Goal: Transaction & Acquisition: Purchase product/service

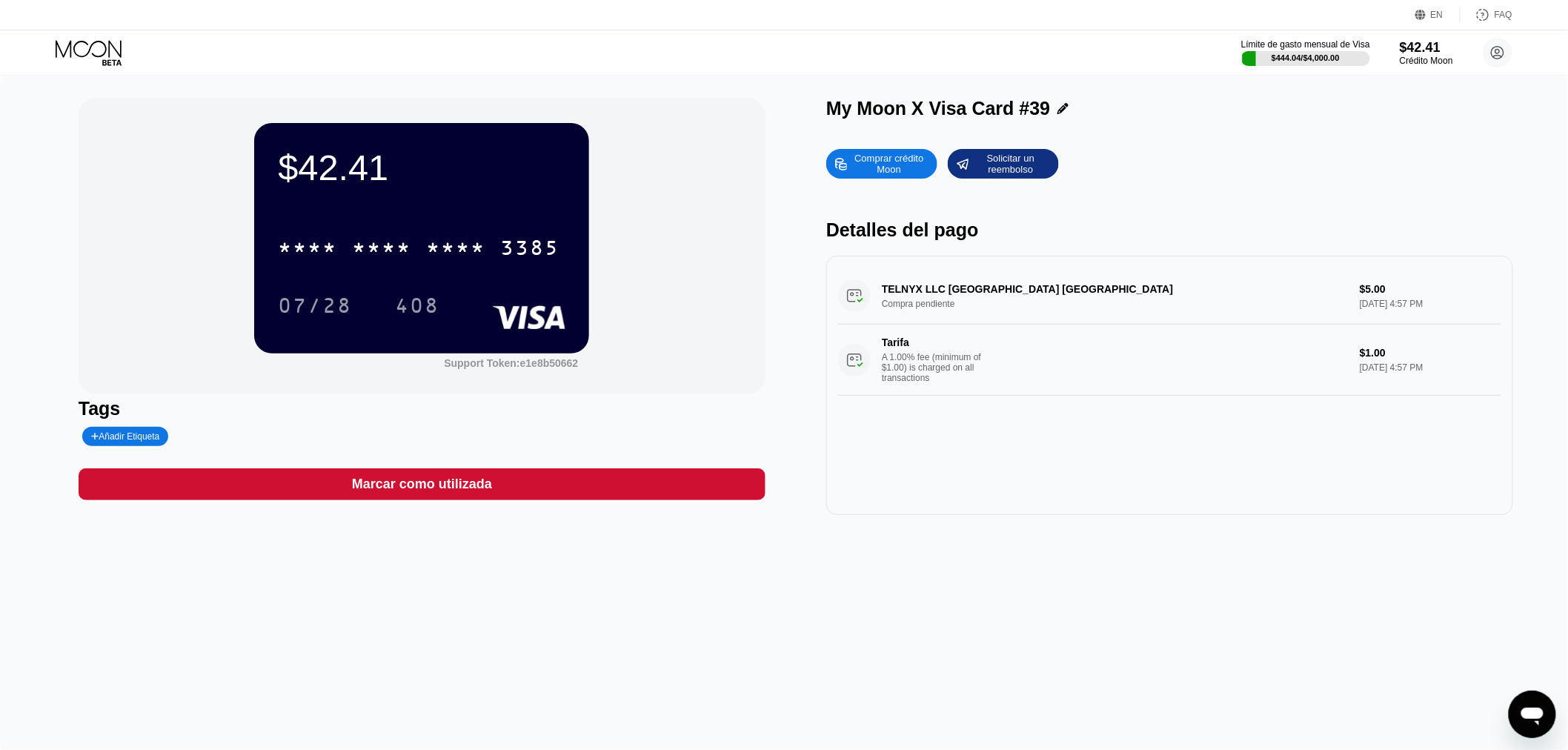
click at [868, 164] on div "Comprar crédito Moon" at bounding box center [889, 164] width 81 height 24
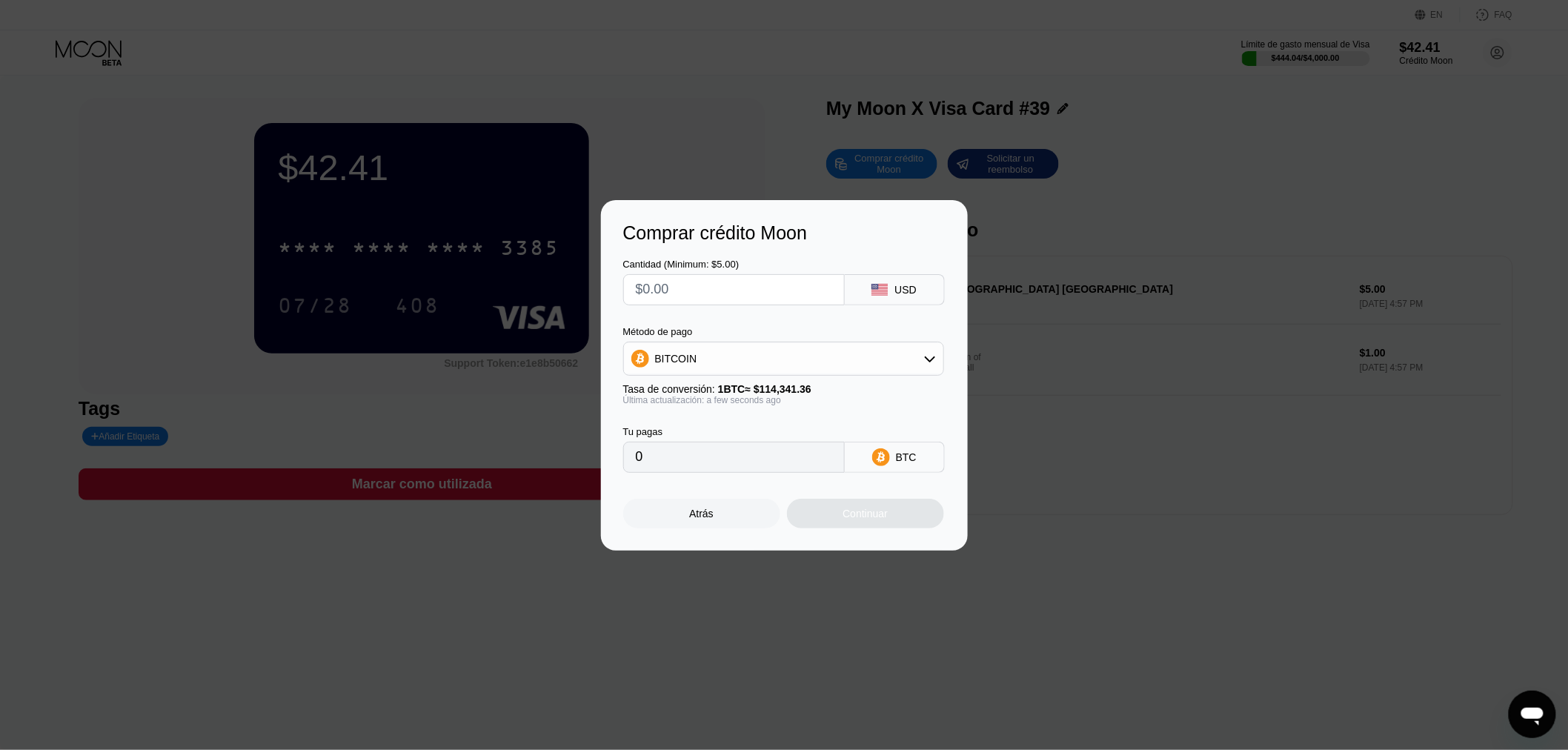
click at [700, 287] on input "text" at bounding box center [733, 290] width 197 height 29
type input "$1"
type input "0.00000875"
type input "$12"
type input "0.00010495"
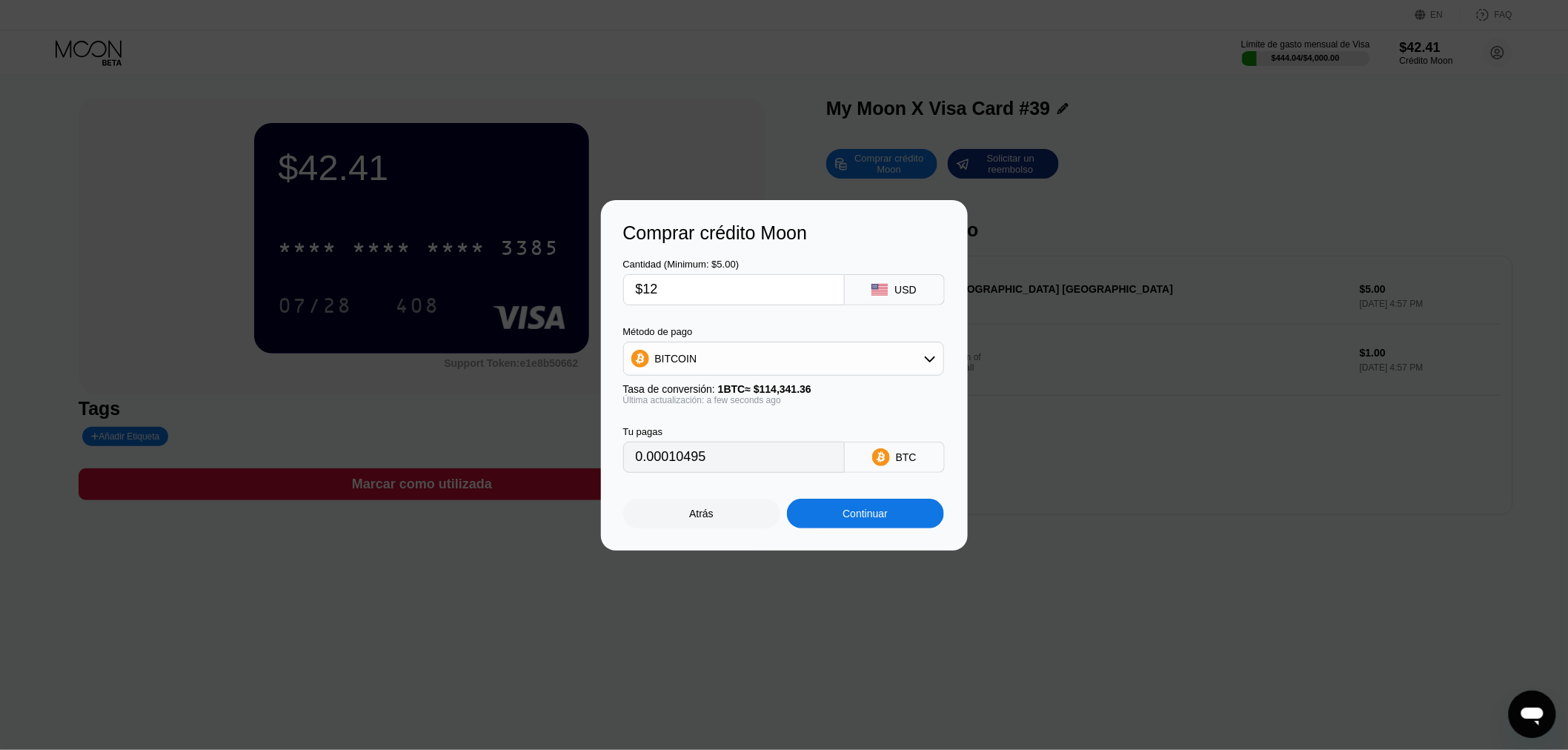
type input "$120"
type input "0.00104949"
type input "$120"
click at [834, 520] on div "Continuar" at bounding box center [866, 513] width 157 height 29
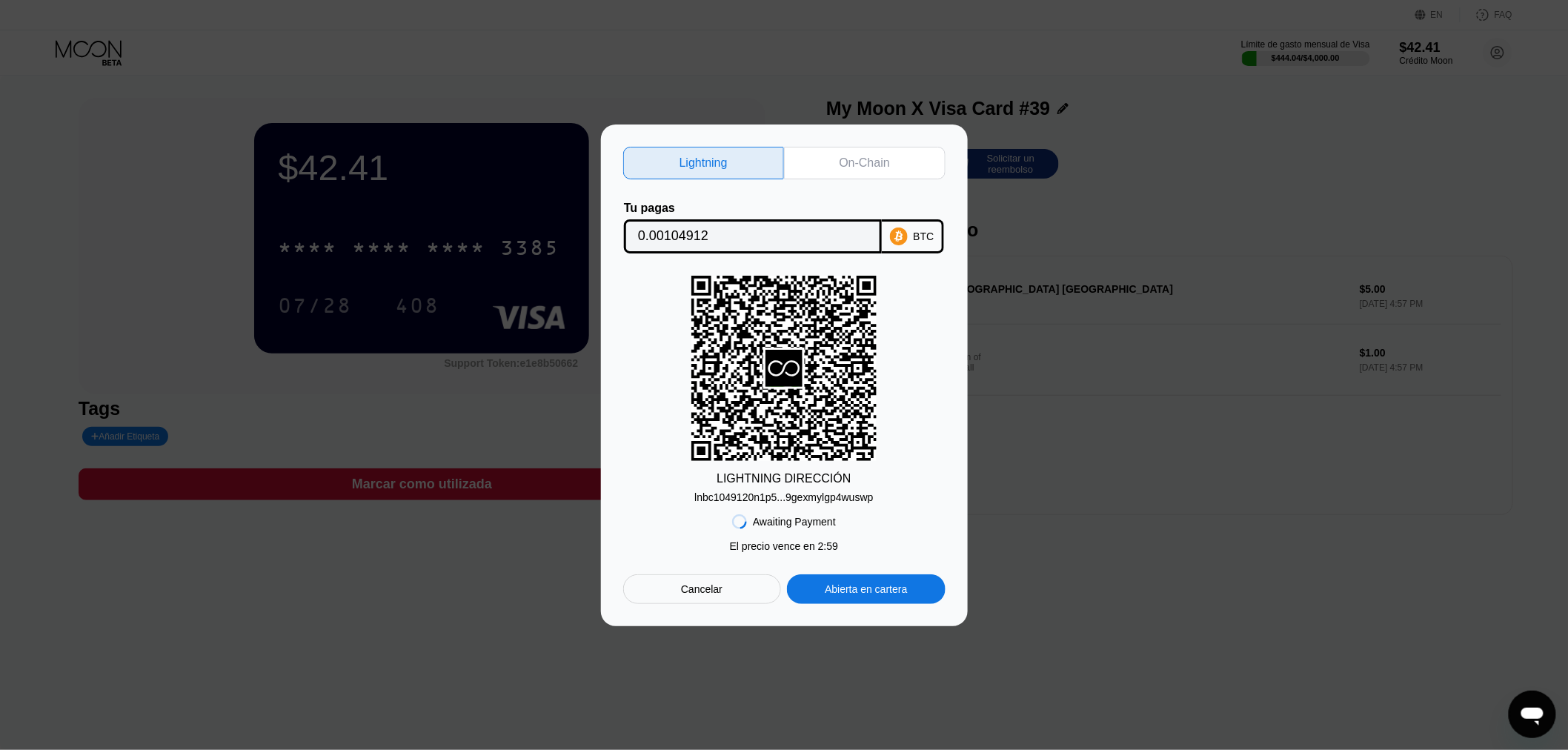
click at [847, 158] on div "On-Chain" at bounding box center [864, 163] width 50 height 15
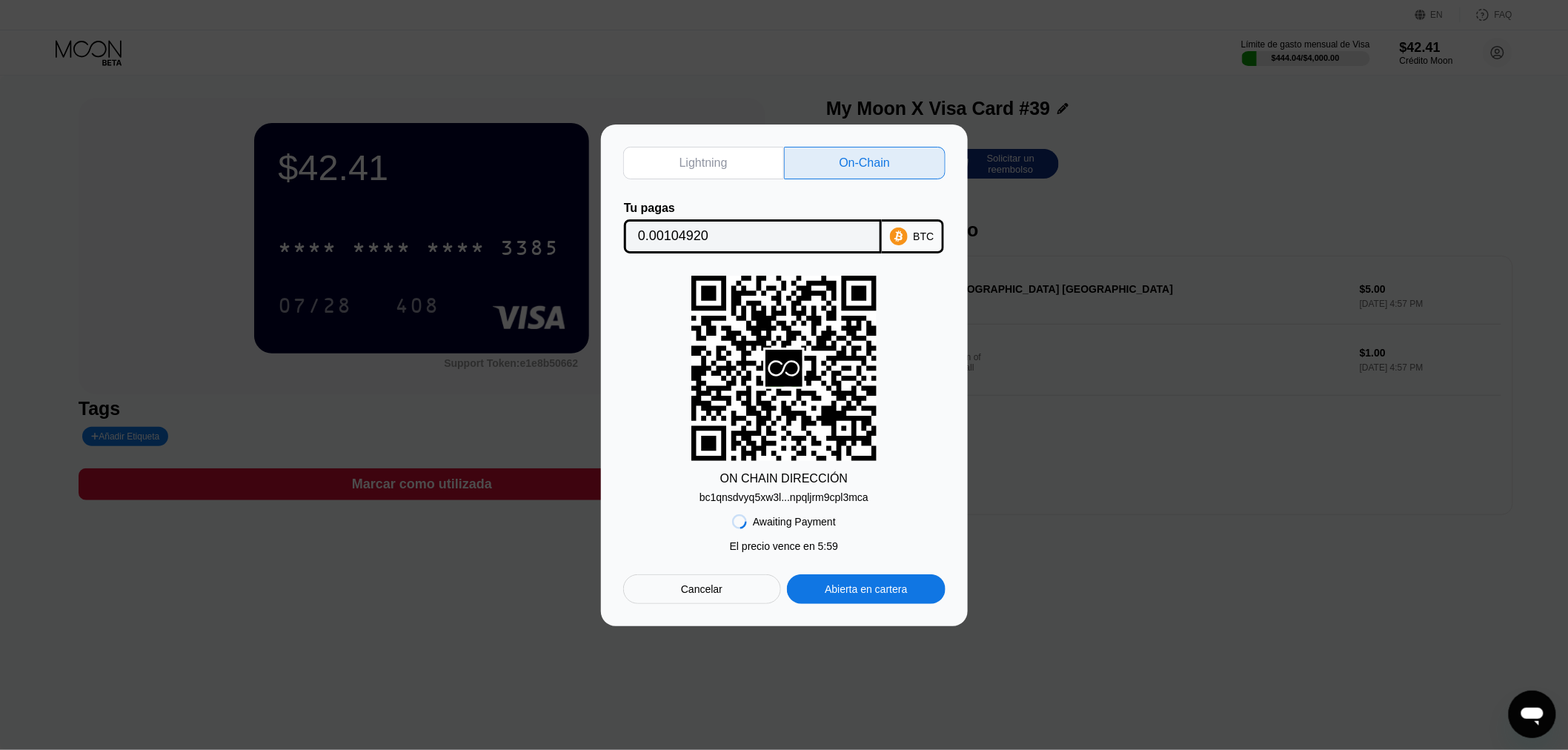
click at [790, 528] on div "Awaiting Payment" at bounding box center [794, 521] width 83 height 12
click at [773, 499] on div "bc1qnsdvyq5xw3l...npqljrm9cpl3mca" at bounding box center [784, 497] width 169 height 12
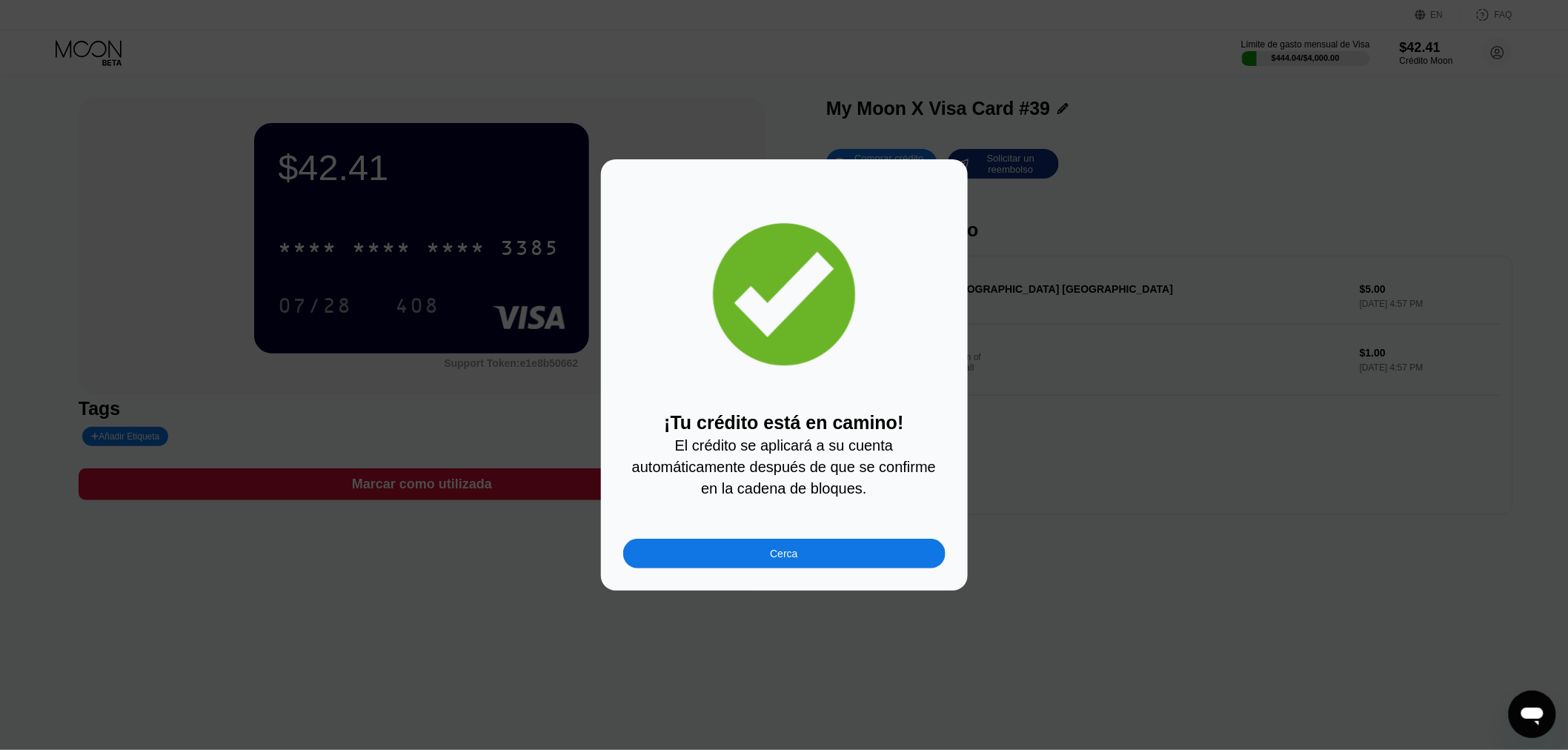
click at [692, 568] on div "Cerca" at bounding box center [784, 553] width 322 height 29
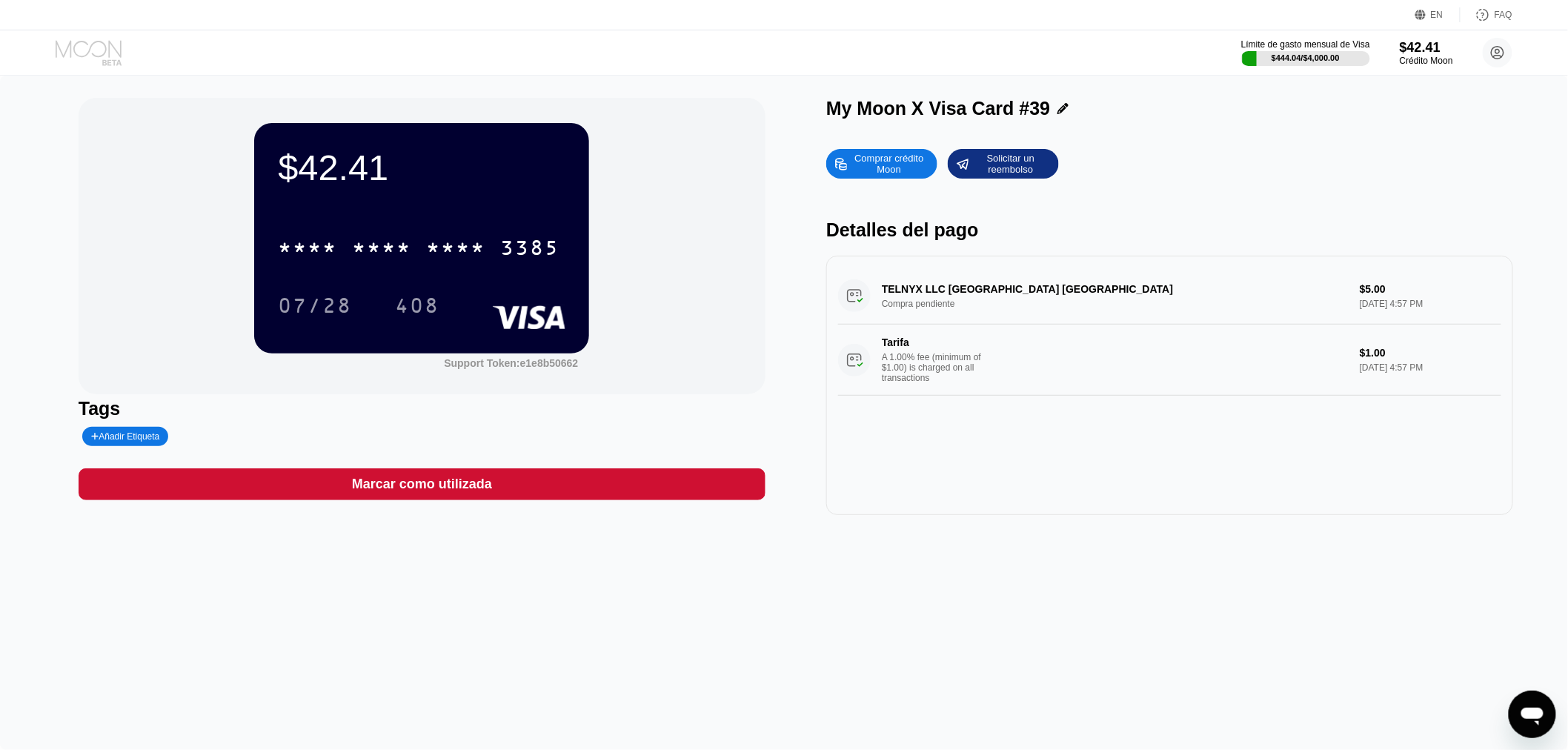
click at [102, 54] on icon at bounding box center [89, 48] width 66 height 17
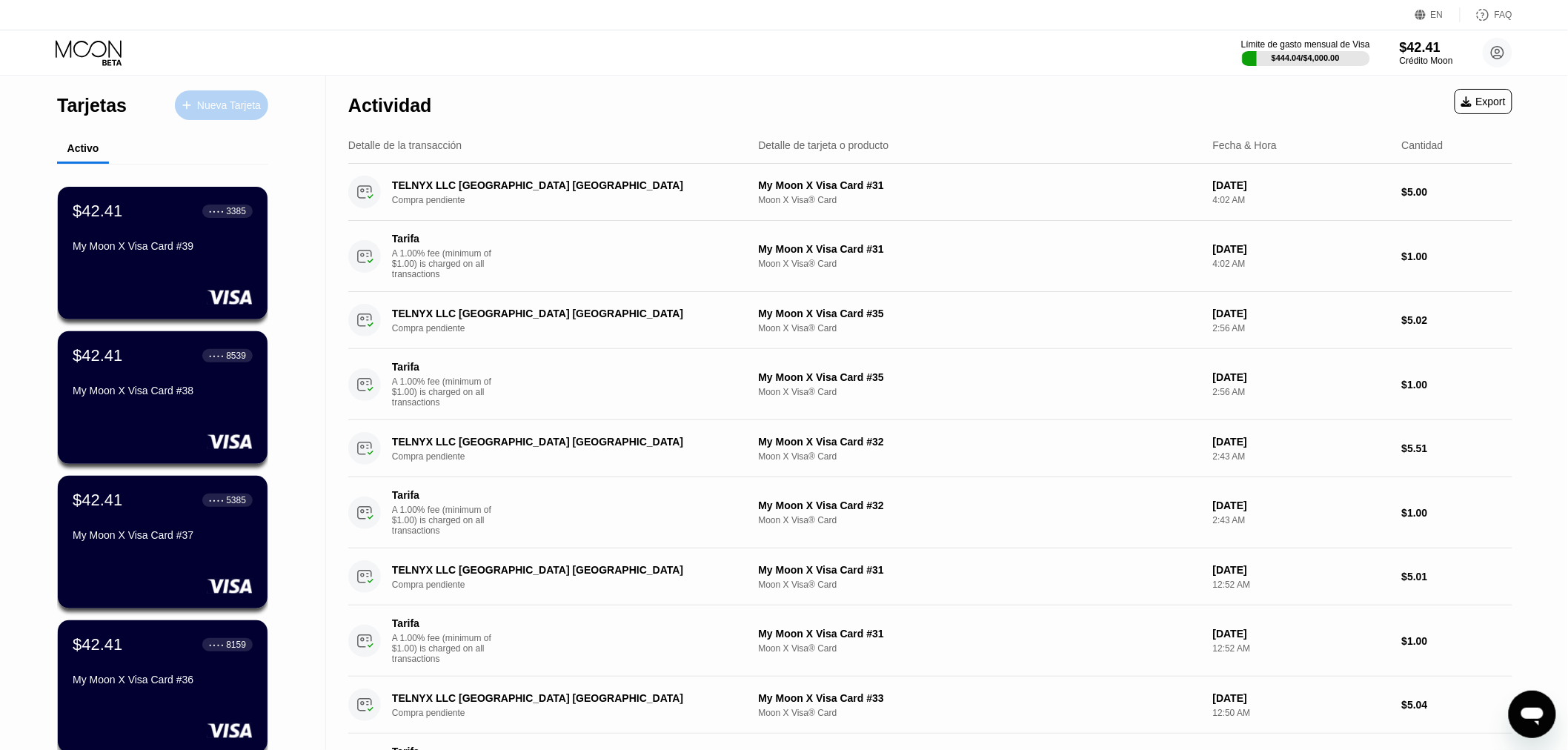
click at [253, 112] on div "Nueva Tarjeta" at bounding box center [221, 105] width 93 height 29
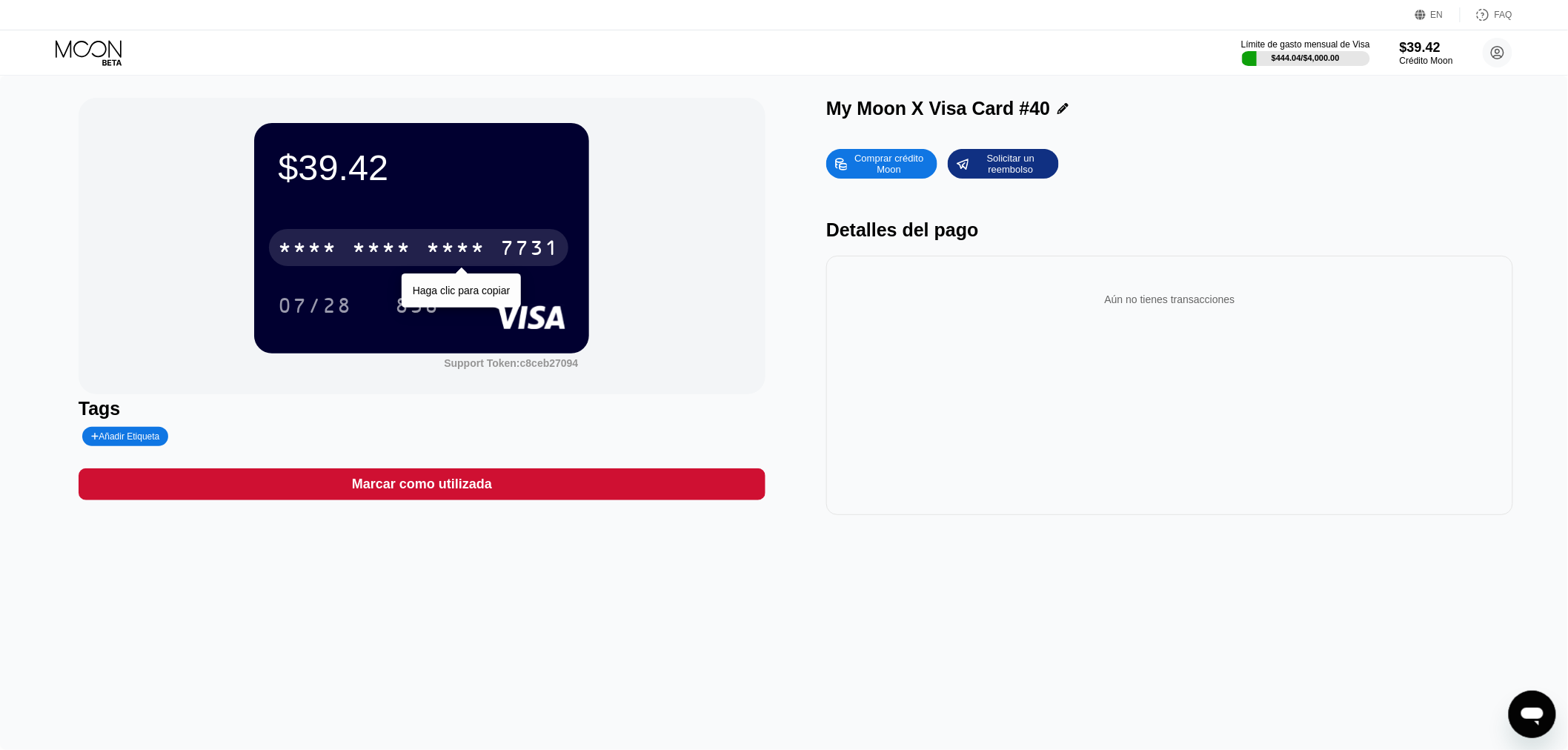
click at [404, 242] on div "* * * *" at bounding box center [381, 250] width 59 height 24
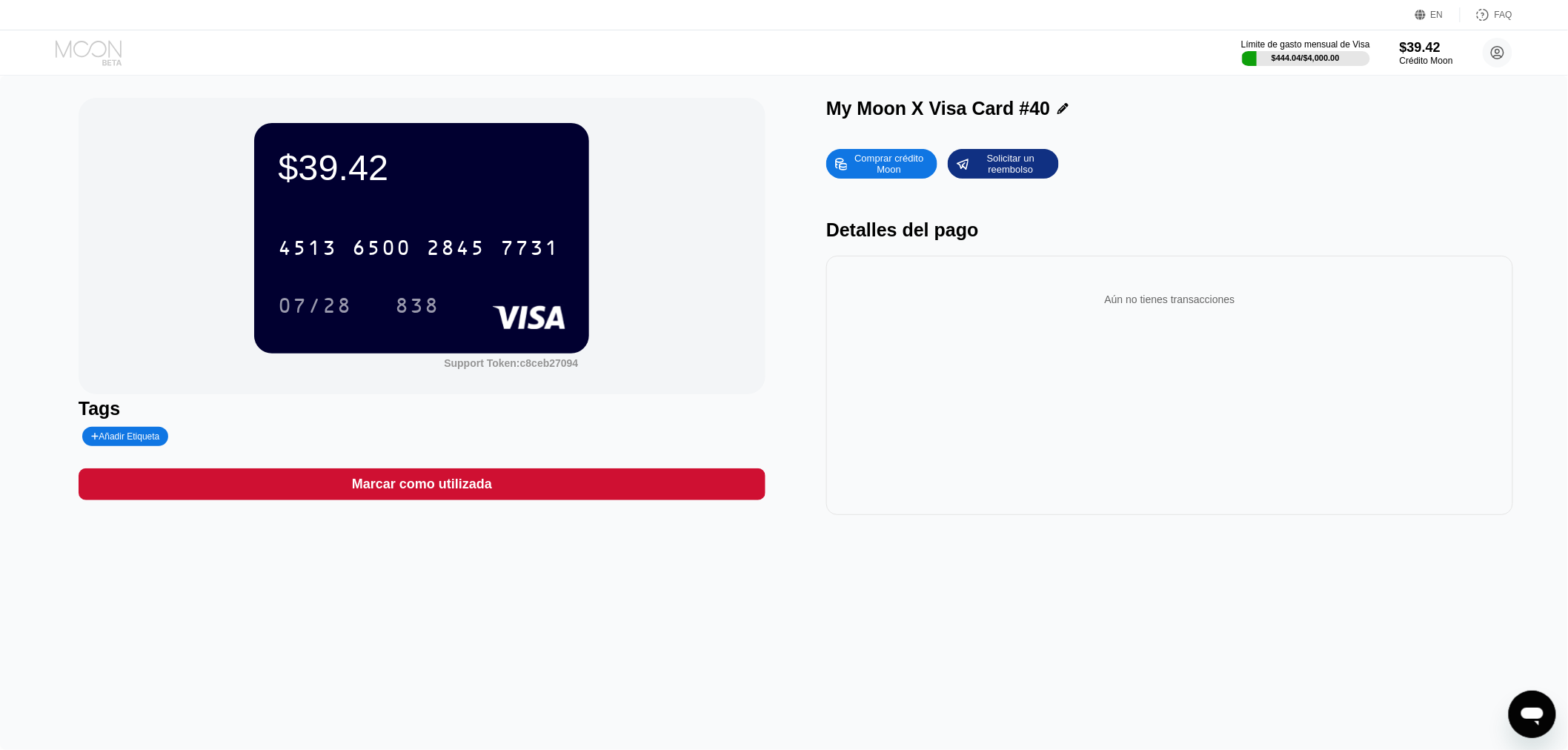
click at [93, 48] on icon at bounding box center [90, 53] width 69 height 26
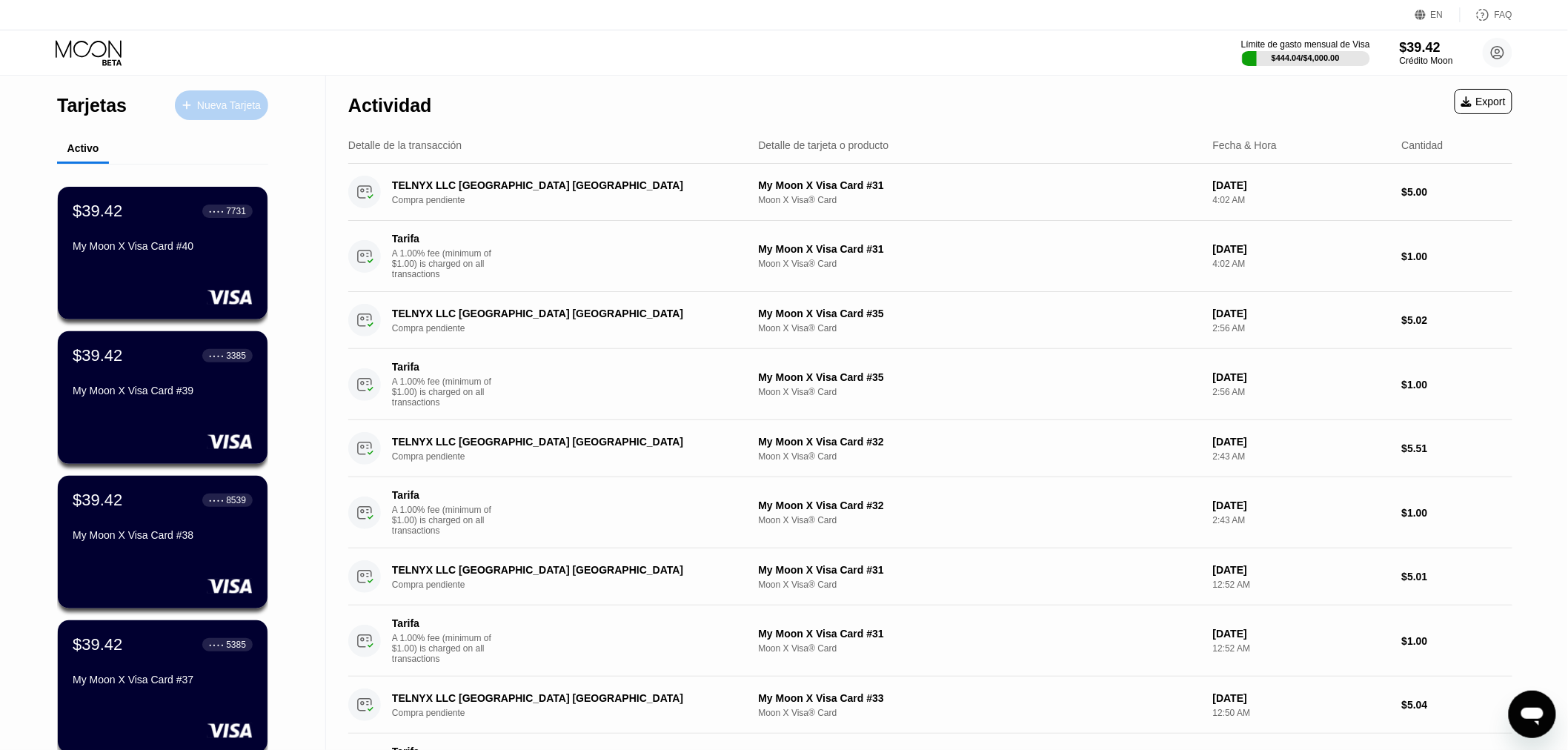
click at [267, 108] on div "Nueva Tarjeta" at bounding box center [221, 105] width 93 height 29
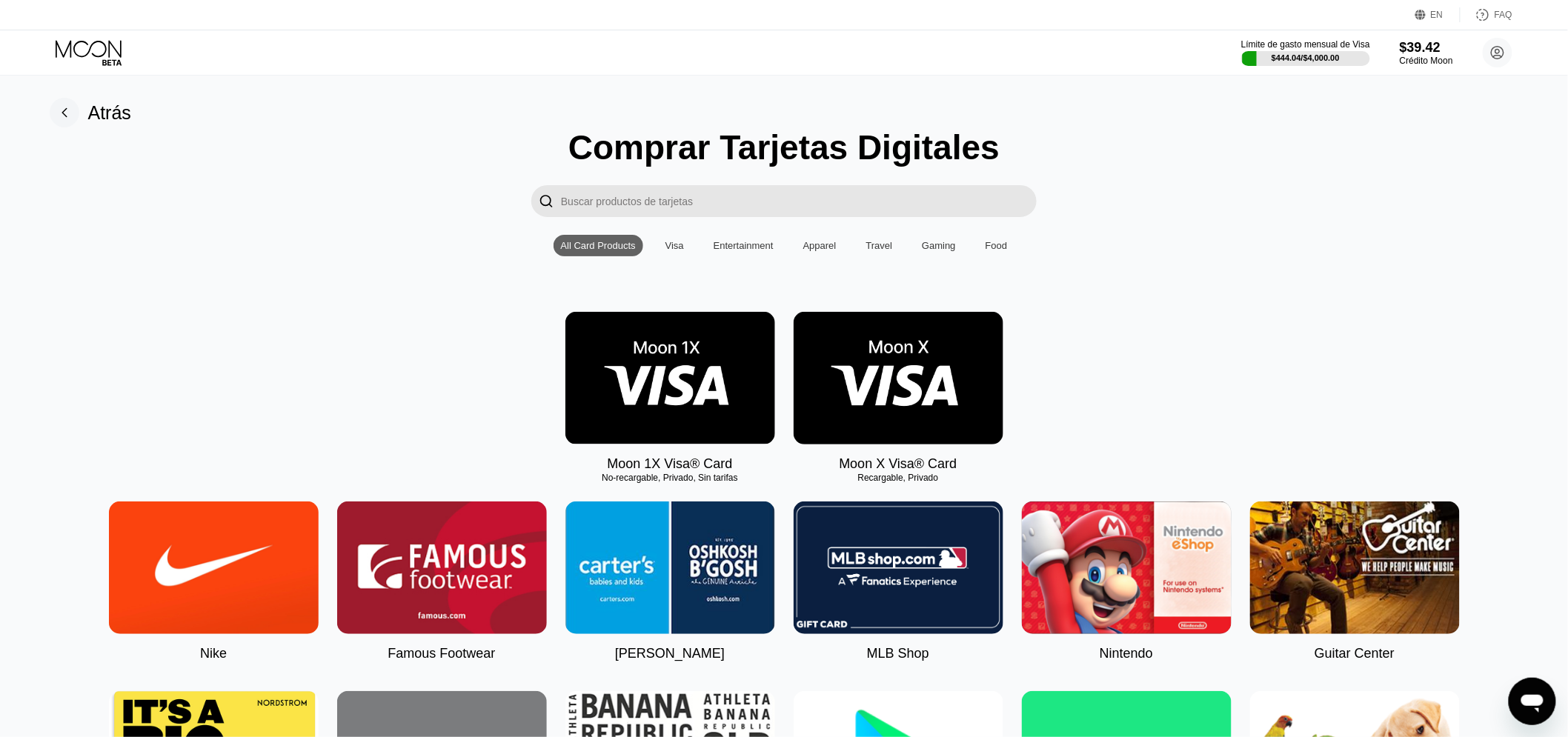
click at [840, 367] on img at bounding box center [898, 378] width 209 height 133
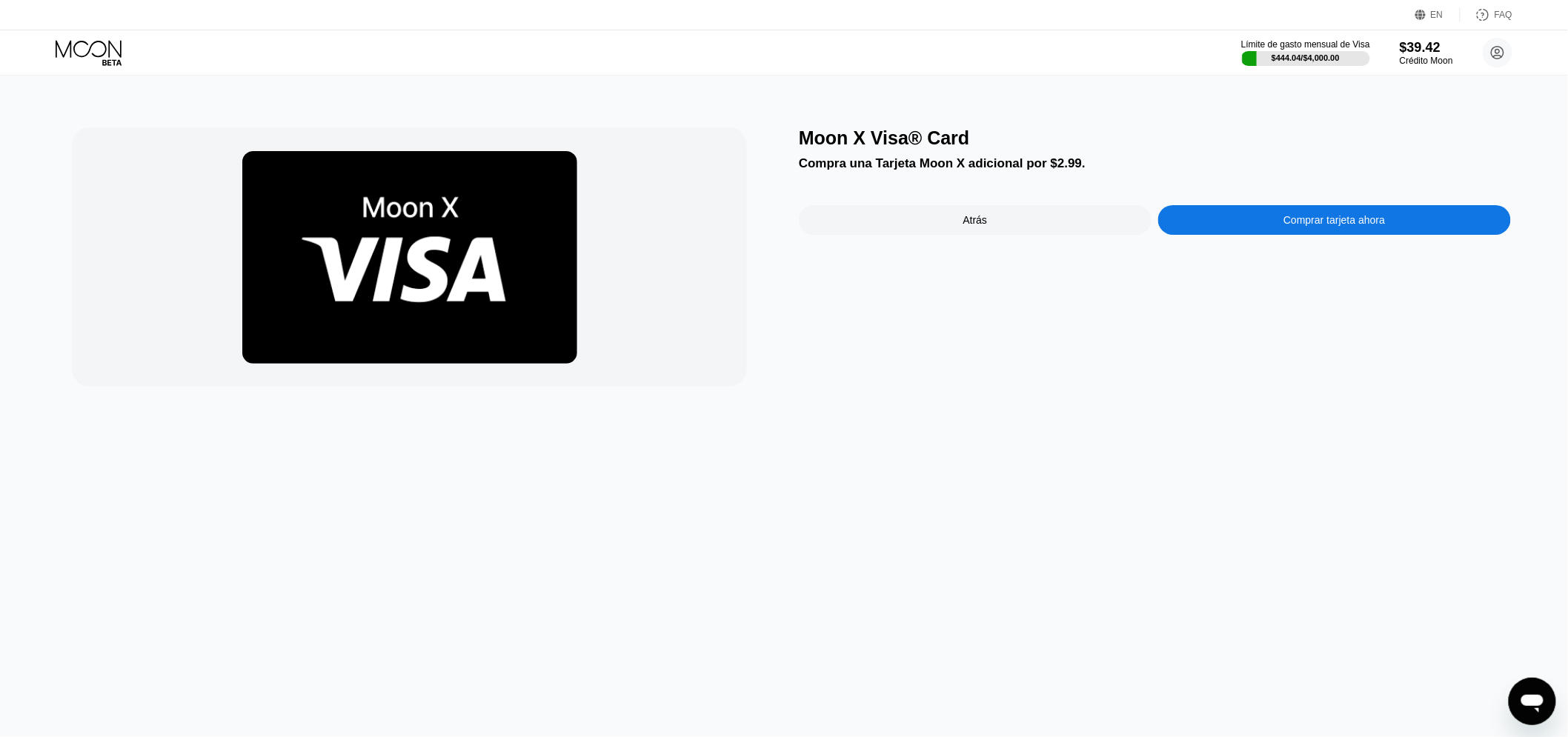
click at [1224, 226] on div "Comprar tarjeta ahora" at bounding box center [1334, 219] width 353 height 29
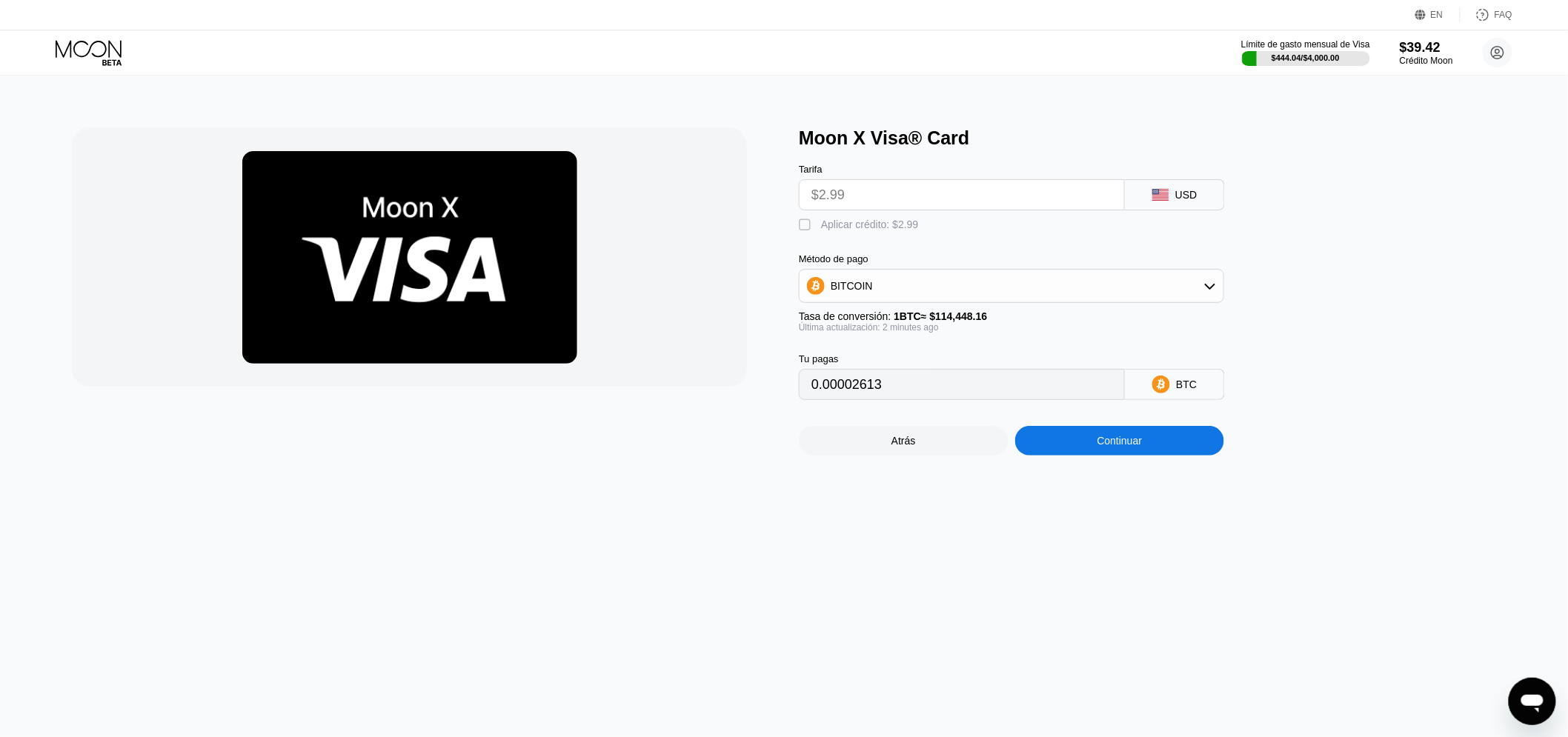
click at [820, 240] on div "Tarifa $2.99 USD  Aplicar crédito: $2.99 Método de pago BITCOIN Tasa de conver…" at bounding box center [1035, 274] width 475 height 251
click at [811, 232] on div "" at bounding box center [805, 225] width 15 height 15
type input "0"
click at [1080, 455] on div "Continuar" at bounding box center [1119, 441] width 209 height 29
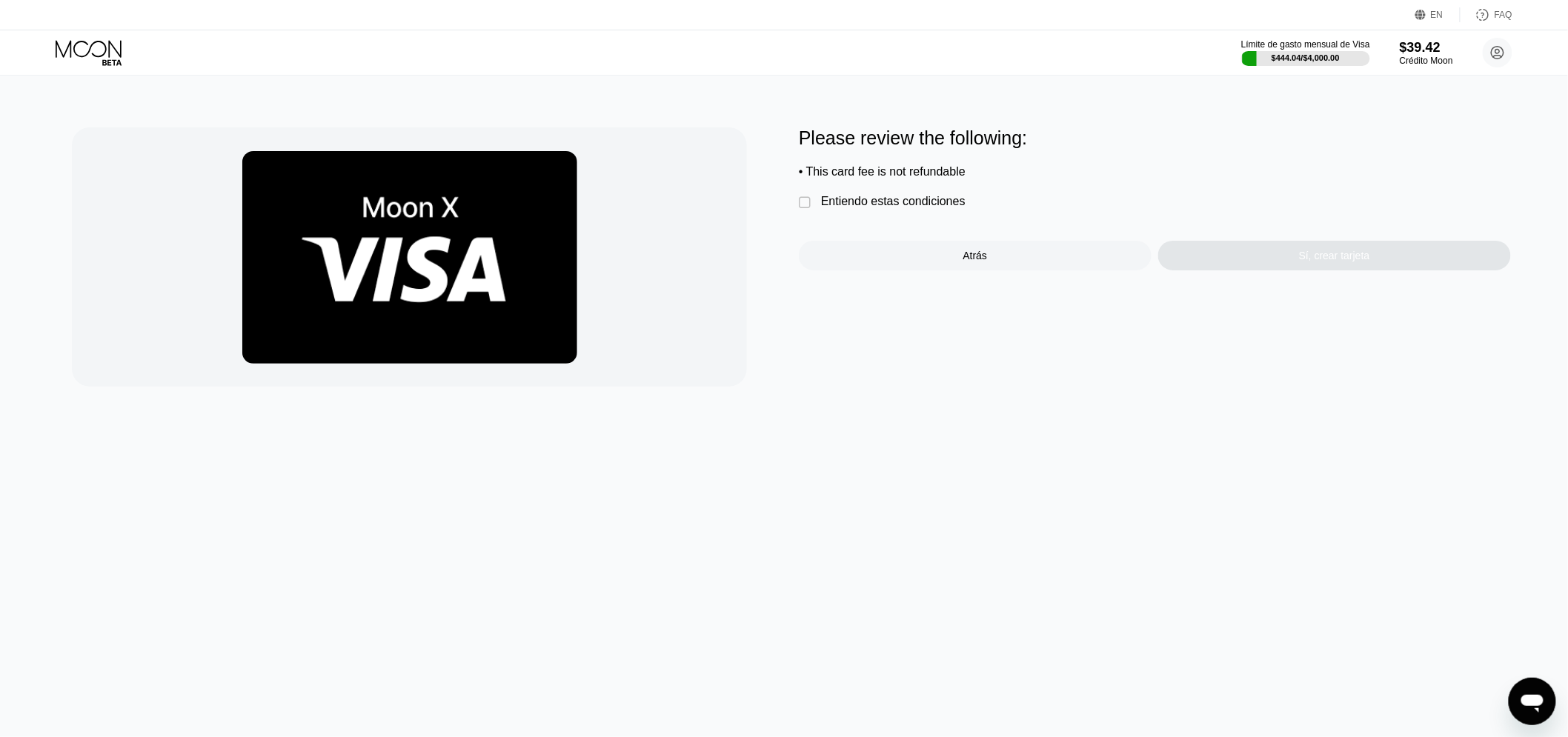
click at [847, 225] on div "Please review the following: • This card fee is not refundable  Entiendo estas…" at bounding box center [1154, 198] width 712 height 143
click at [840, 208] on div "Entiendo estas condiciones" at bounding box center [893, 201] width 144 height 14
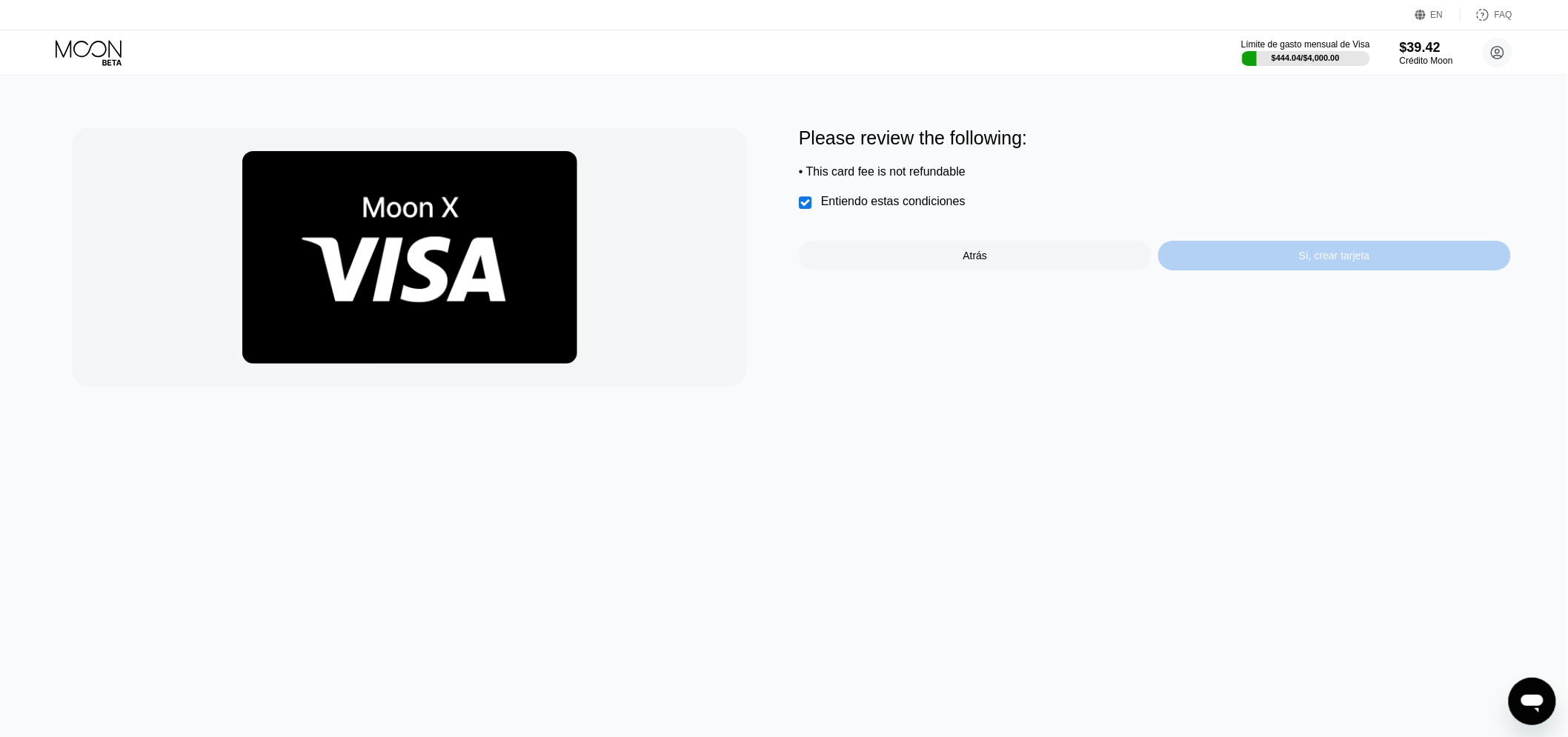
click at [1212, 271] on div "Sí, crear tarjeta" at bounding box center [1334, 255] width 353 height 29
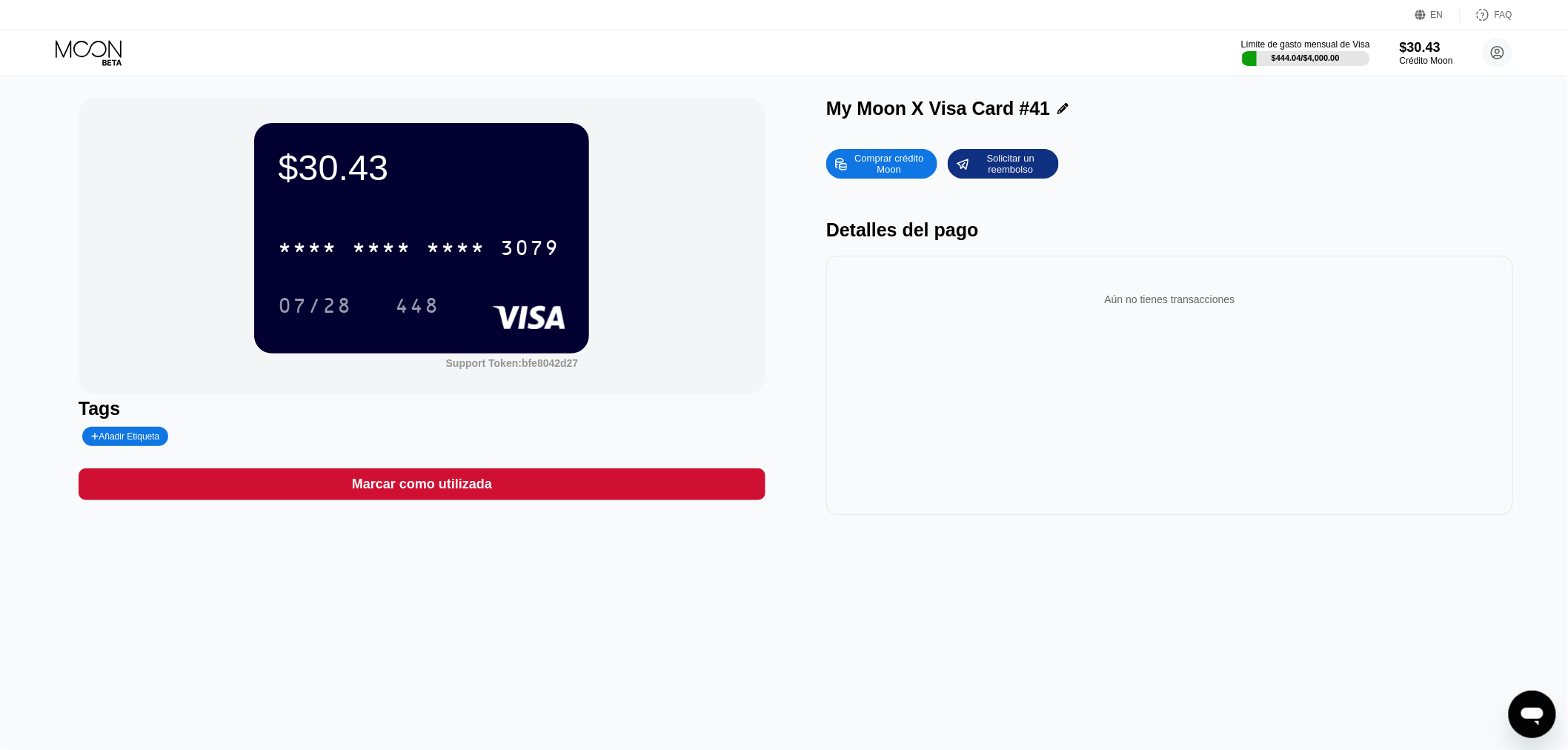
click at [1310, 158] on div "Comprar crédito Moon Solicitar un reembolso" at bounding box center [1168, 164] width 687 height 29
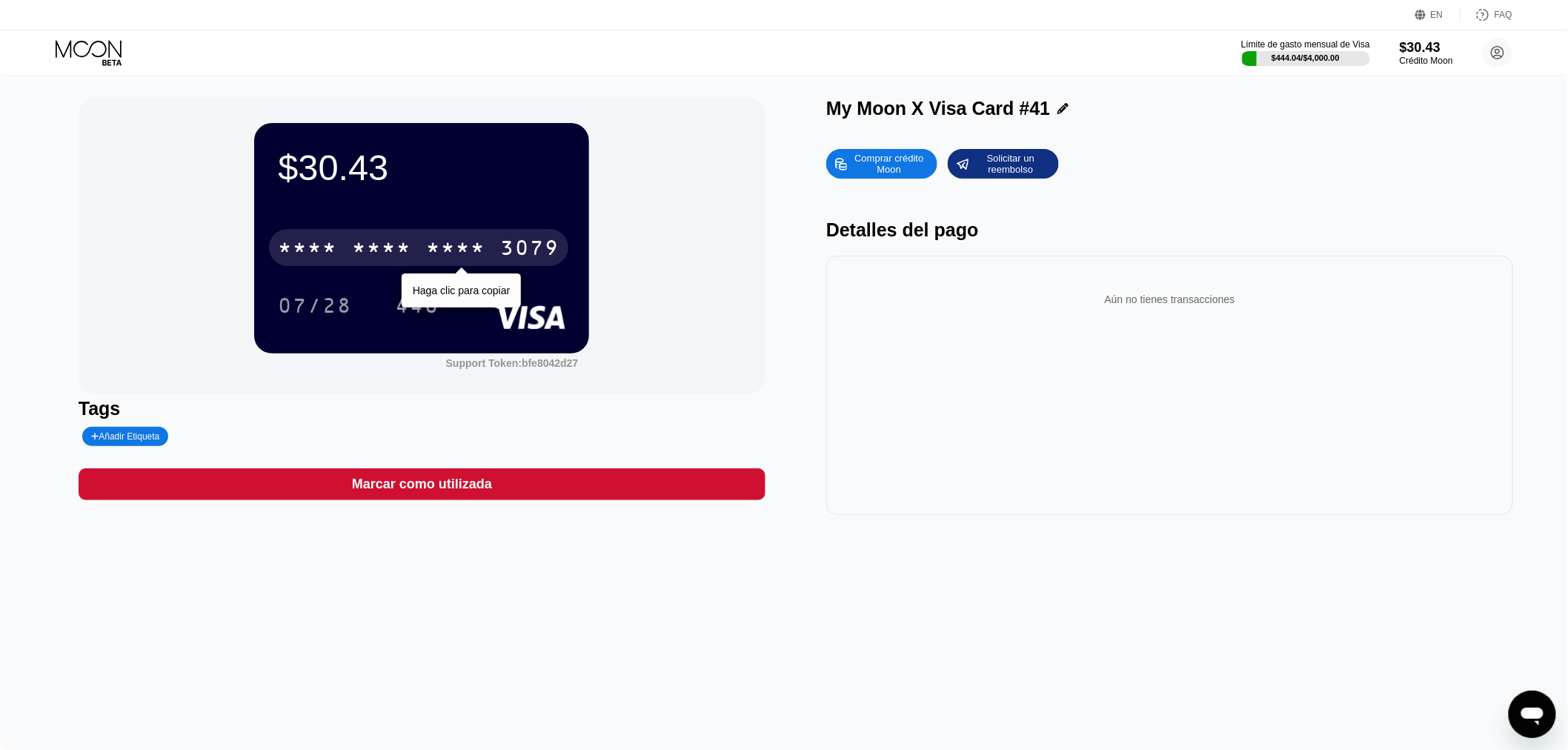
click at [321, 251] on div "* * * *" at bounding box center [307, 250] width 59 height 24
click at [391, 248] on div "6500" at bounding box center [381, 250] width 59 height 24
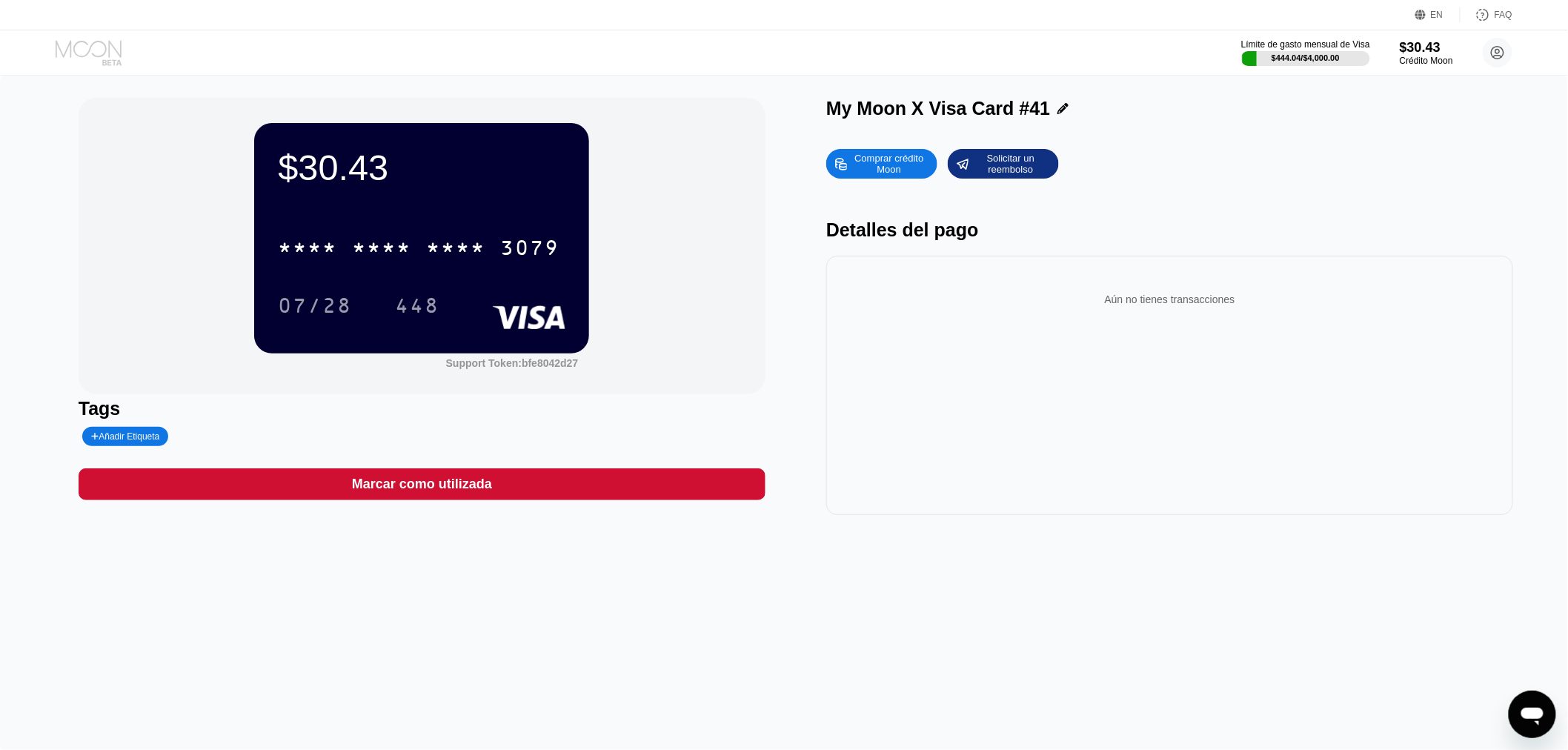
click at [80, 62] on icon at bounding box center [90, 53] width 69 height 26
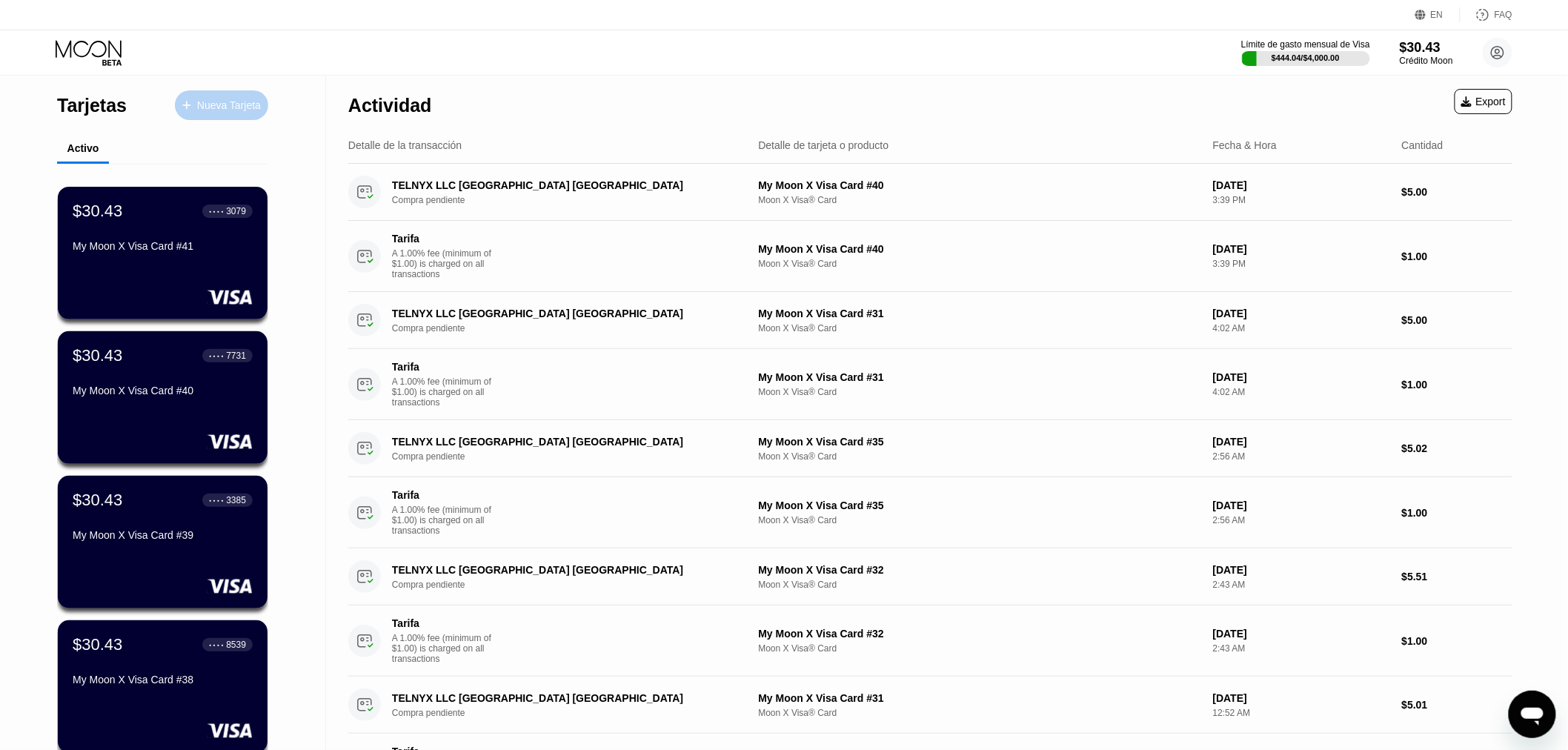
click at [218, 100] on div "Nueva Tarjeta" at bounding box center [229, 106] width 64 height 13
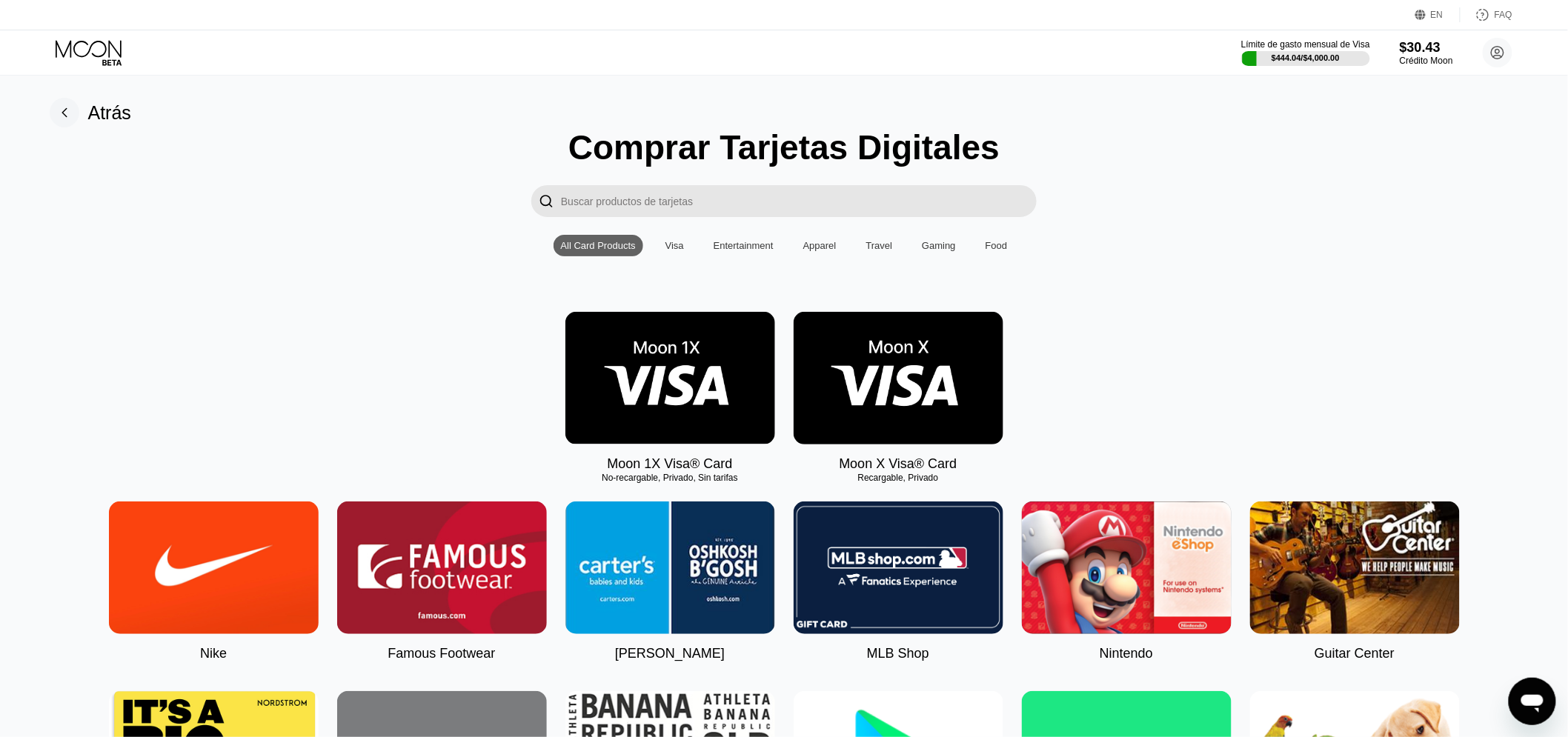
click at [950, 423] on img at bounding box center [898, 378] width 209 height 133
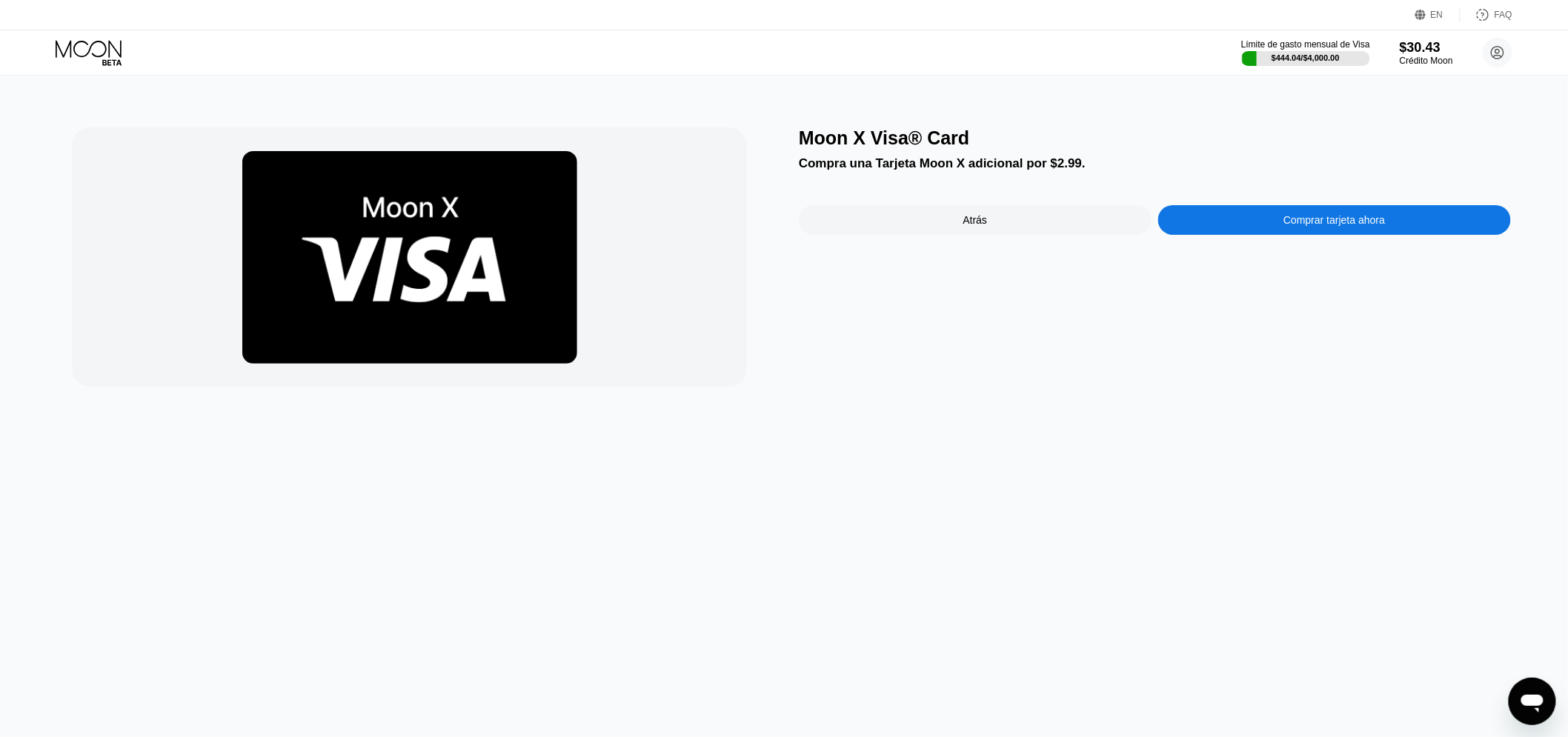
click at [1380, 232] on div "Comprar tarjeta ahora" at bounding box center [1334, 219] width 353 height 29
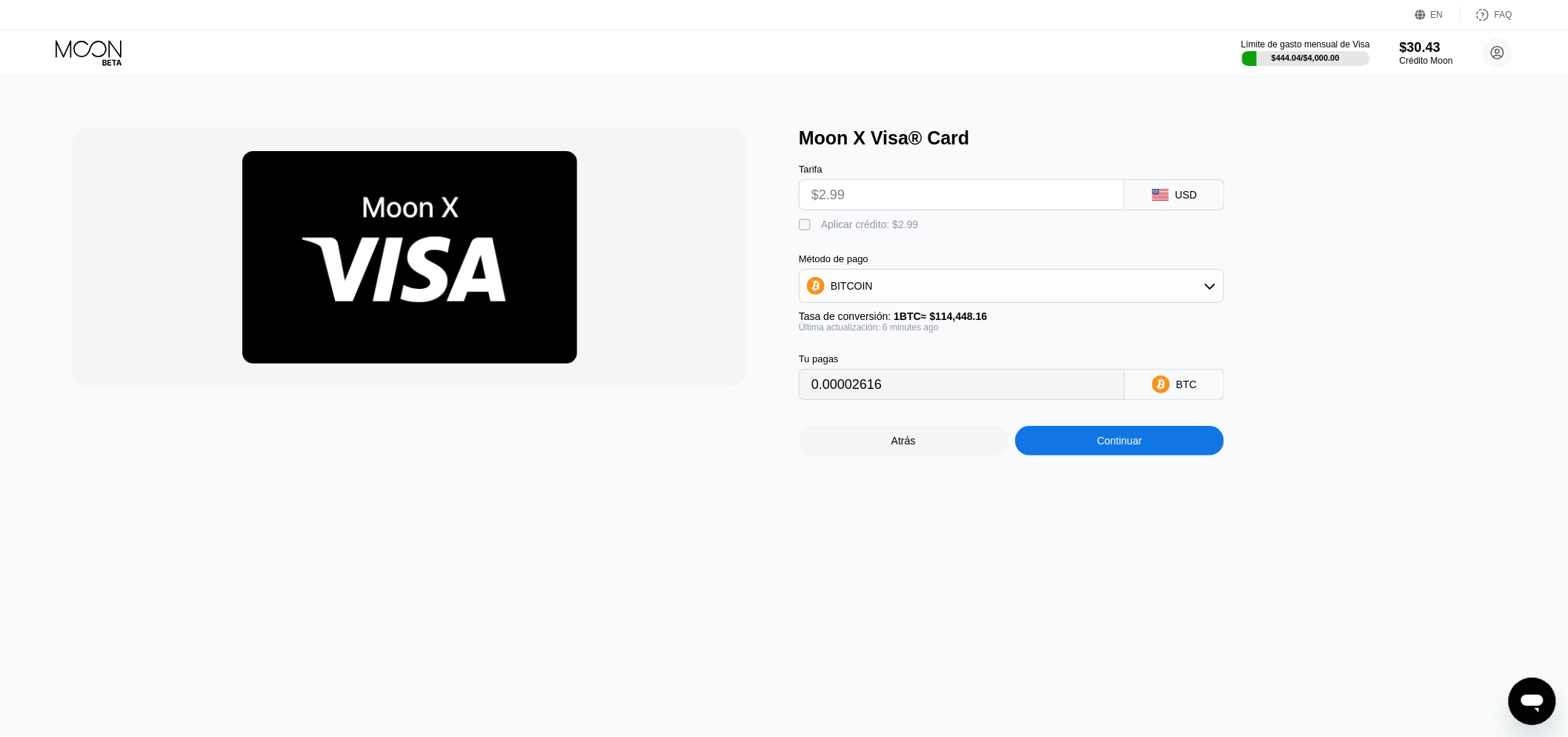
click at [848, 230] on div "Aplicar crédito: $2.99" at bounding box center [869, 224] width 98 height 12
type input "0"
click at [1074, 426] on div "Atrás Continuar" at bounding box center [1035, 428] width 475 height 56
click at [1076, 442] on div "Continuar" at bounding box center [1119, 441] width 209 height 29
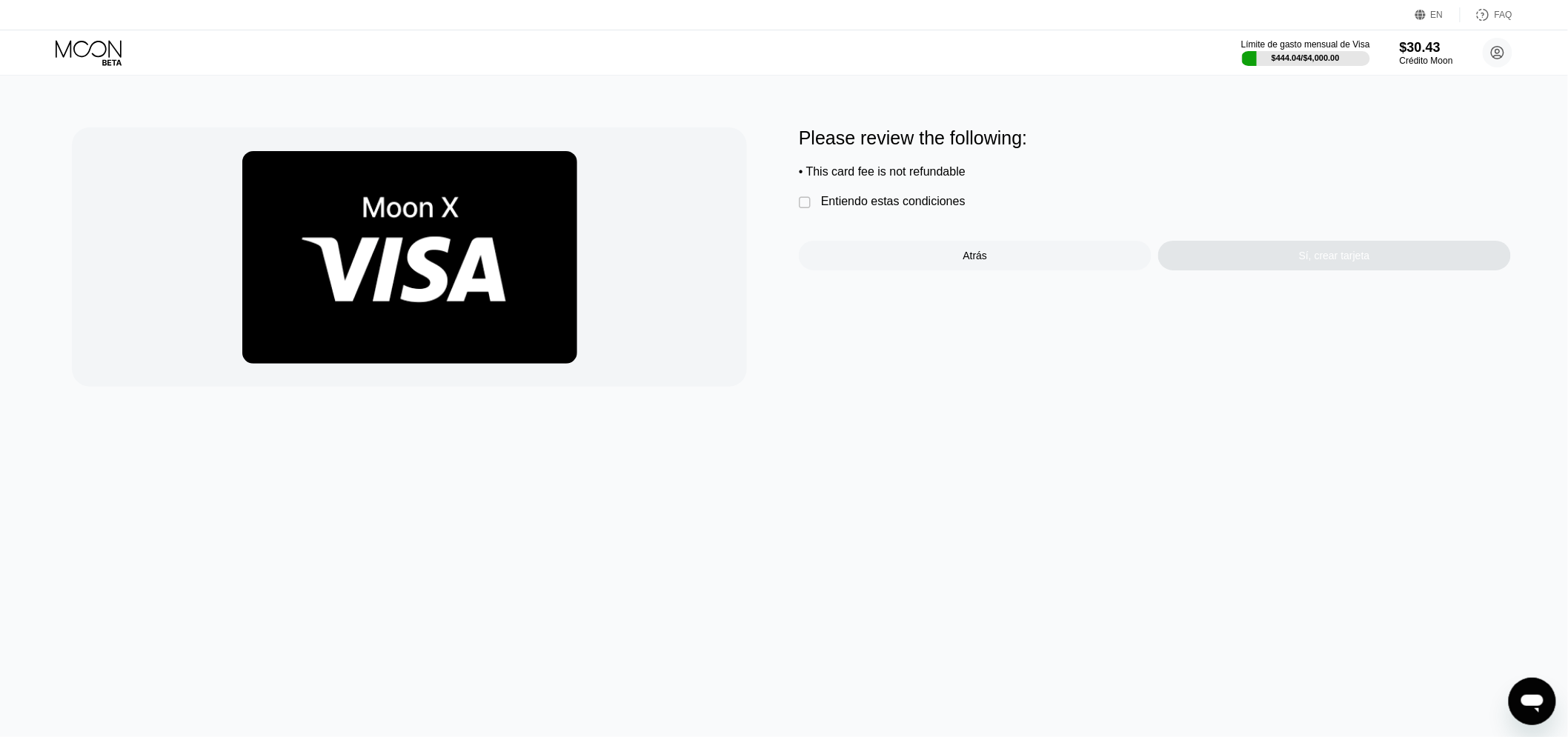
click at [923, 206] on div "Entiendo estas condiciones" at bounding box center [893, 201] width 144 height 14
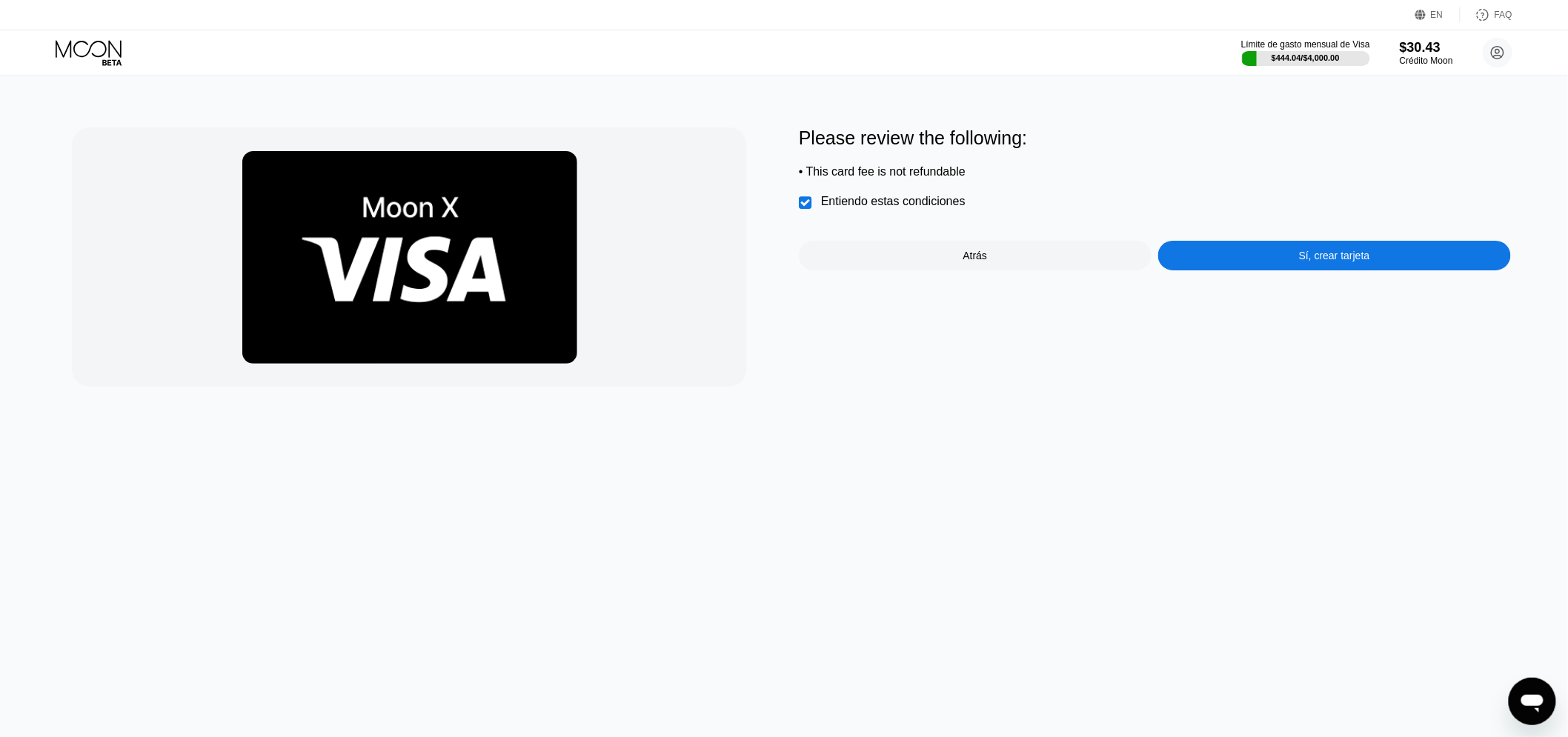
click at [1233, 254] on div "Sí, crear tarjeta" at bounding box center [1334, 255] width 353 height 29
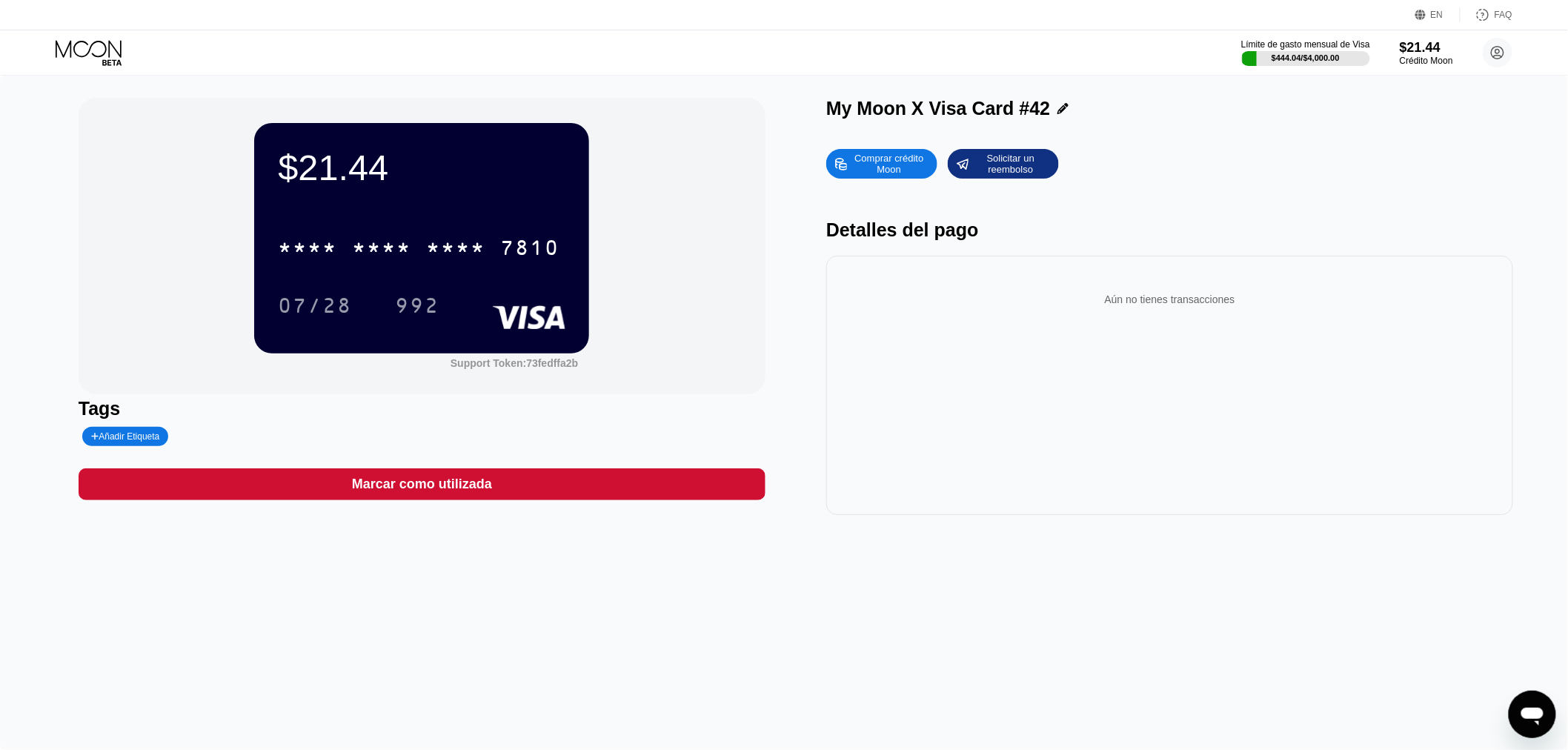
click at [1049, 255] on div "Comprar crédito Moon Solicitar un reembolso Detalles del pago Aún no tienes tra…" at bounding box center [1168, 328] width 687 height 373
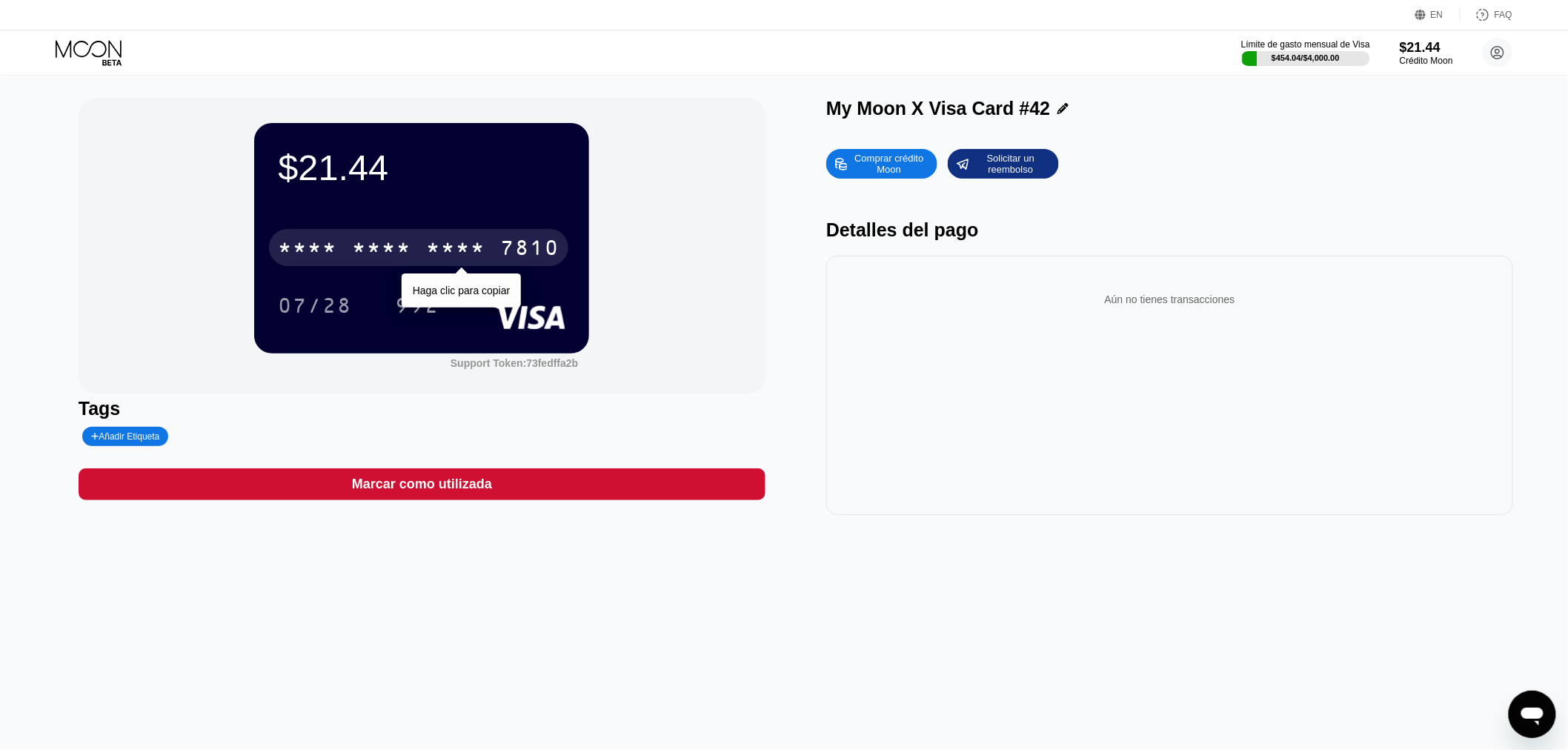
click at [509, 249] on div "7810" at bounding box center [529, 250] width 59 height 24
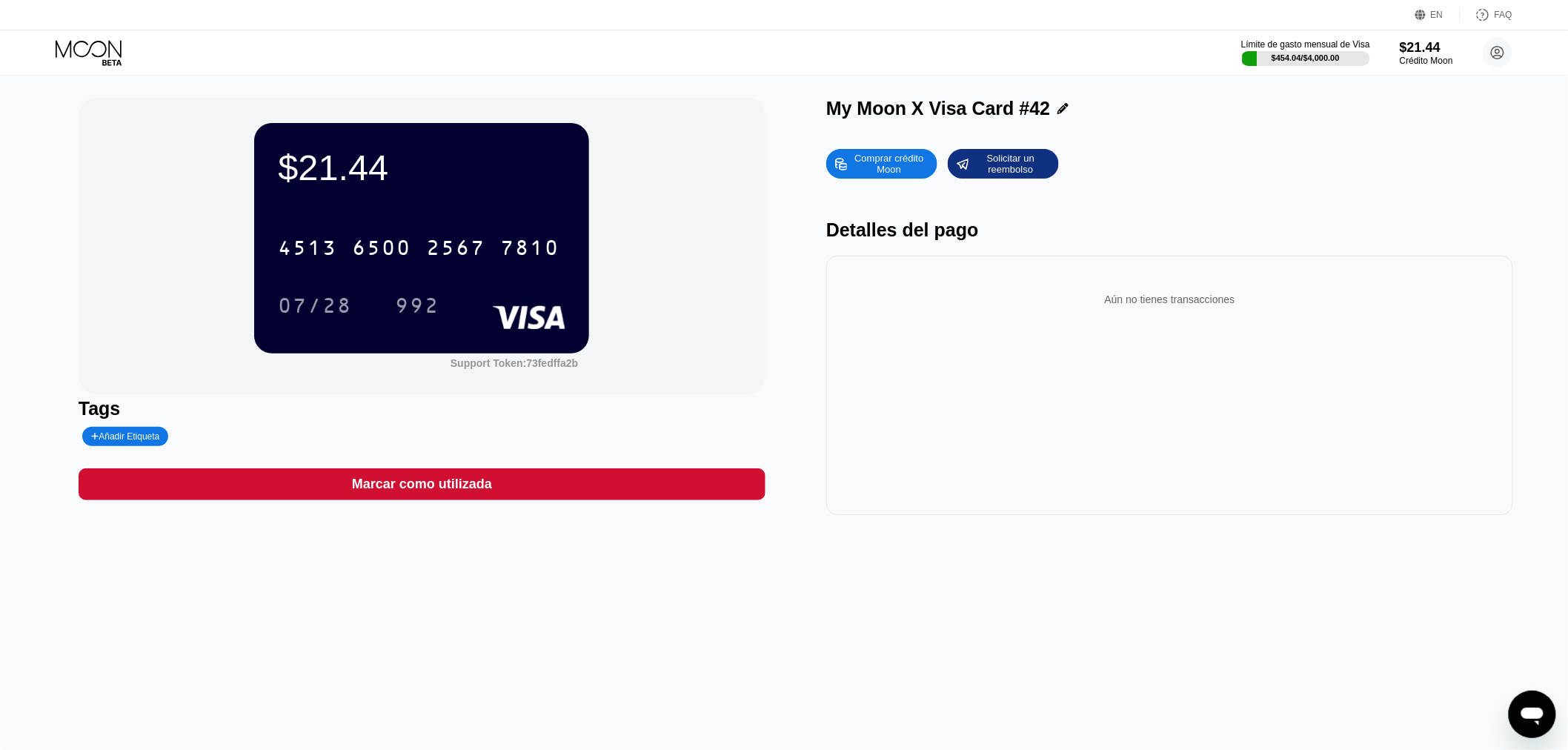
click at [92, 59] on icon at bounding box center [90, 53] width 69 height 26
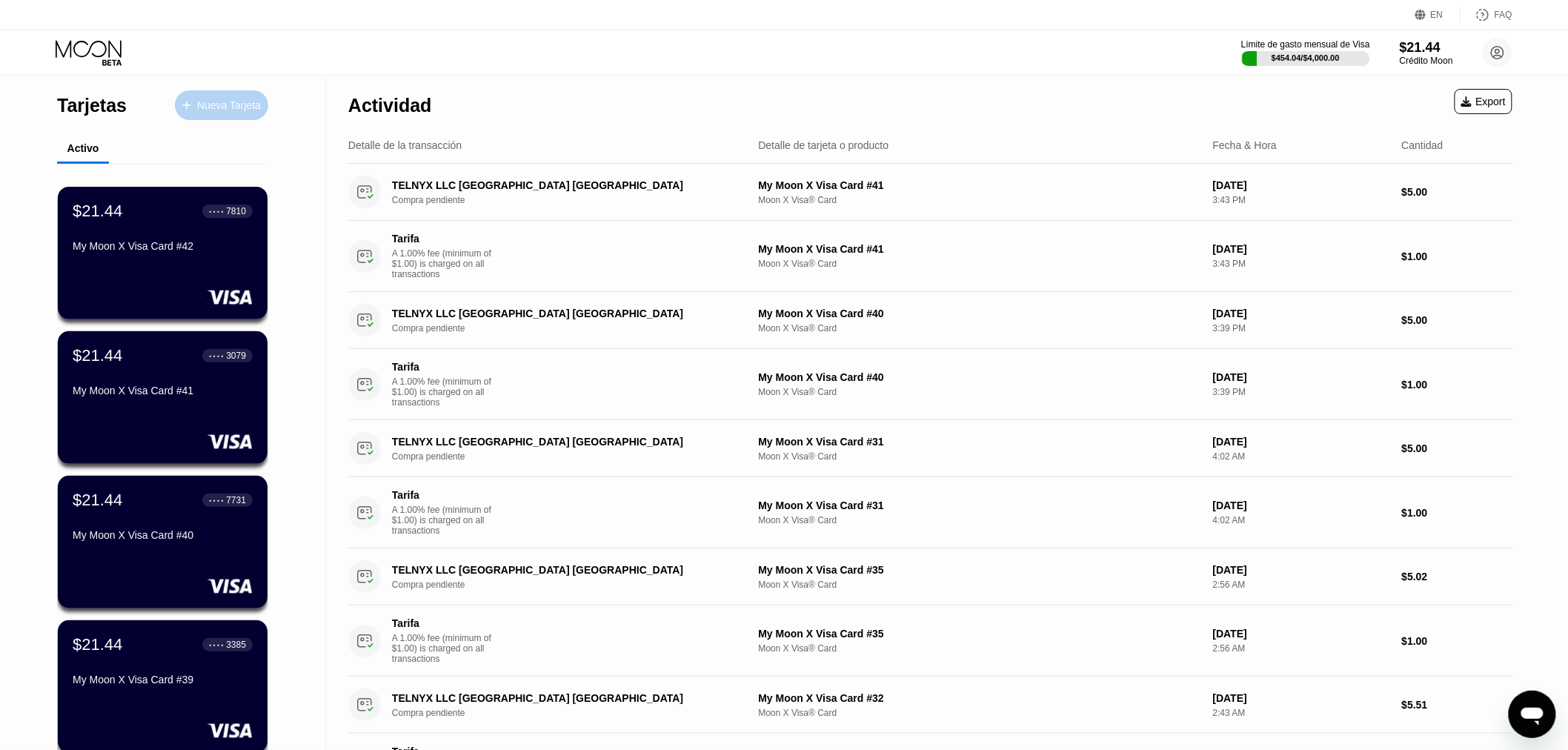
click at [218, 107] on div "Nueva Tarjeta" at bounding box center [229, 106] width 64 height 13
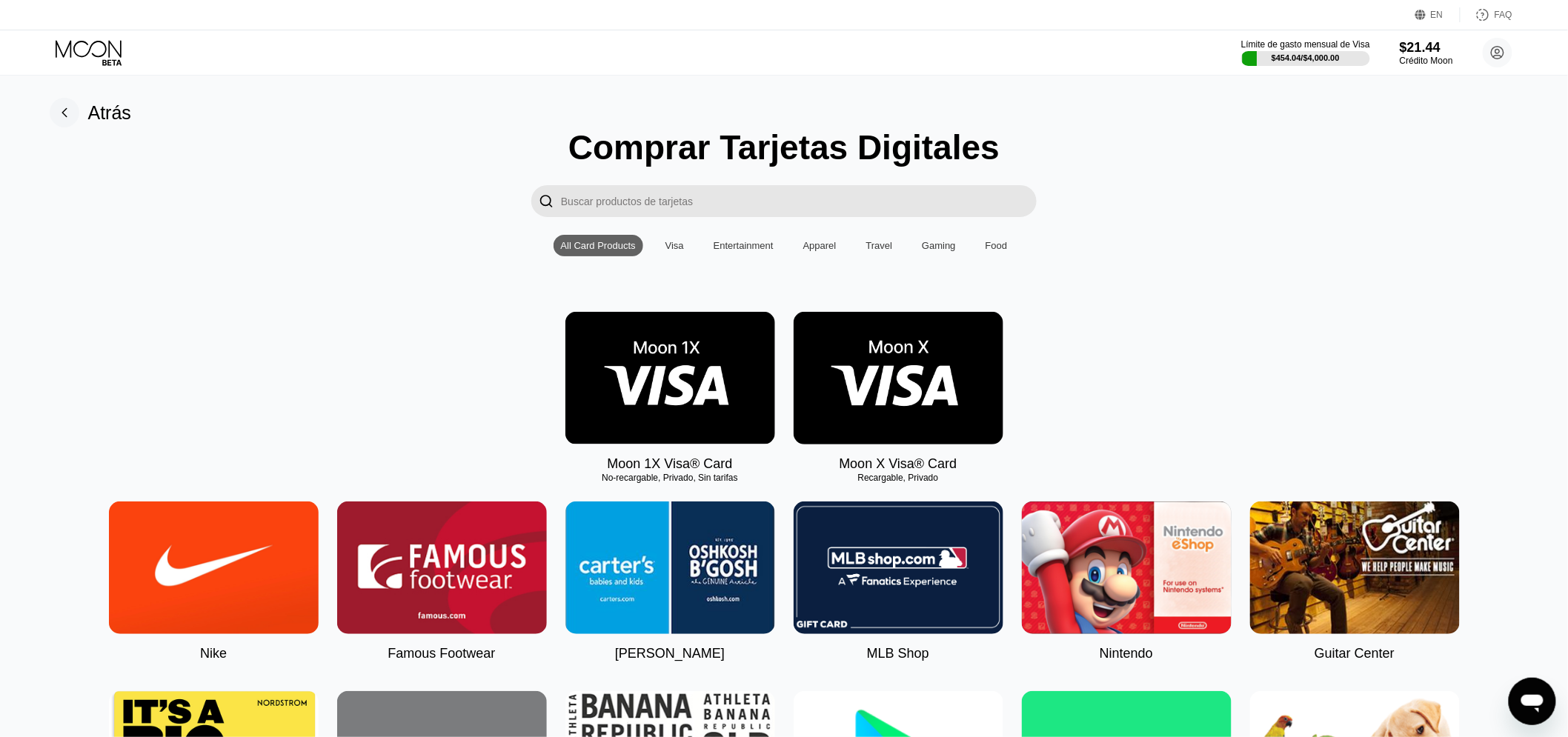
click at [904, 382] on img at bounding box center [898, 378] width 209 height 133
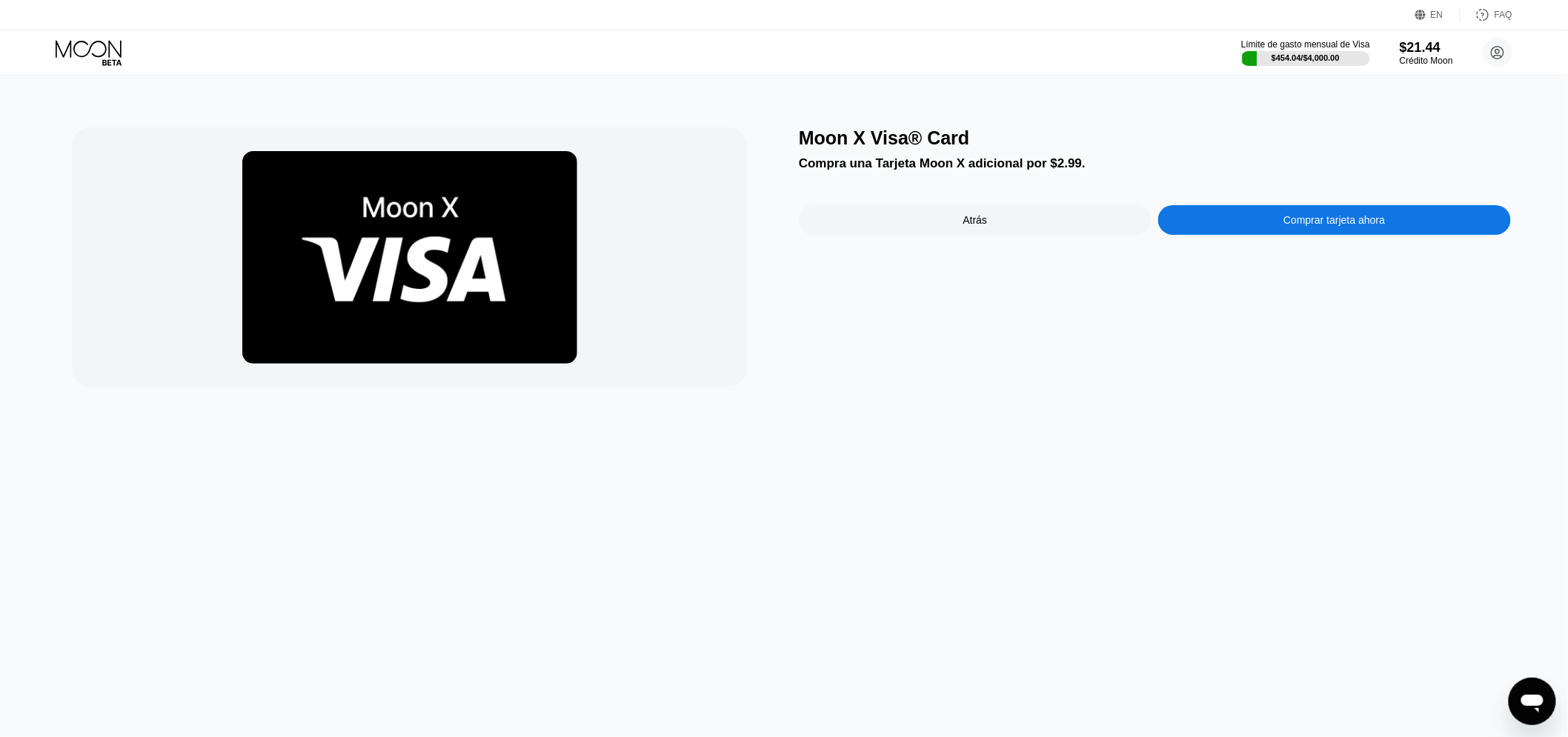
click at [1264, 232] on div "Comprar tarjeta ahora" at bounding box center [1334, 219] width 353 height 29
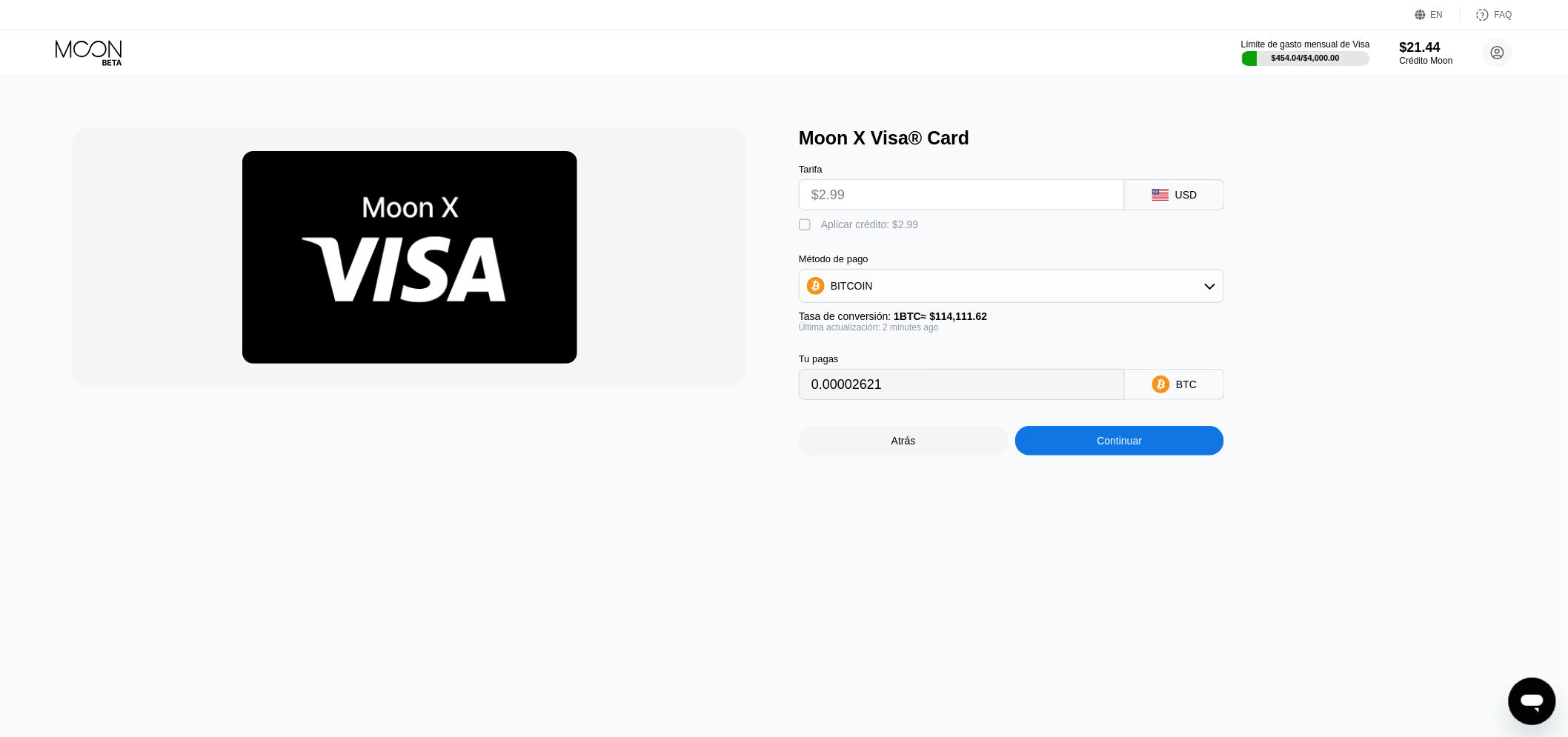
click at [840, 230] on div "Aplicar crédito: $2.99" at bounding box center [869, 224] width 98 height 12
type input "0"
click at [1146, 455] on div "Continuar" at bounding box center [1119, 441] width 209 height 29
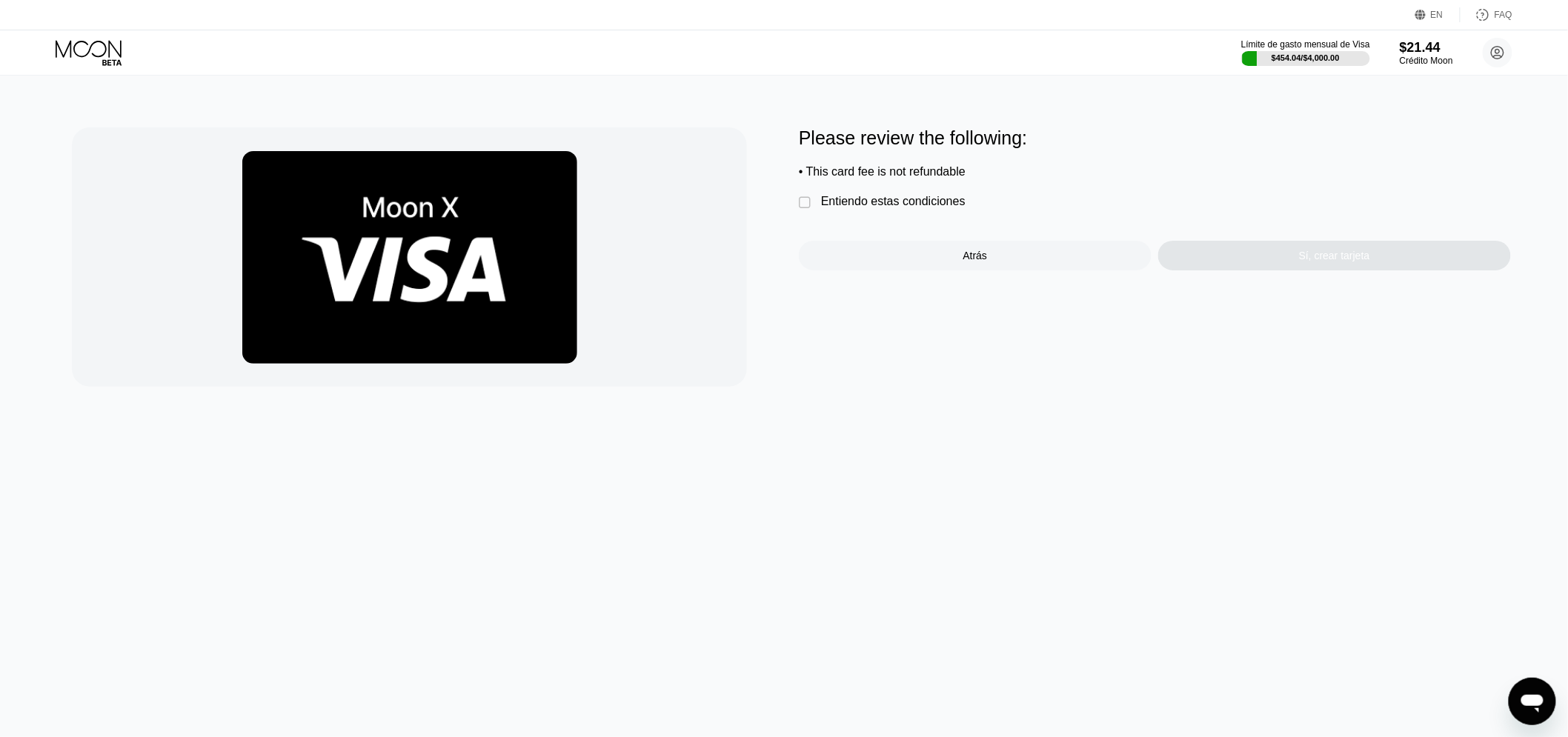
click at [892, 208] on div "Entiendo estas condiciones" at bounding box center [893, 201] width 144 height 14
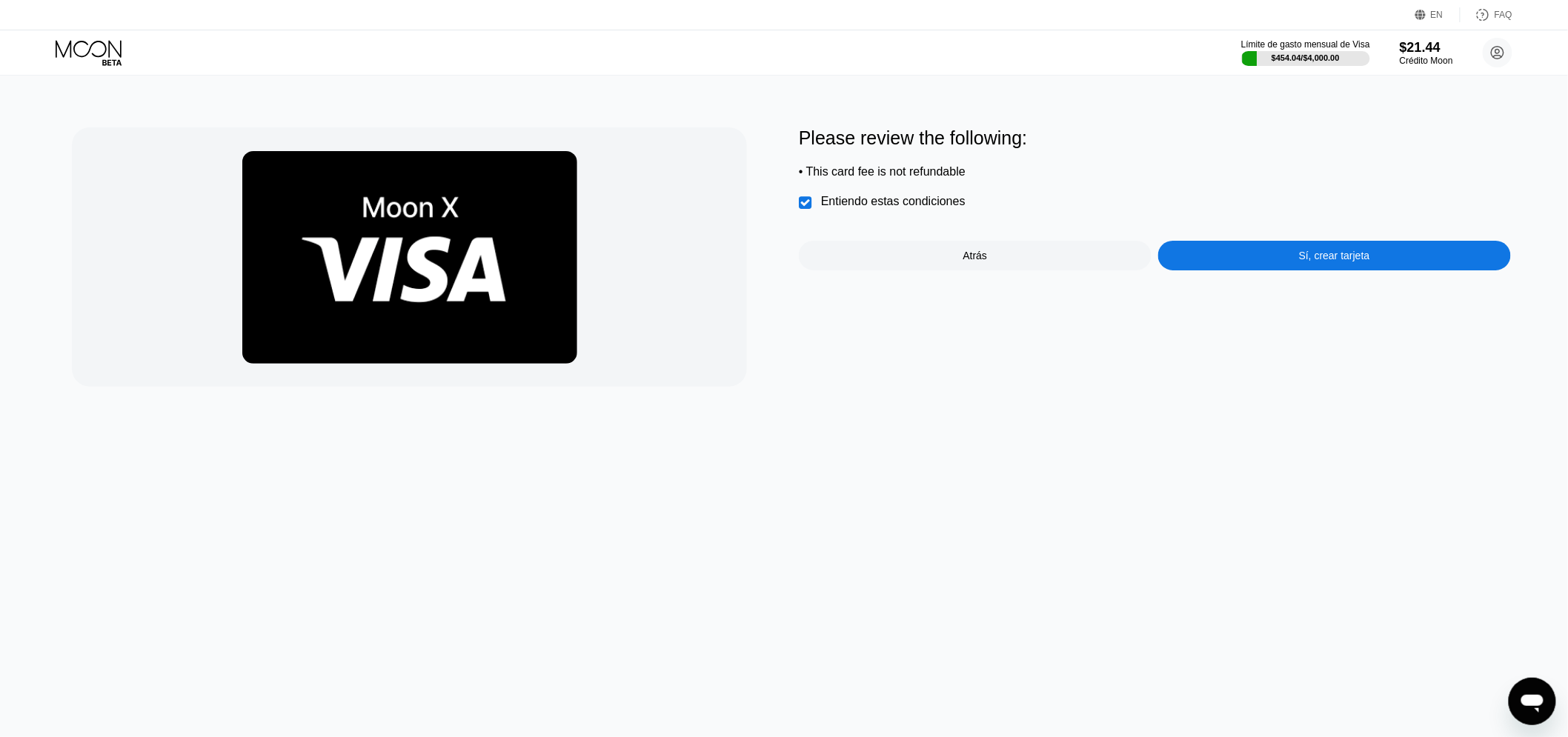
click at [1294, 271] on div "Sí, crear tarjeta" at bounding box center [1334, 255] width 353 height 29
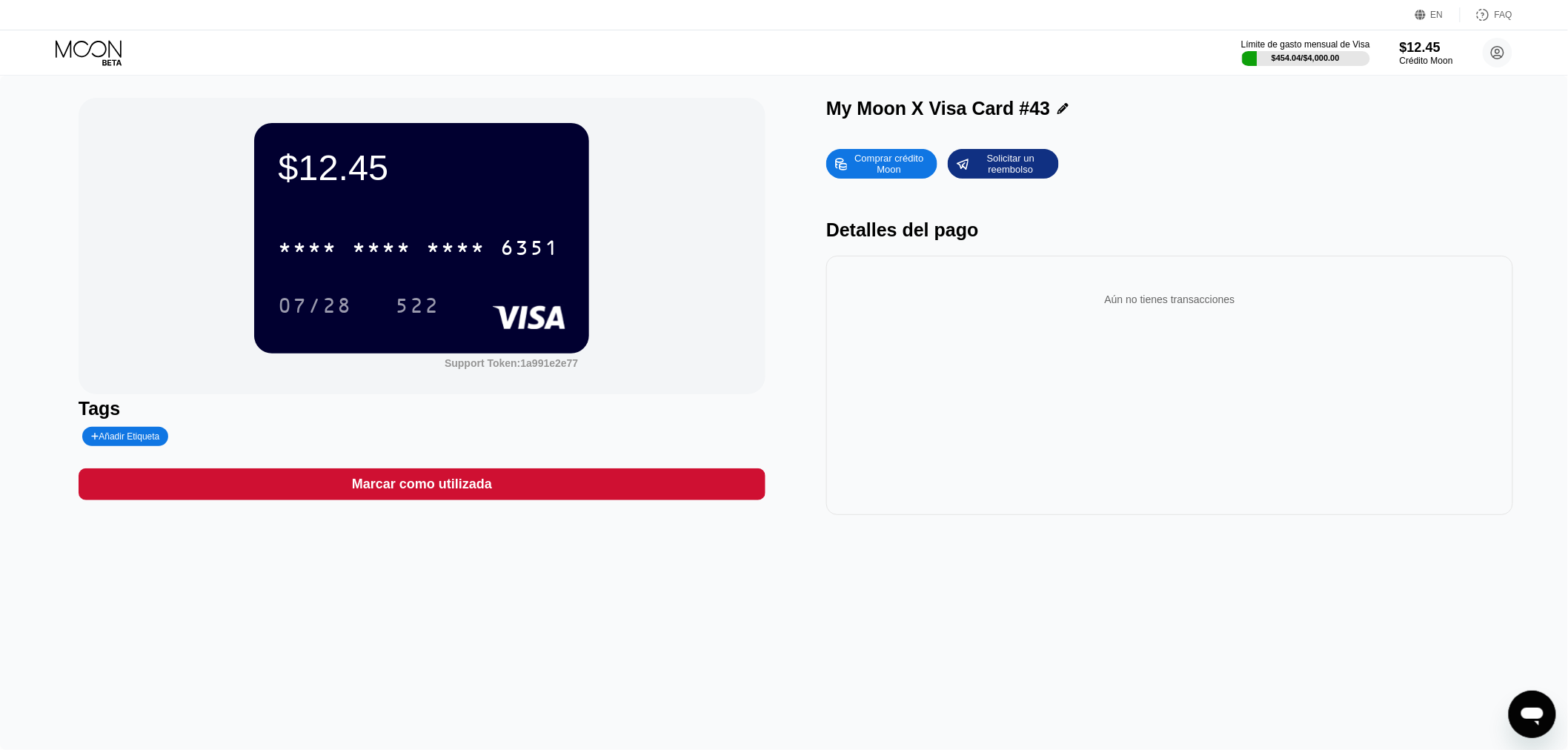
click at [1028, 545] on div "$12.45 * * * * * * * * * * * * 6351 07/28 522 Support Token: 1a991e2e77 Tags Añ…" at bounding box center [784, 412] width 1568 height 674
click at [1197, 172] on div "Comprar crédito Moon Solicitar un reembolso" at bounding box center [1168, 164] width 687 height 29
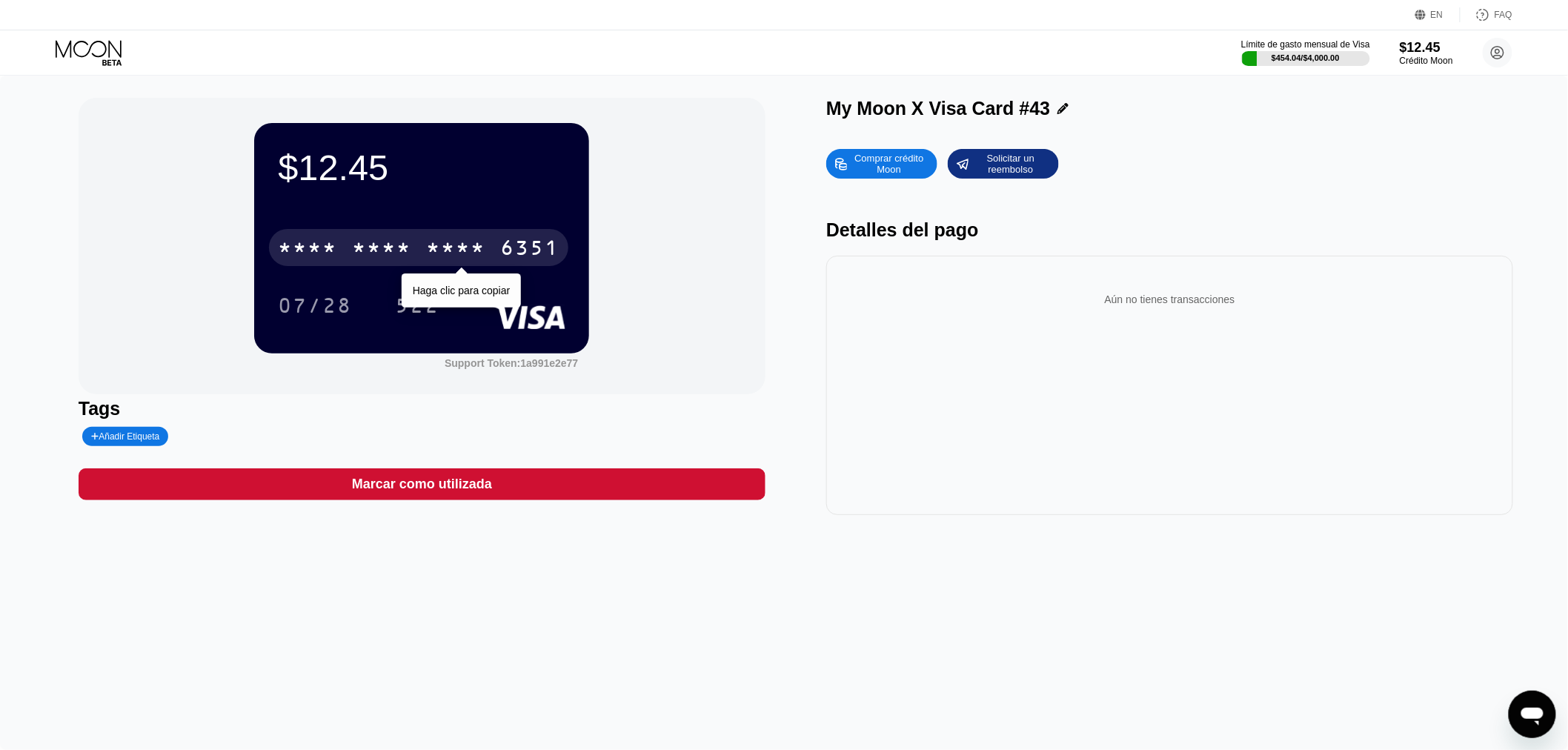
click at [428, 238] on div "* * * * * * * * * * * * 6351" at bounding box center [418, 247] width 299 height 38
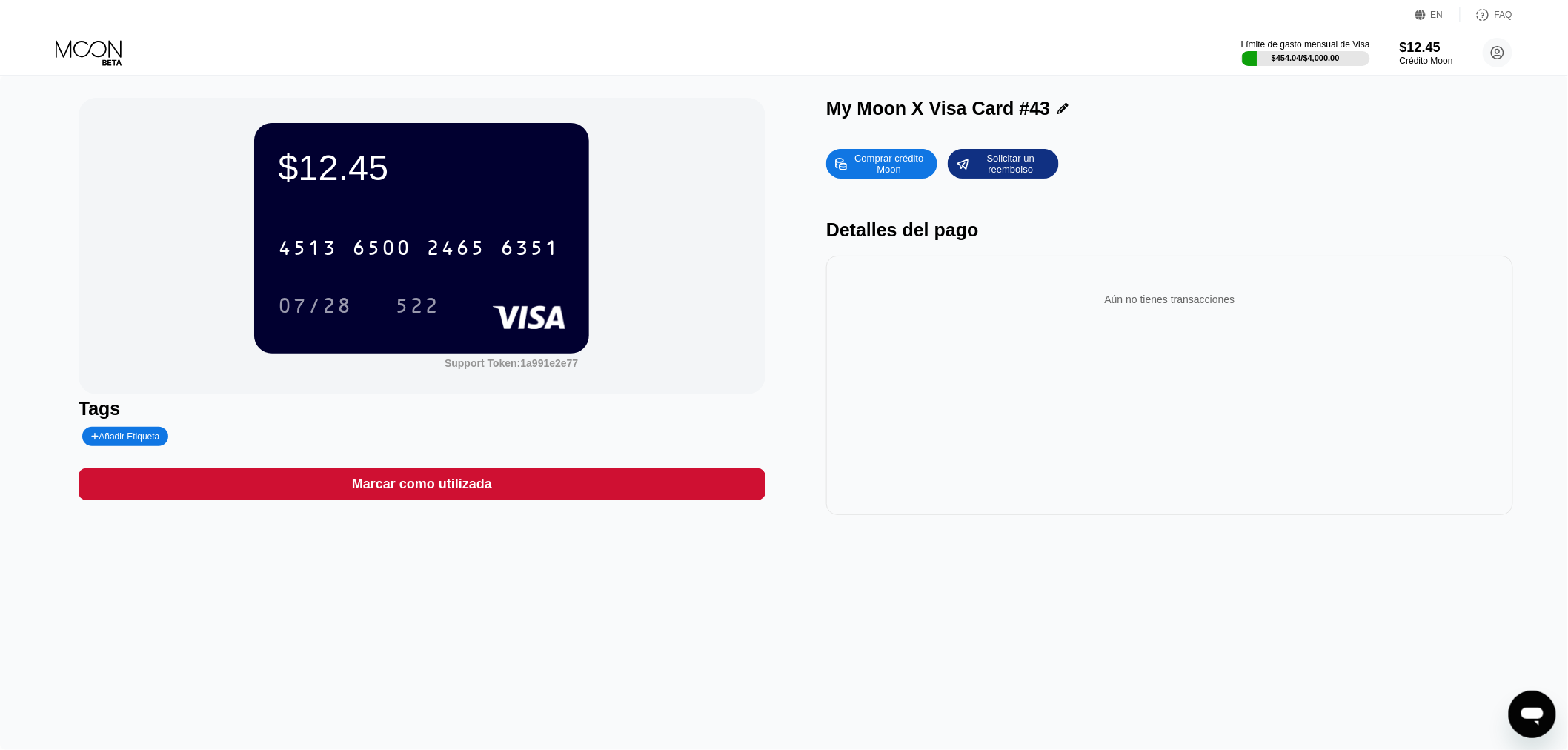
click at [1259, 215] on div "Comprar crédito Moon Solicitar un reembolso Detalles del pago Aún no tienes tra…" at bounding box center [1168, 328] width 687 height 373
click at [75, 54] on icon at bounding box center [90, 53] width 69 height 26
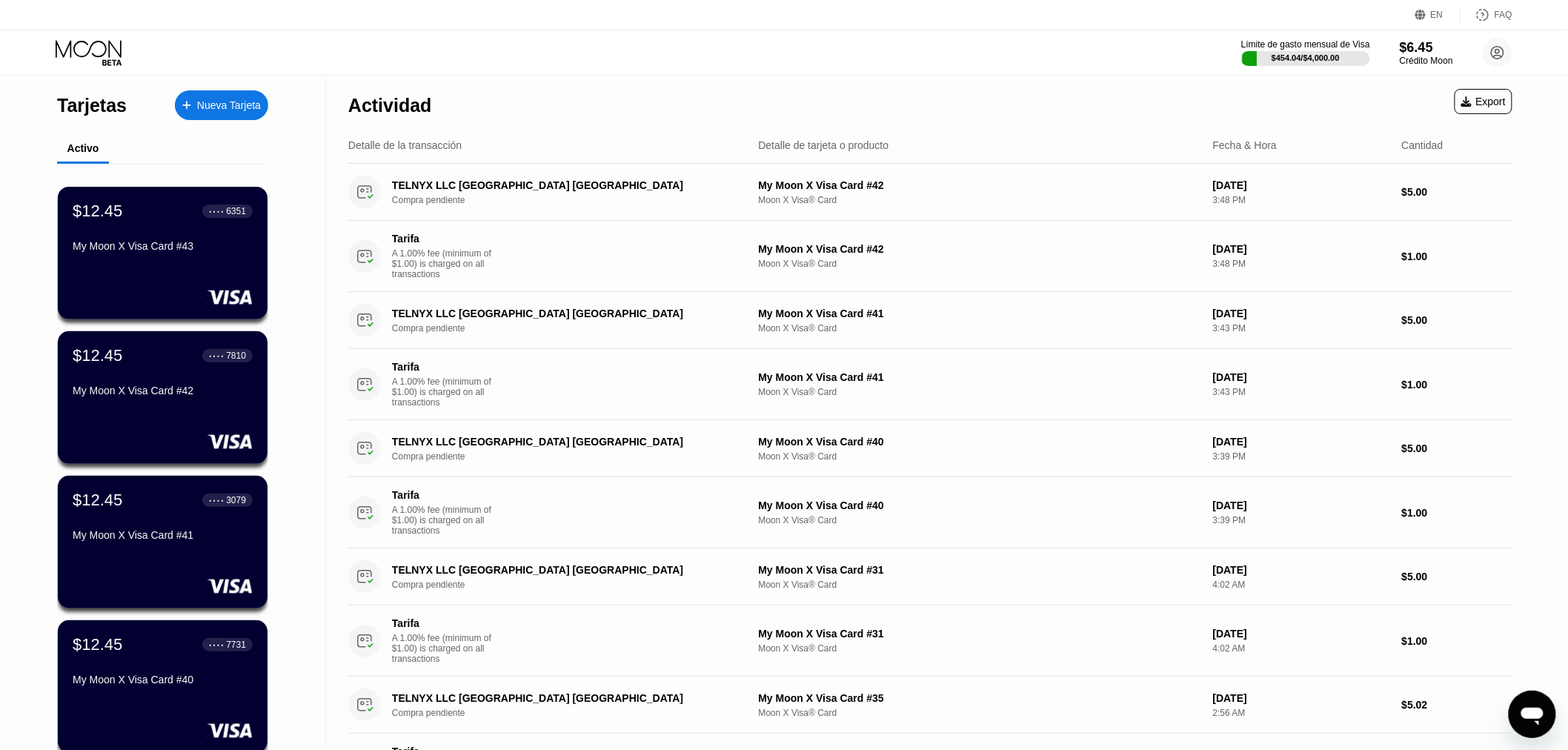
click at [86, 54] on icon at bounding box center [89, 48] width 66 height 17
click at [956, 102] on div "Actividad Export" at bounding box center [930, 102] width 1164 height 52
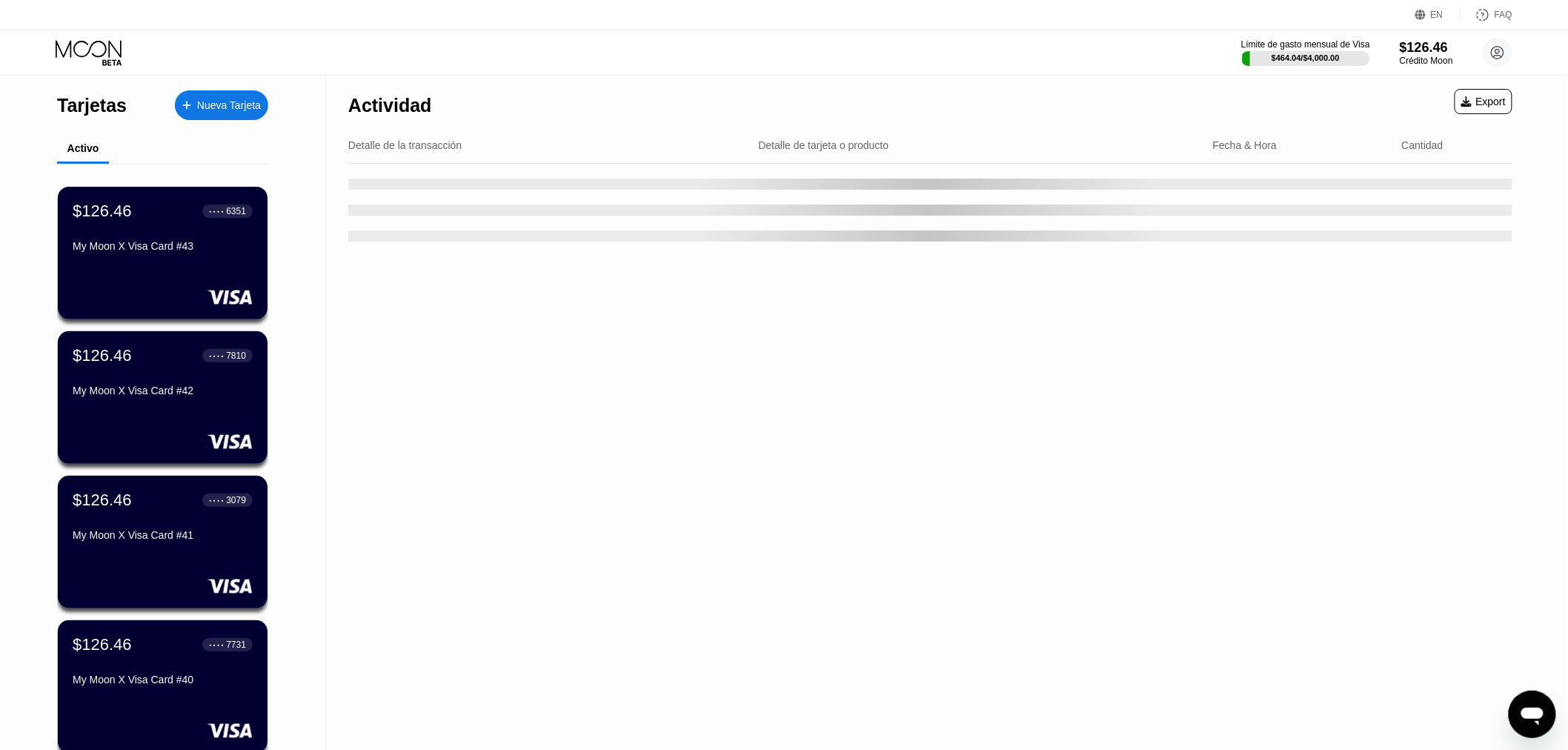
click at [239, 102] on div "Nueva Tarjeta" at bounding box center [229, 106] width 64 height 13
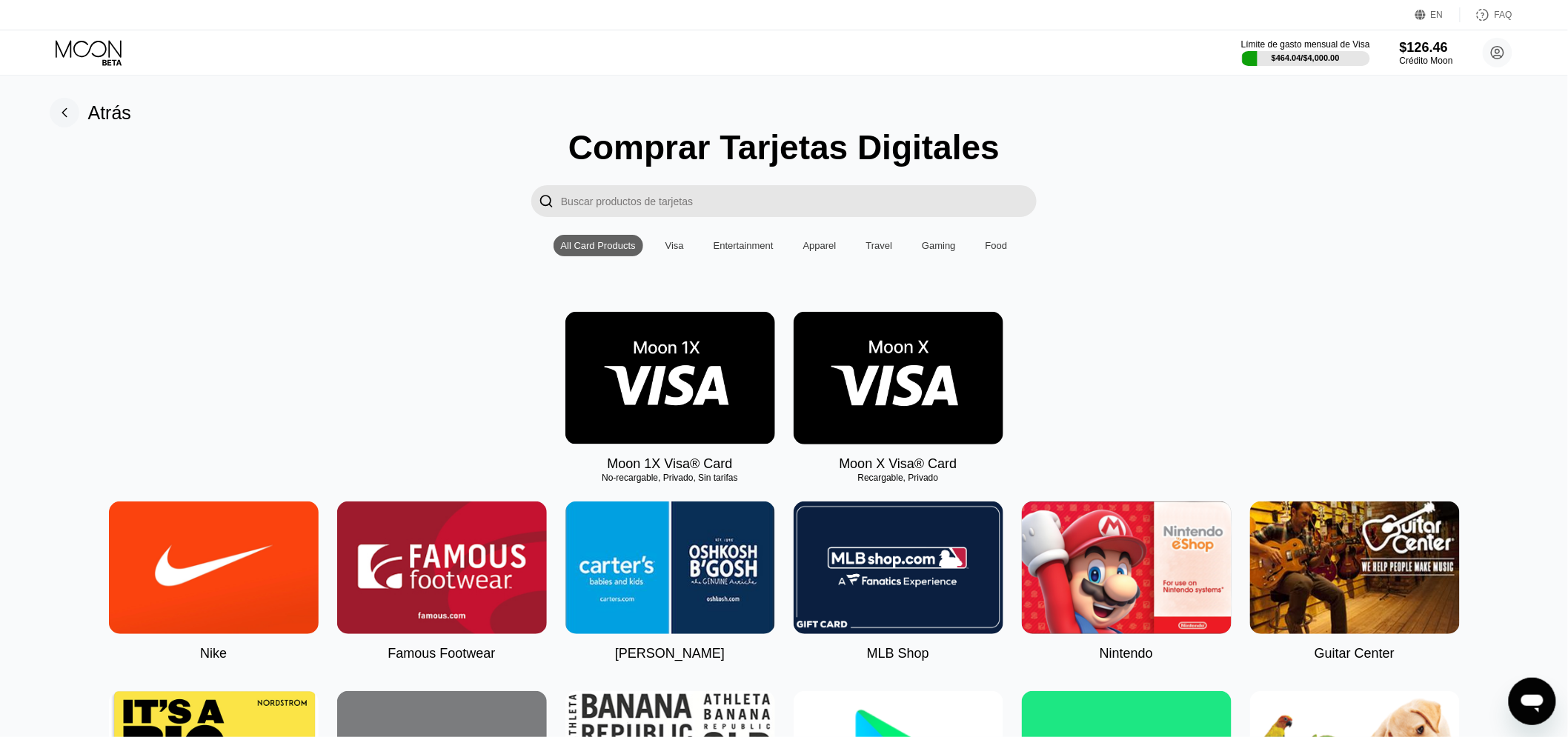
click at [943, 403] on img at bounding box center [898, 378] width 209 height 133
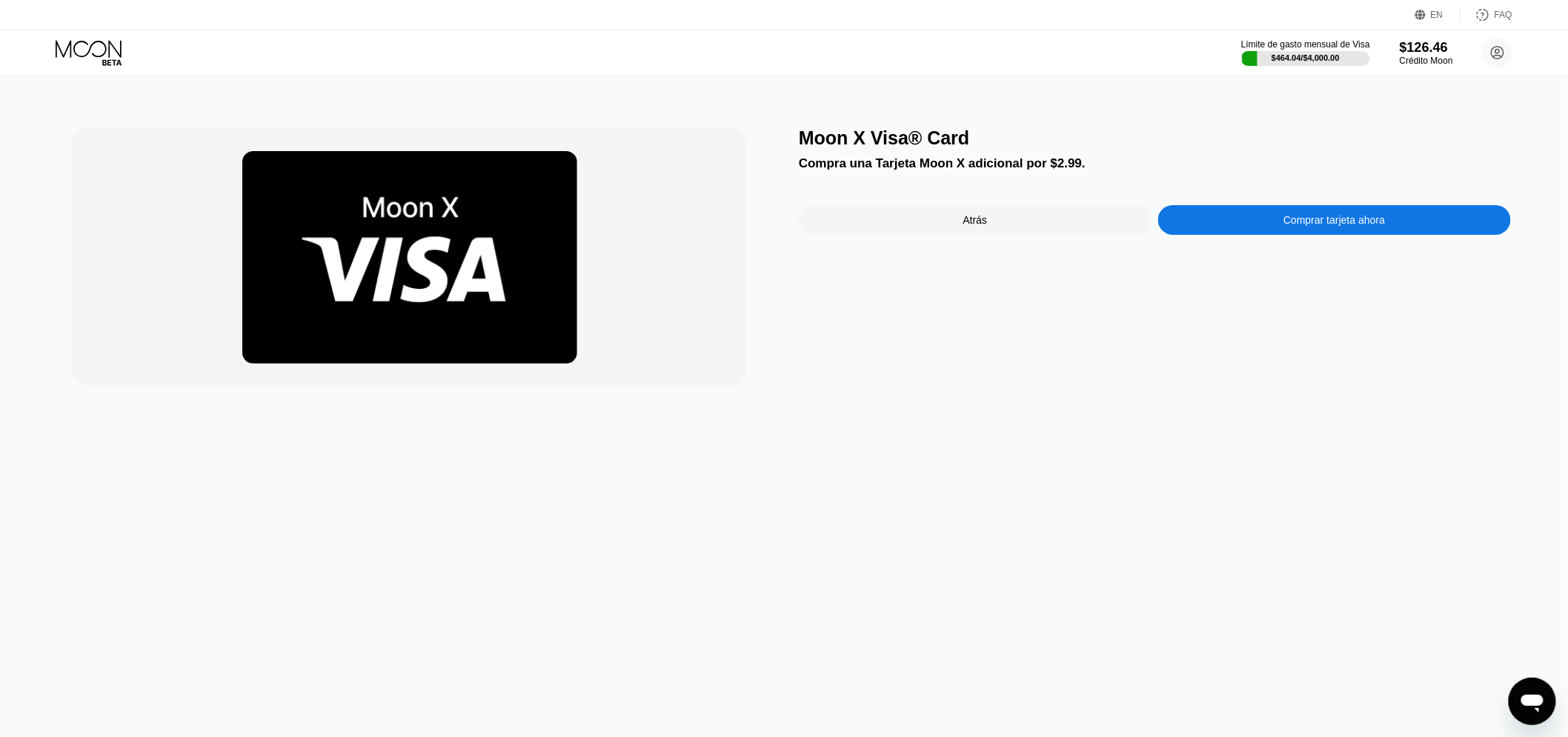
click at [1331, 226] on div "Comprar tarjeta ahora" at bounding box center [1333, 219] width 101 height 12
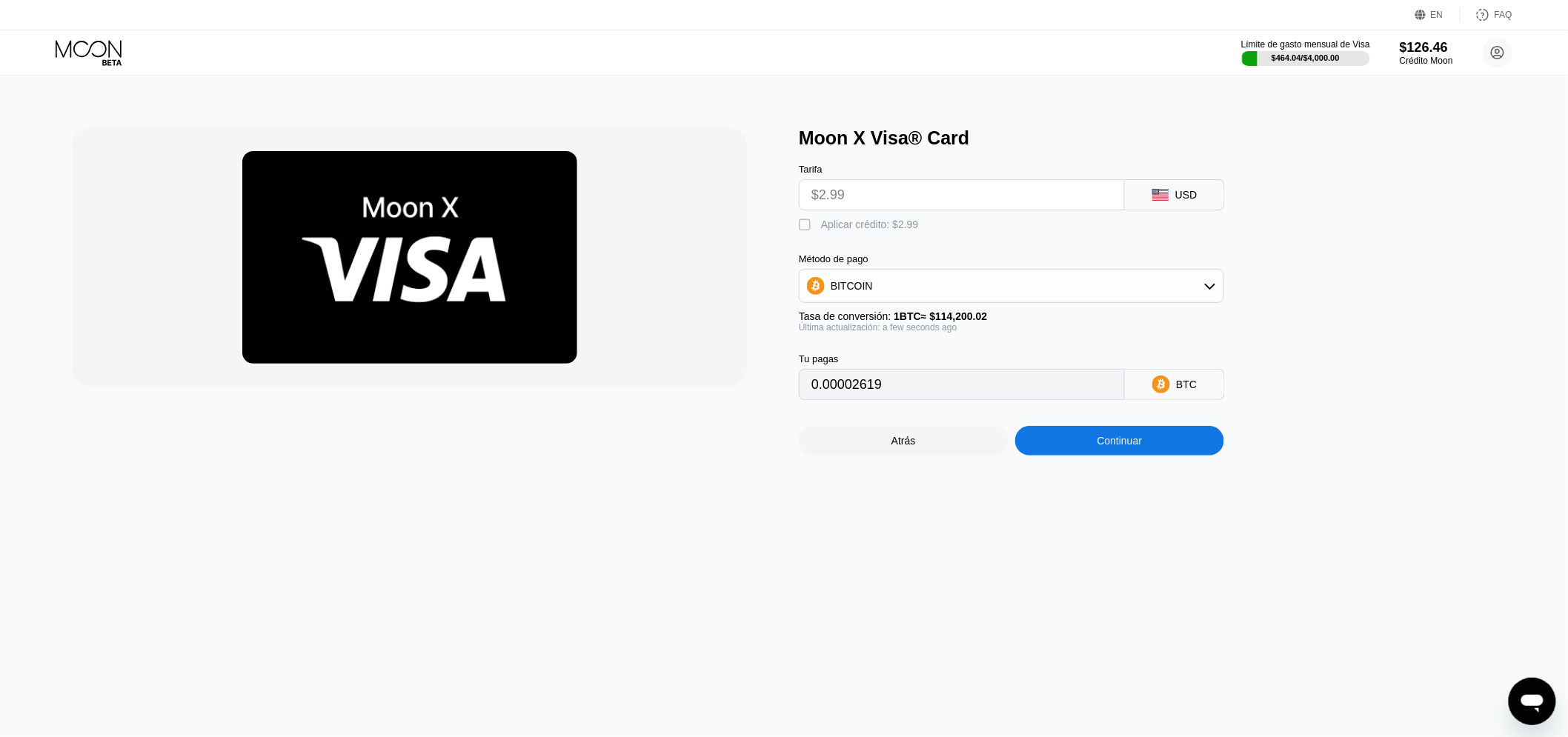
click at [803, 232] on div "" at bounding box center [805, 225] width 15 height 15
type input "0"
click at [1083, 455] on div "Continuar" at bounding box center [1119, 441] width 209 height 29
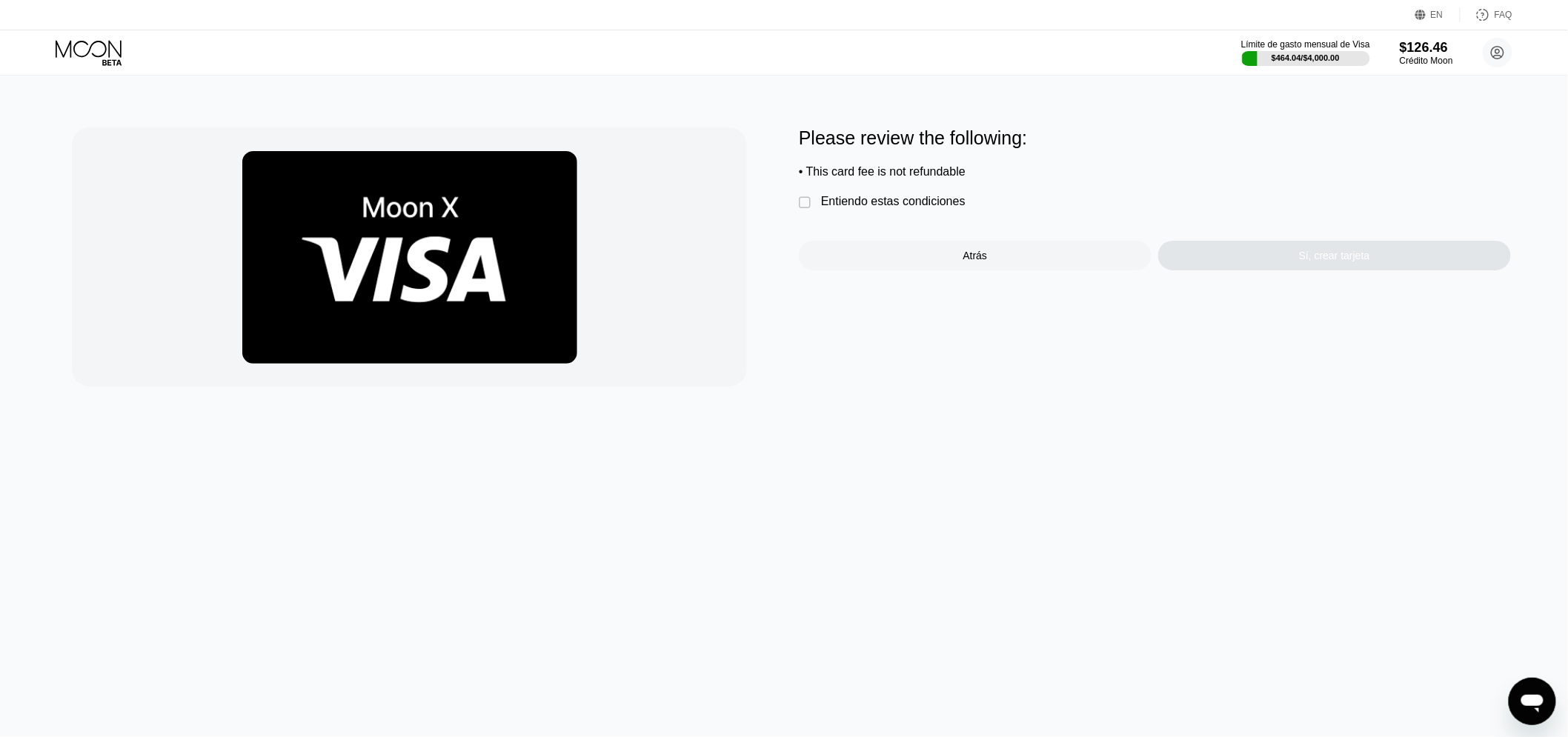
click at [837, 208] on div "Entiendo estas condiciones" at bounding box center [893, 201] width 144 height 14
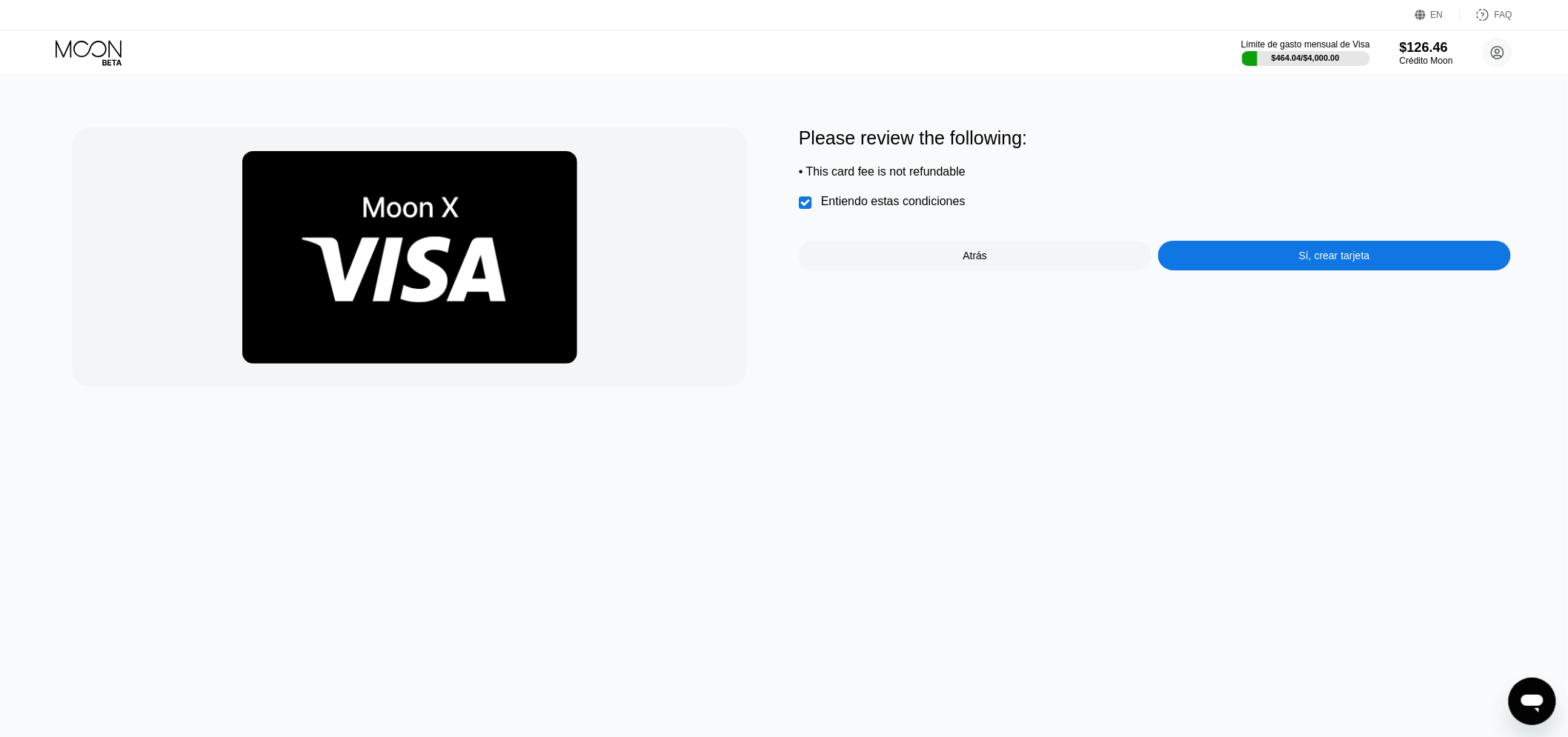
click at [1286, 268] on div "Sí, crear tarjeta" at bounding box center [1334, 255] width 353 height 29
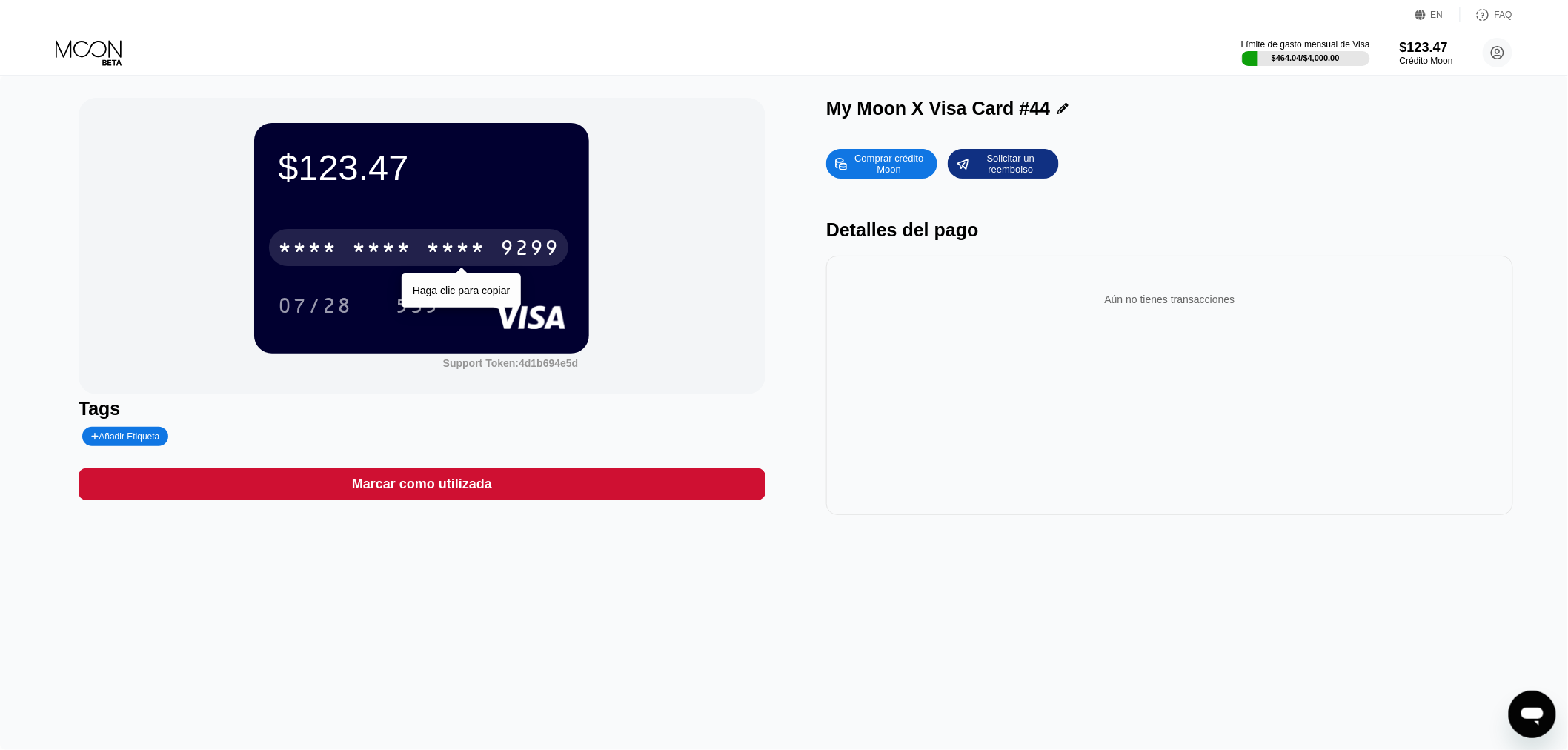
click at [461, 260] on div "* * * *" at bounding box center [455, 250] width 59 height 24
click at [468, 252] on div "2415" at bounding box center [455, 250] width 59 height 24
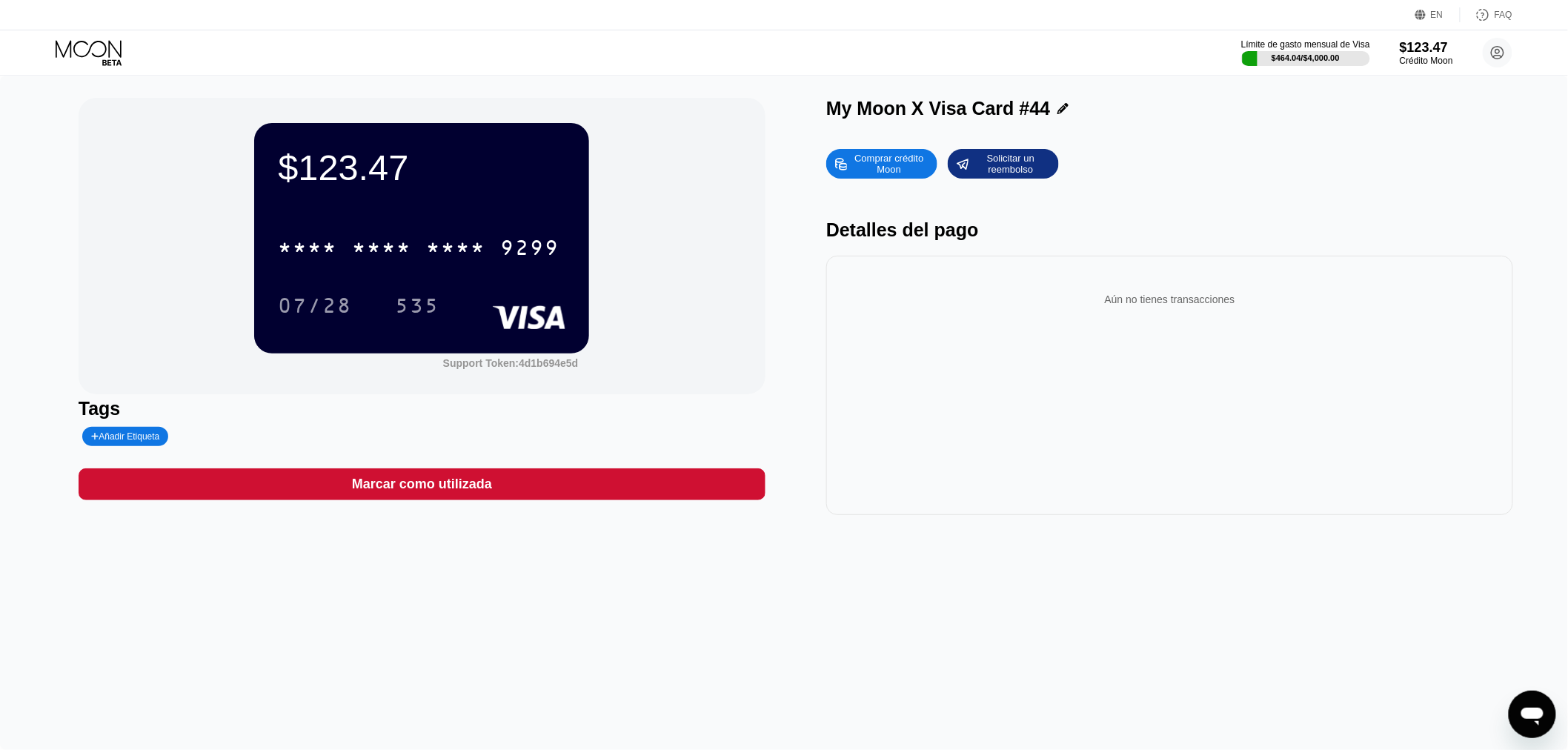
click at [264, 301] on div "$123.47 * * * * * * * * * * * * 9299 07/28 535" at bounding box center [421, 238] width 335 height 230
click at [272, 301] on div "07/28" at bounding box center [315, 305] width 96 height 38
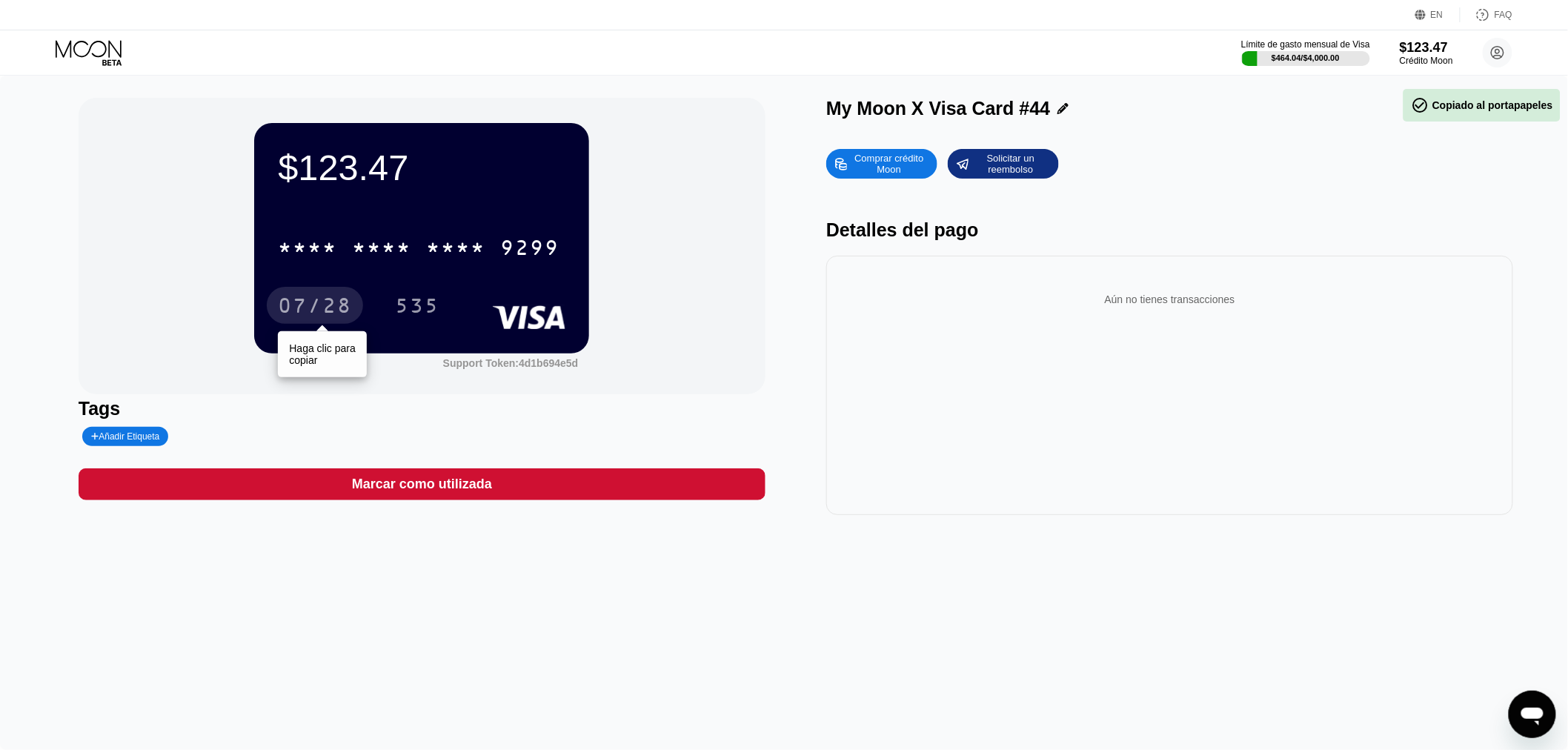
click at [272, 301] on div "07/28" at bounding box center [315, 305] width 96 height 38
click at [380, 328] on div "$123.47 * * * * * * * * * * * * 9299 07/28 535" at bounding box center [421, 238] width 335 height 230
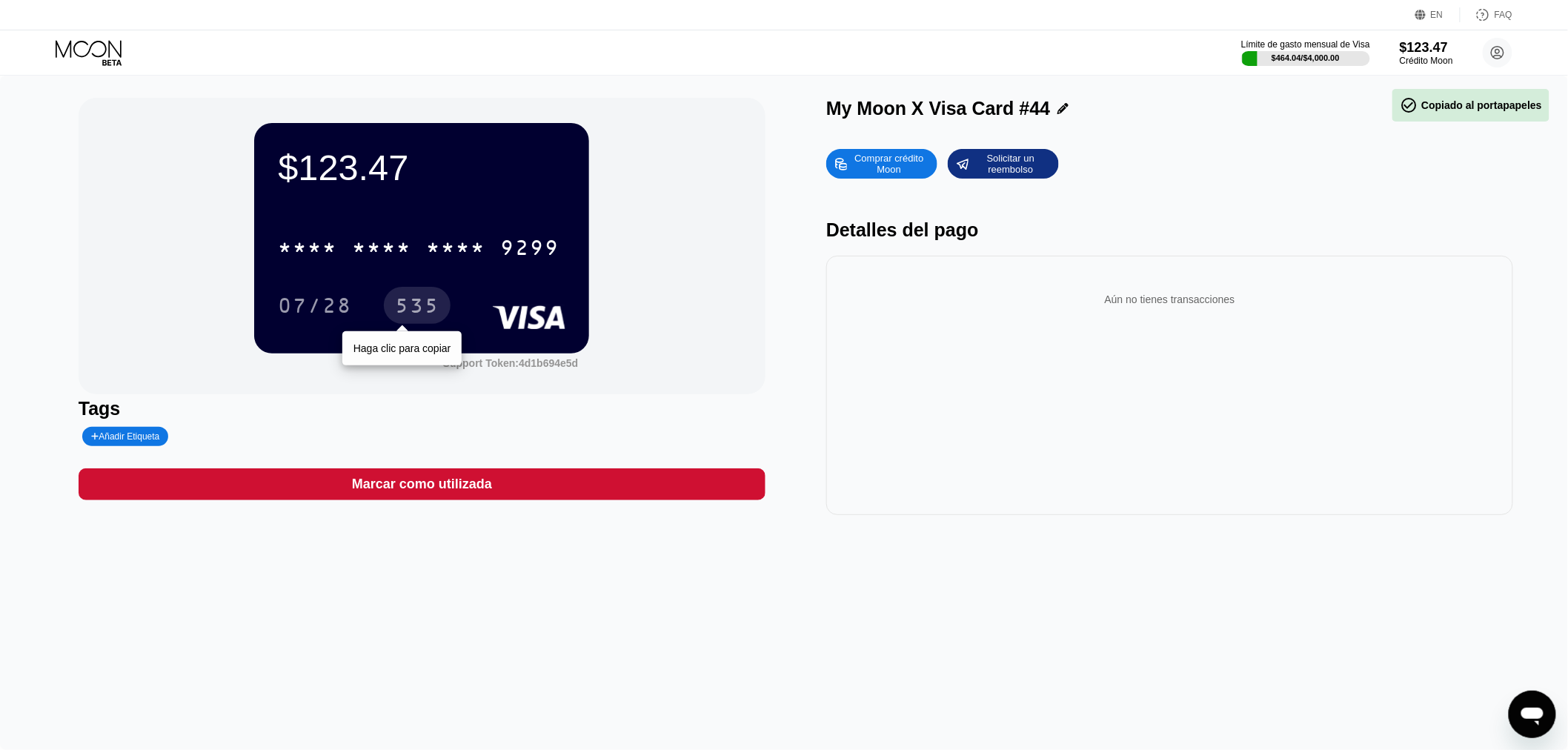
click at [411, 318] on div "535" at bounding box center [417, 307] width 45 height 24
click at [77, 49] on icon at bounding box center [90, 53] width 69 height 26
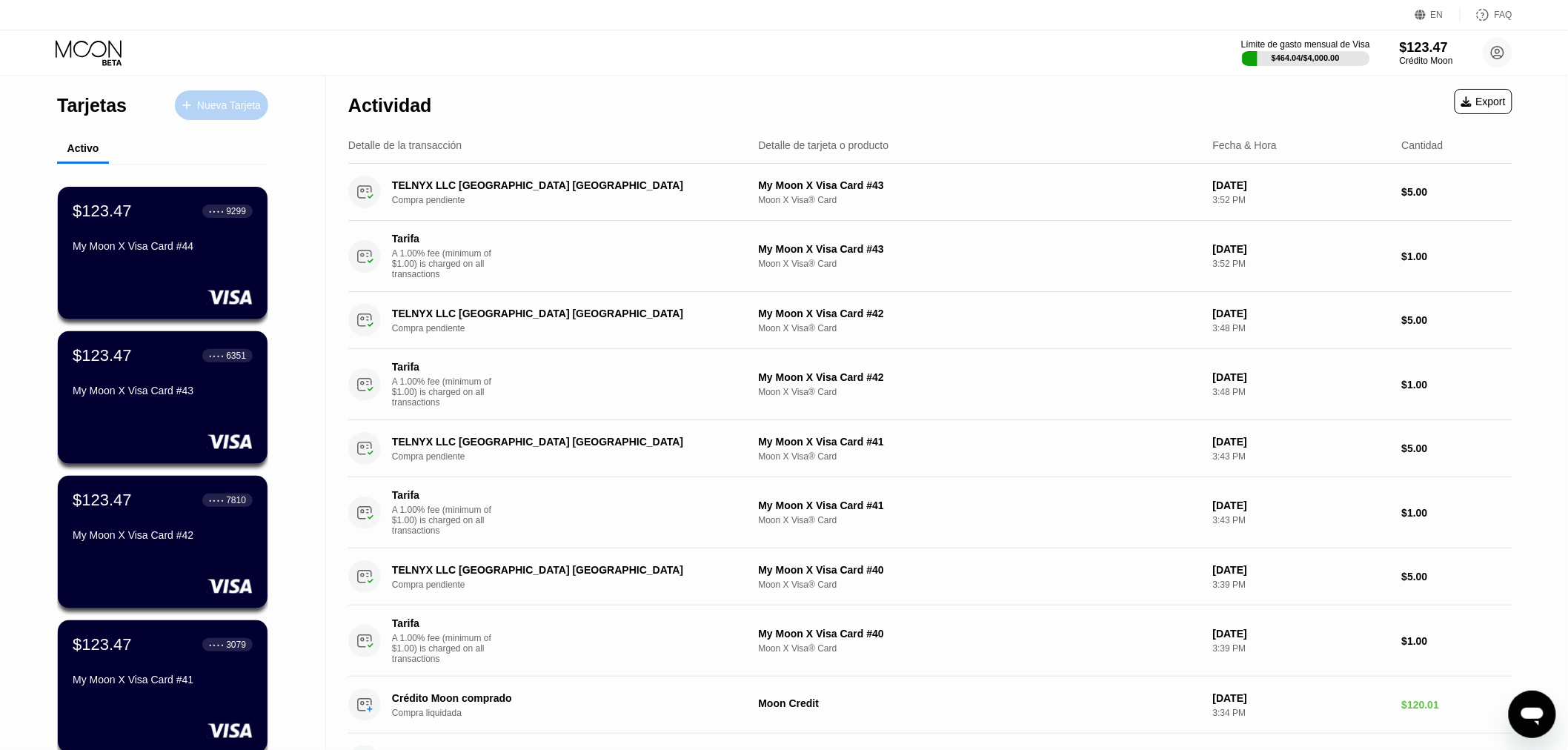
click at [240, 95] on div "Nueva Tarjeta" at bounding box center [221, 105] width 93 height 29
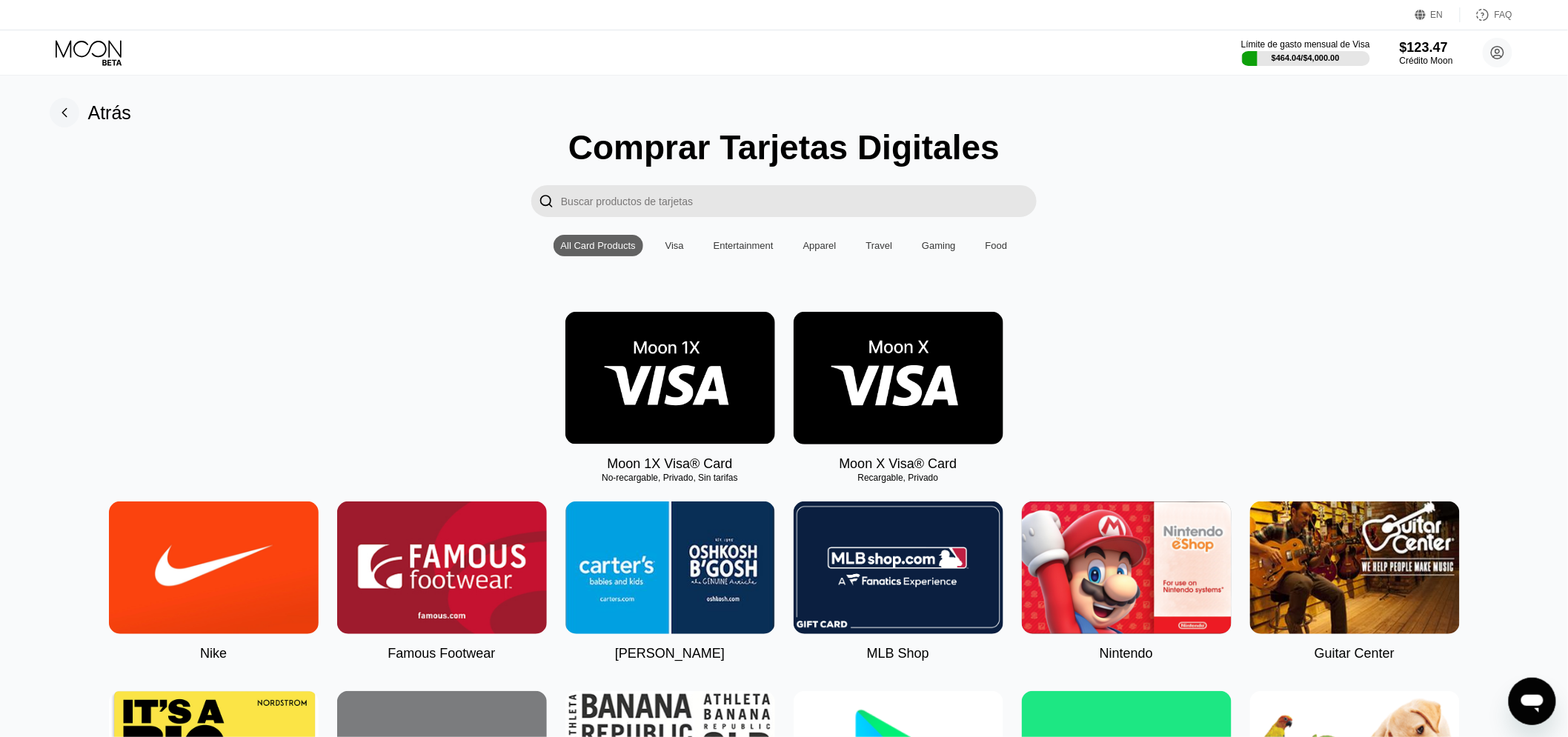
click at [867, 349] on img at bounding box center [898, 378] width 209 height 133
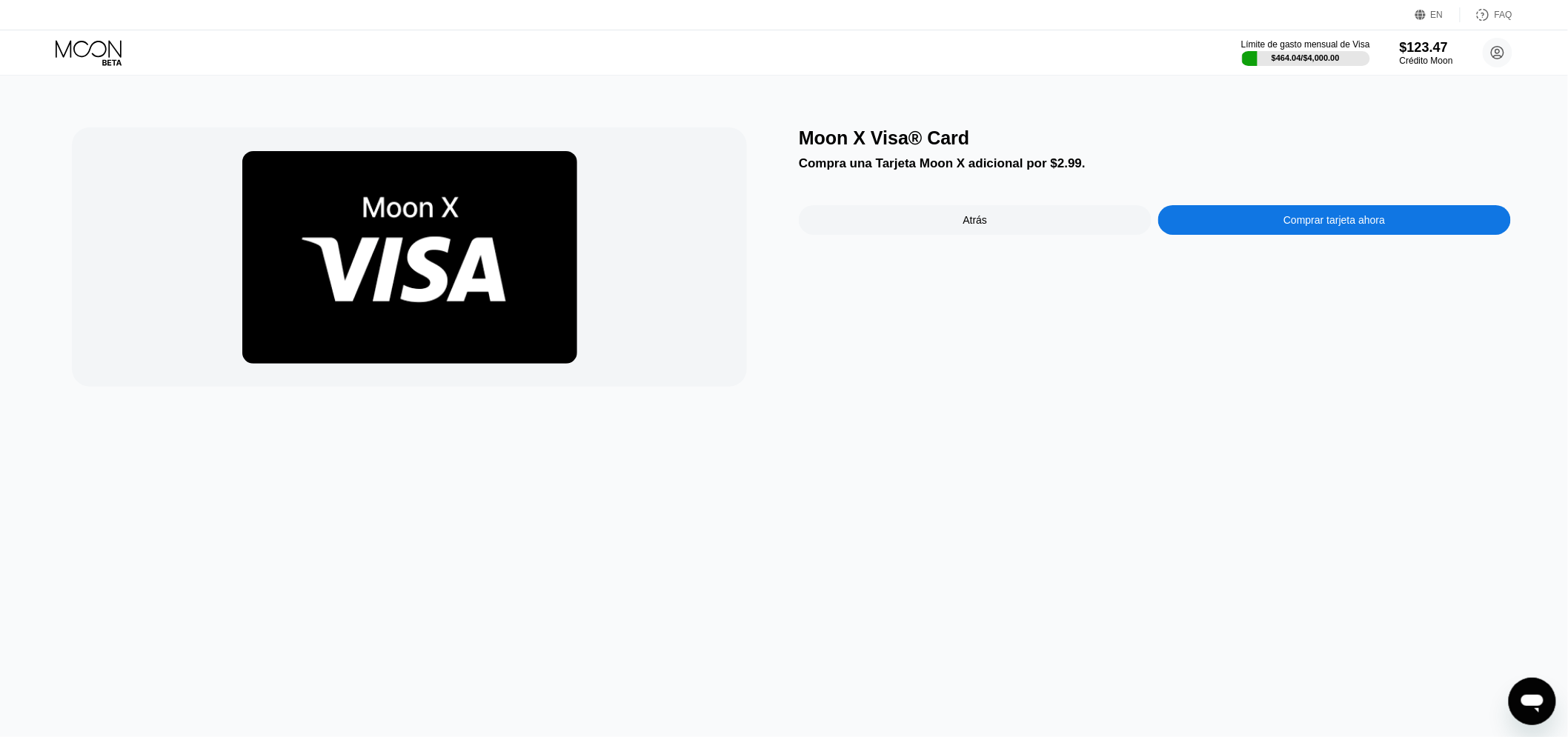
click at [1208, 223] on div "Comprar tarjeta ahora" at bounding box center [1334, 219] width 353 height 29
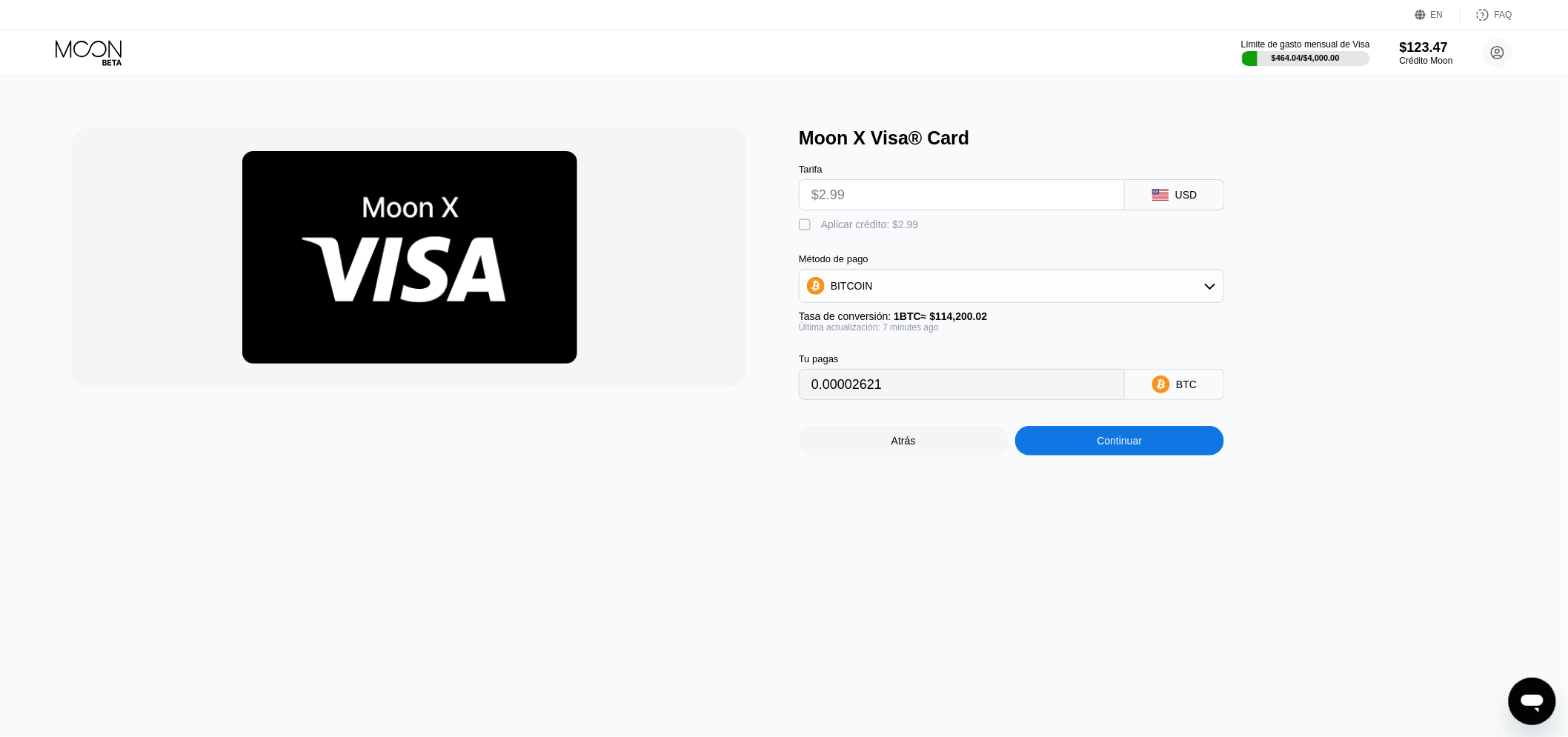
click at [810, 231] on div "" at bounding box center [805, 225] width 15 height 15
type input "0"
click at [1089, 455] on div "Continuar" at bounding box center [1119, 441] width 209 height 29
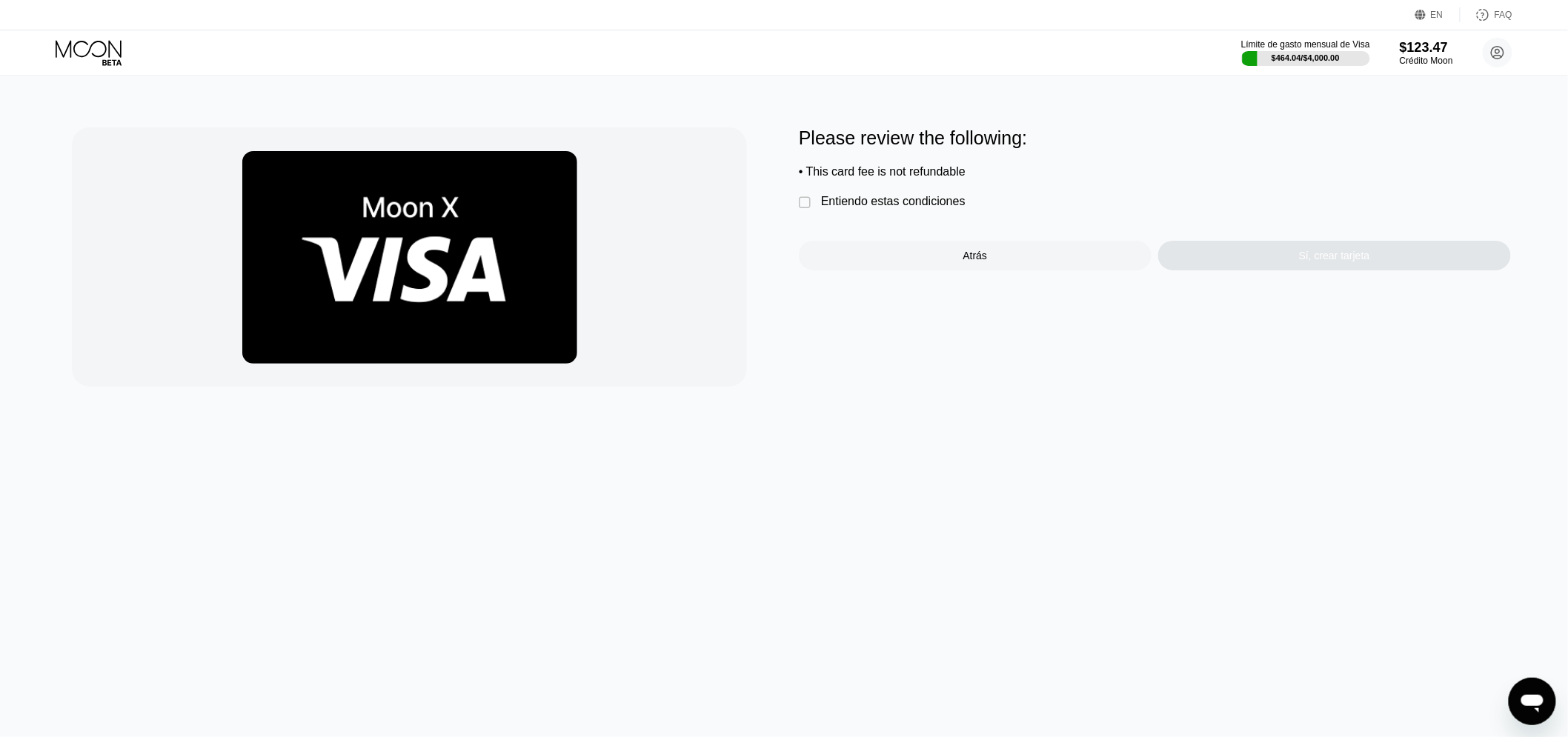
click at [916, 210] on div " Entiendo estas condiciones" at bounding box center [885, 202] width 174 height 16
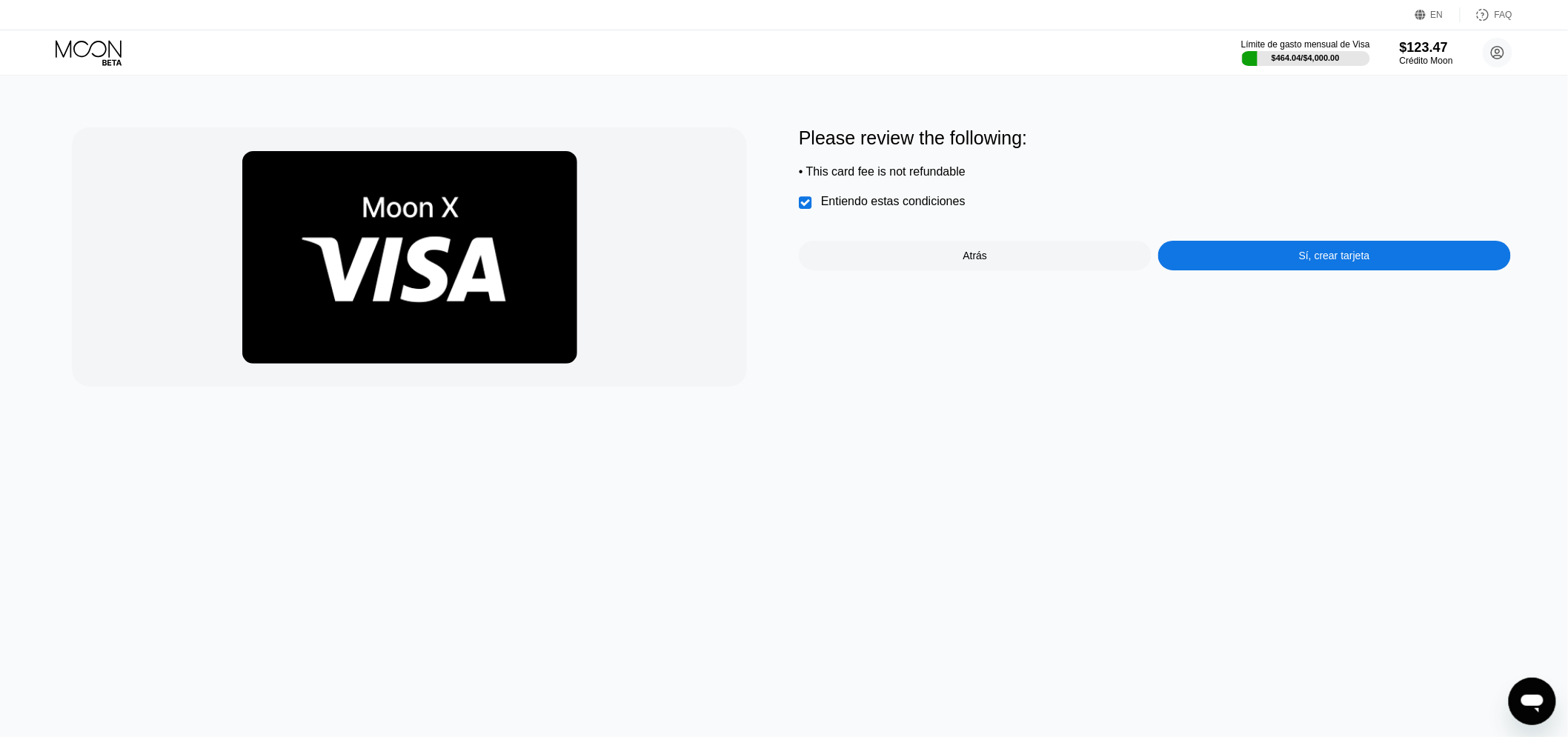
click at [889, 208] on div "Entiendo estas condiciones" at bounding box center [893, 201] width 144 height 14
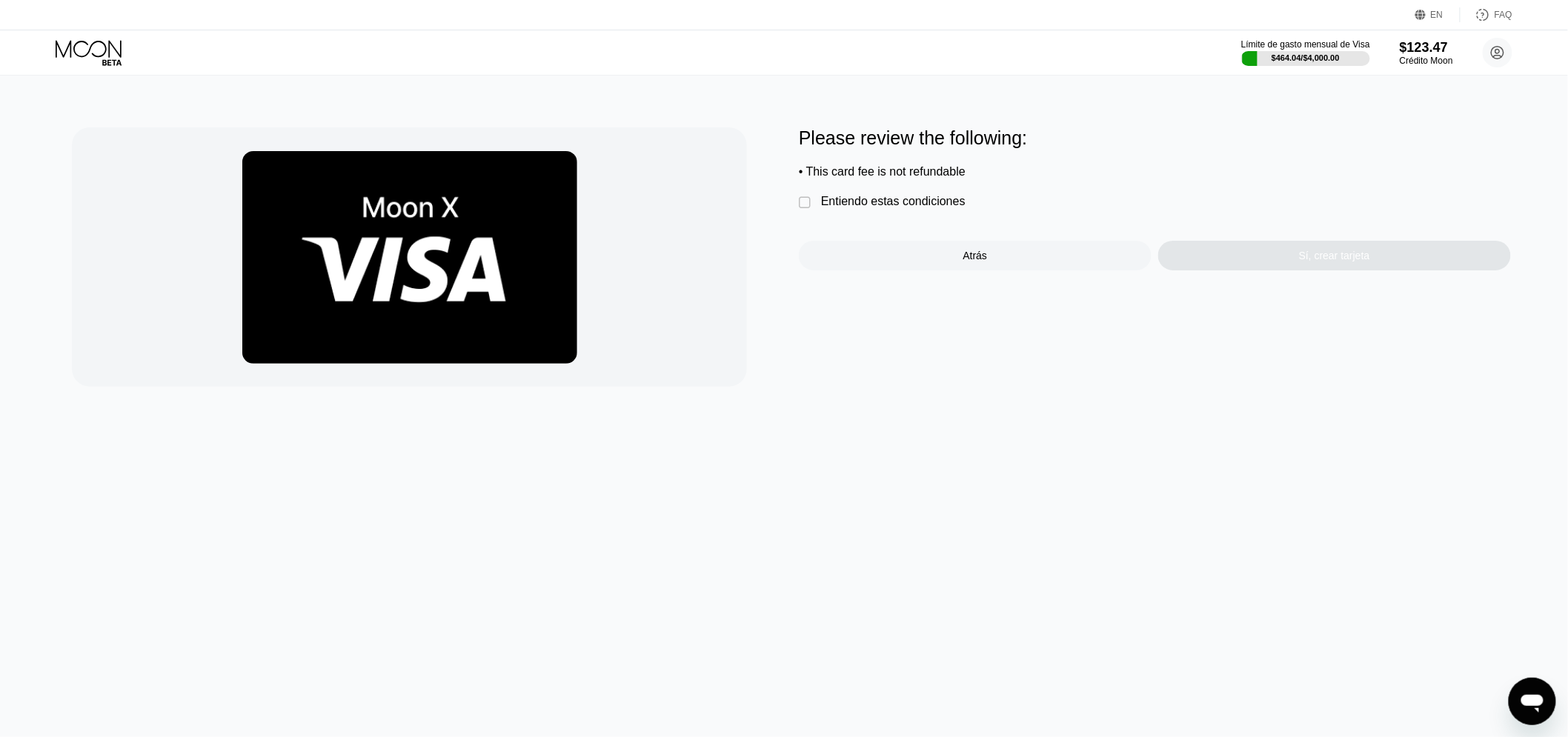
click at [889, 208] on div "Entiendo estas condiciones" at bounding box center [893, 201] width 144 height 14
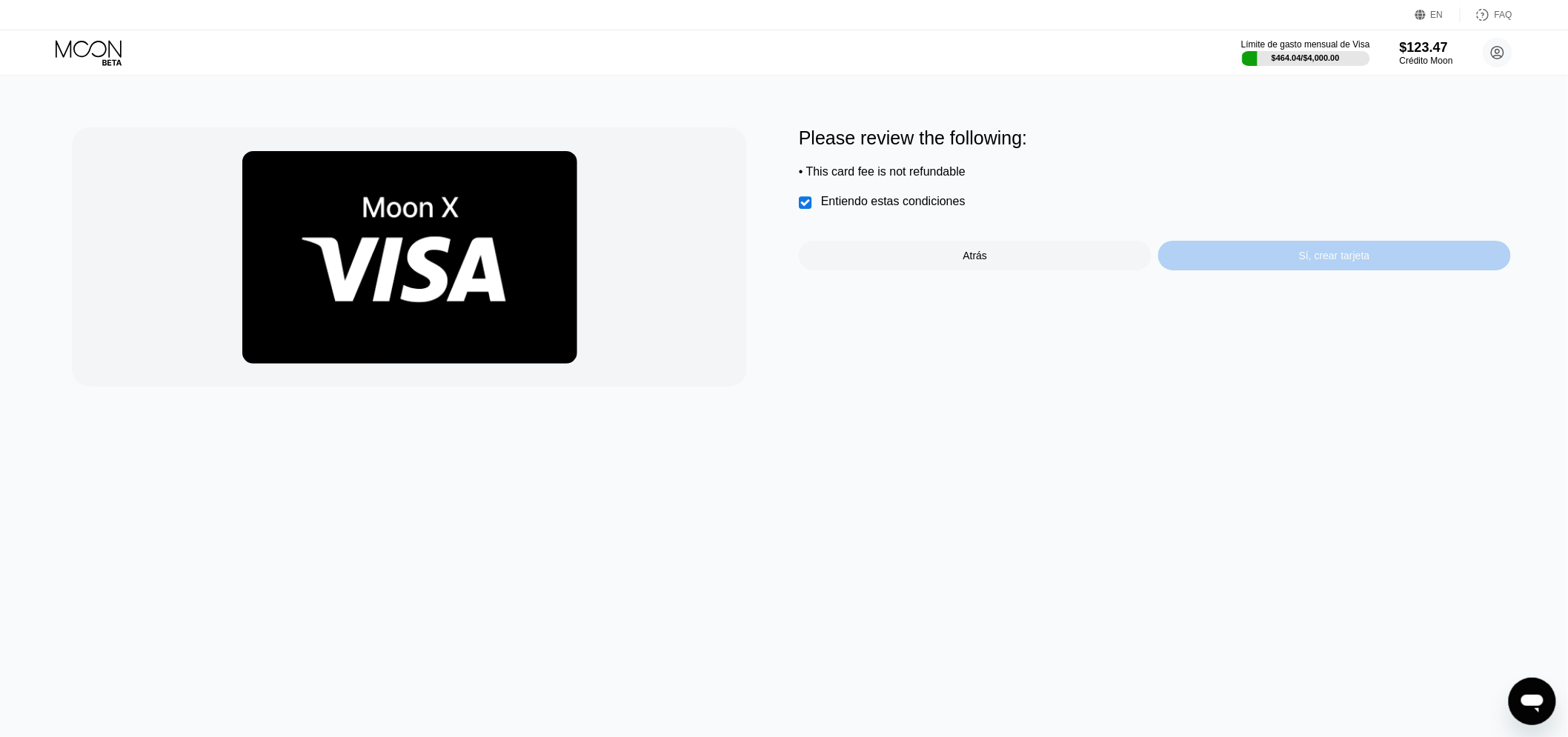
click at [1232, 264] on div "Sí, crear tarjeta" at bounding box center [1334, 255] width 353 height 29
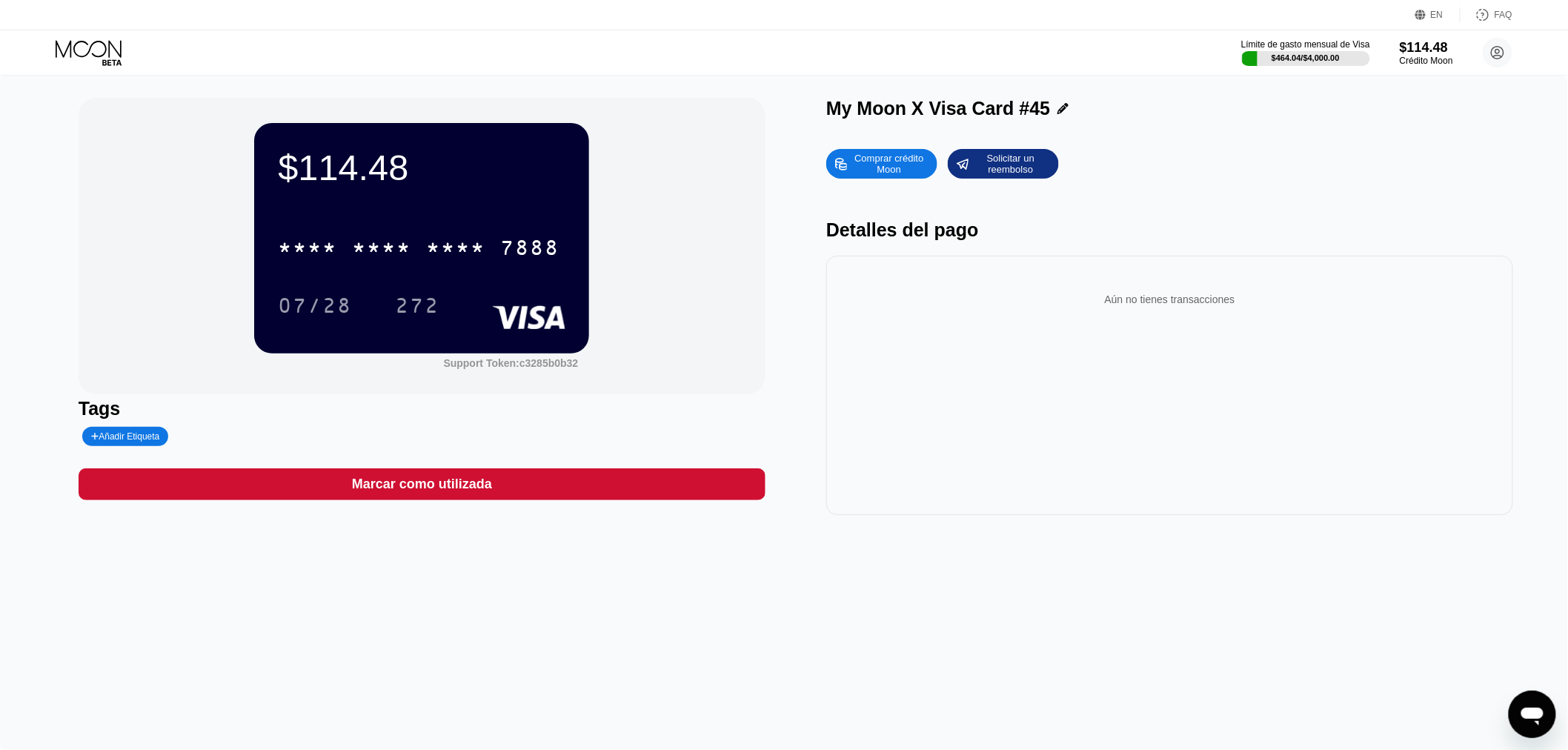
click at [1127, 330] on div "Aún no tienes transacciones" at bounding box center [1168, 386] width 687 height 260
click at [1396, 127] on div "My Moon X Visa Card #45" at bounding box center [1168, 112] width 687 height 29
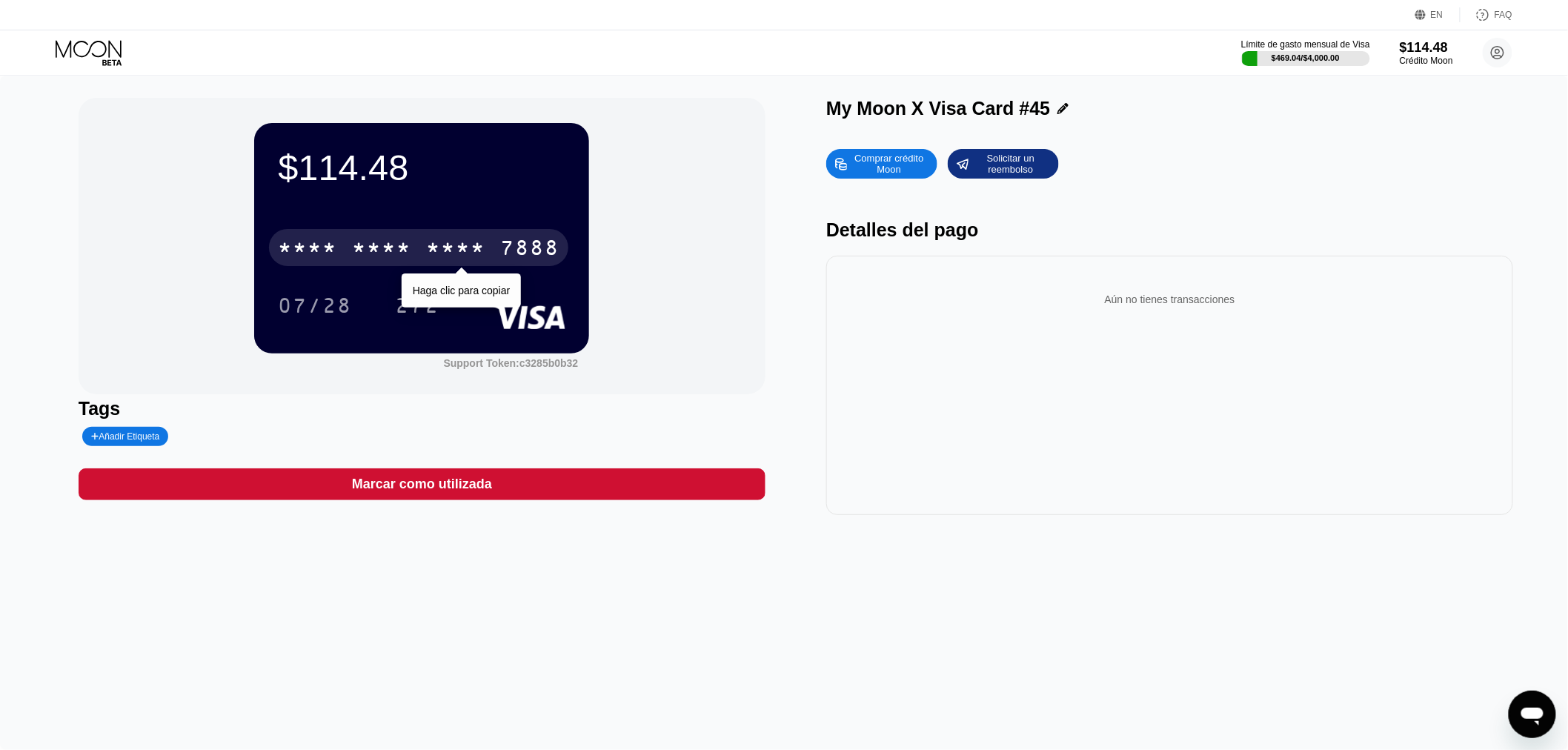
click at [357, 255] on div "* * * *" at bounding box center [381, 250] width 59 height 24
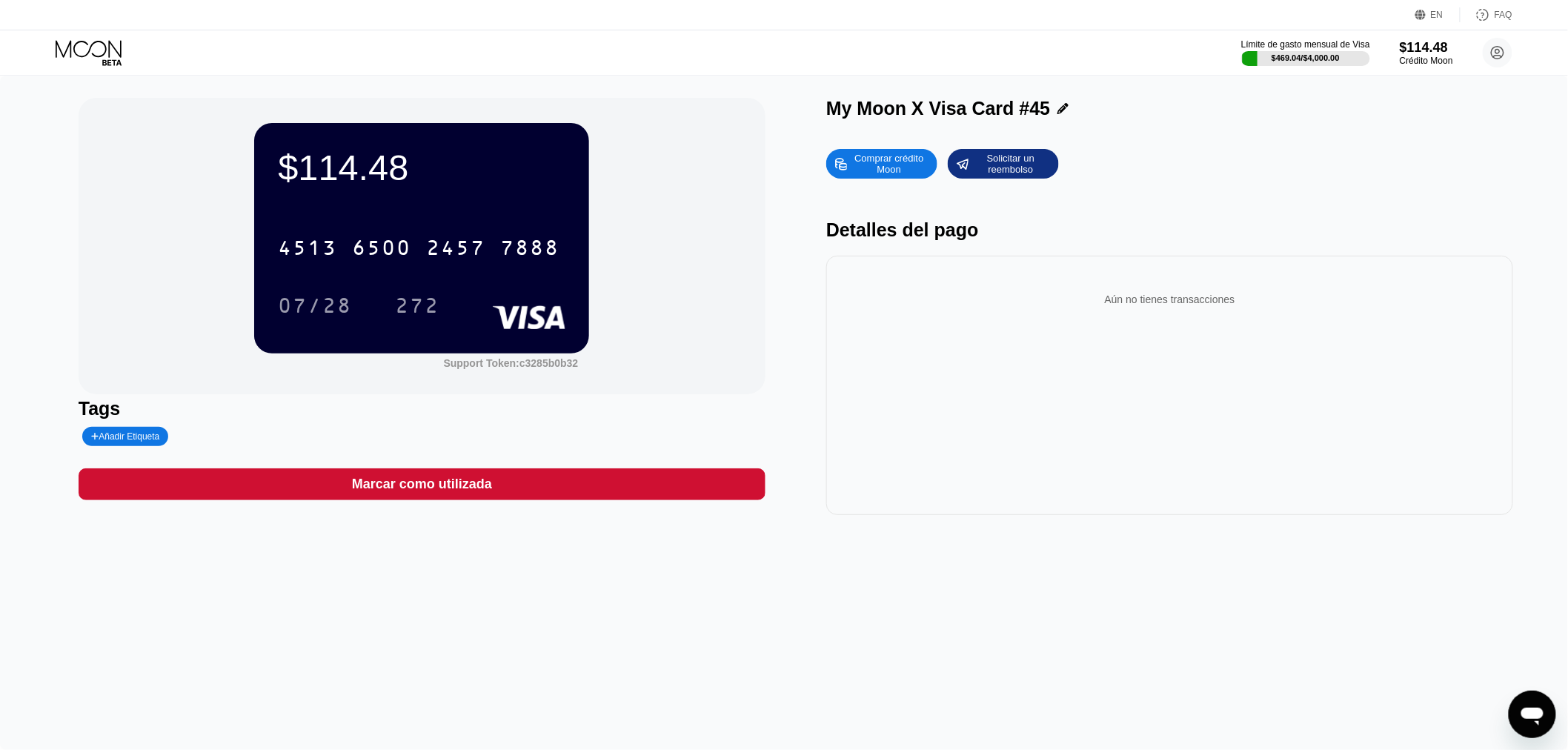
click at [84, 43] on icon at bounding box center [90, 53] width 69 height 26
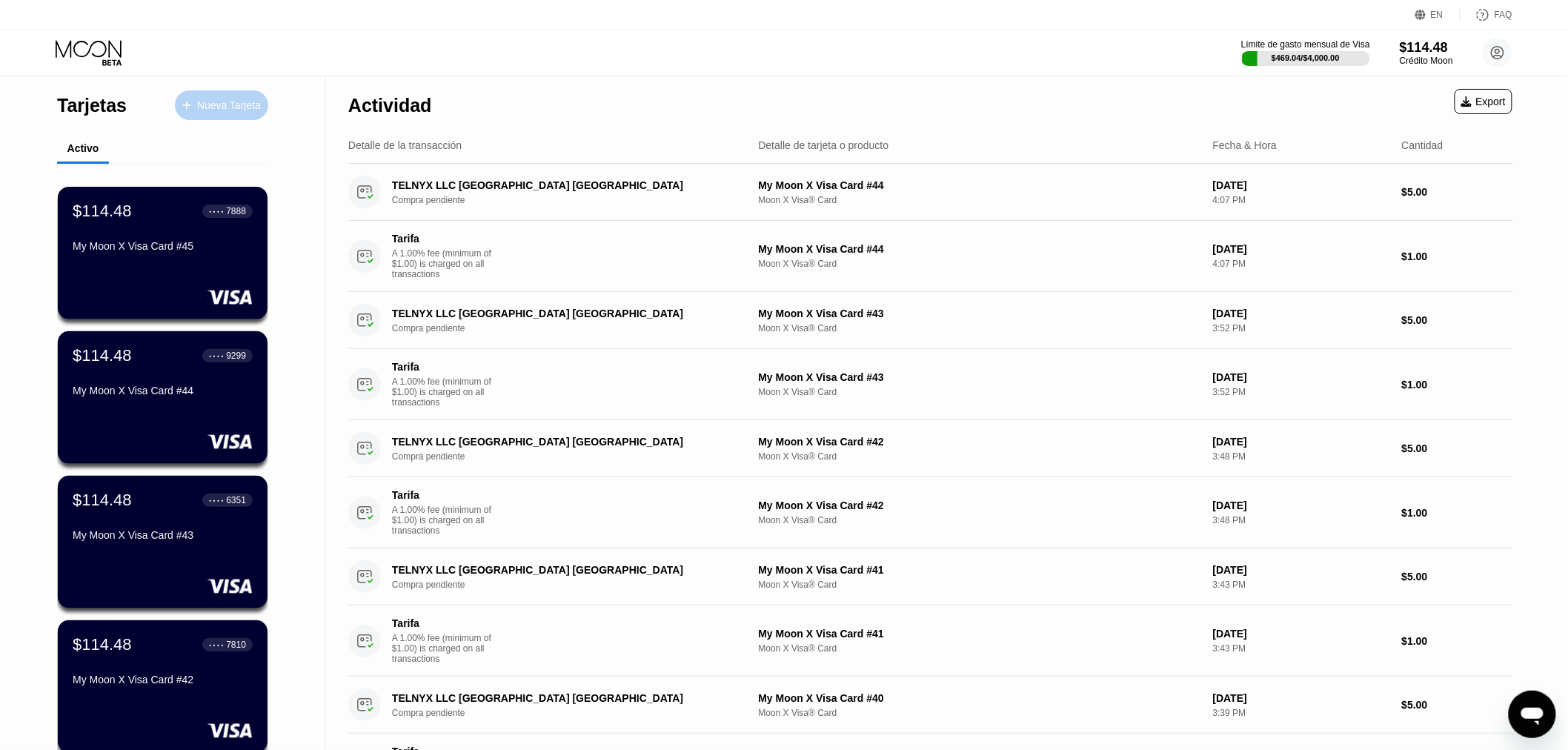
click at [253, 110] on div "Nueva Tarjeta" at bounding box center [229, 106] width 64 height 13
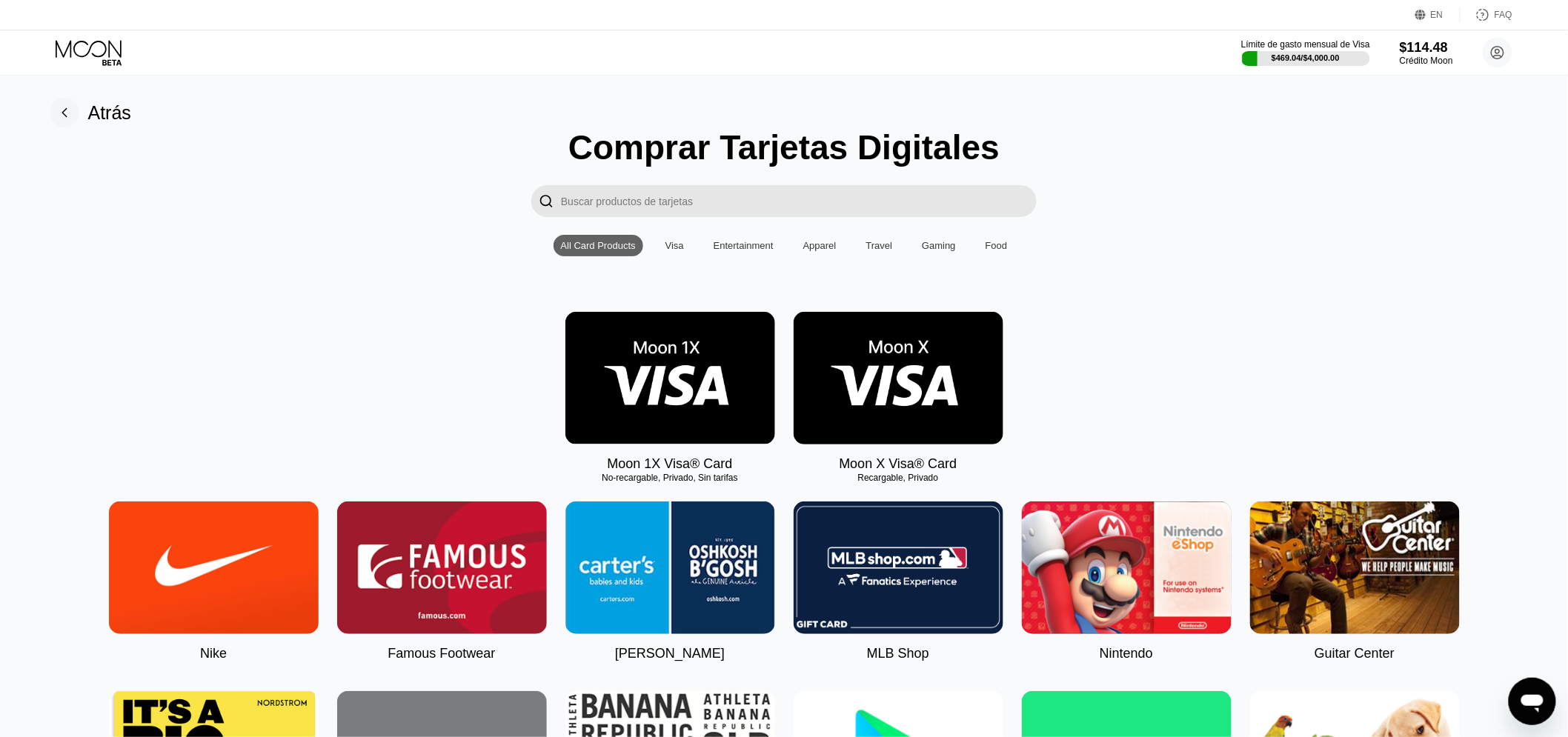
click at [874, 376] on img at bounding box center [898, 378] width 209 height 133
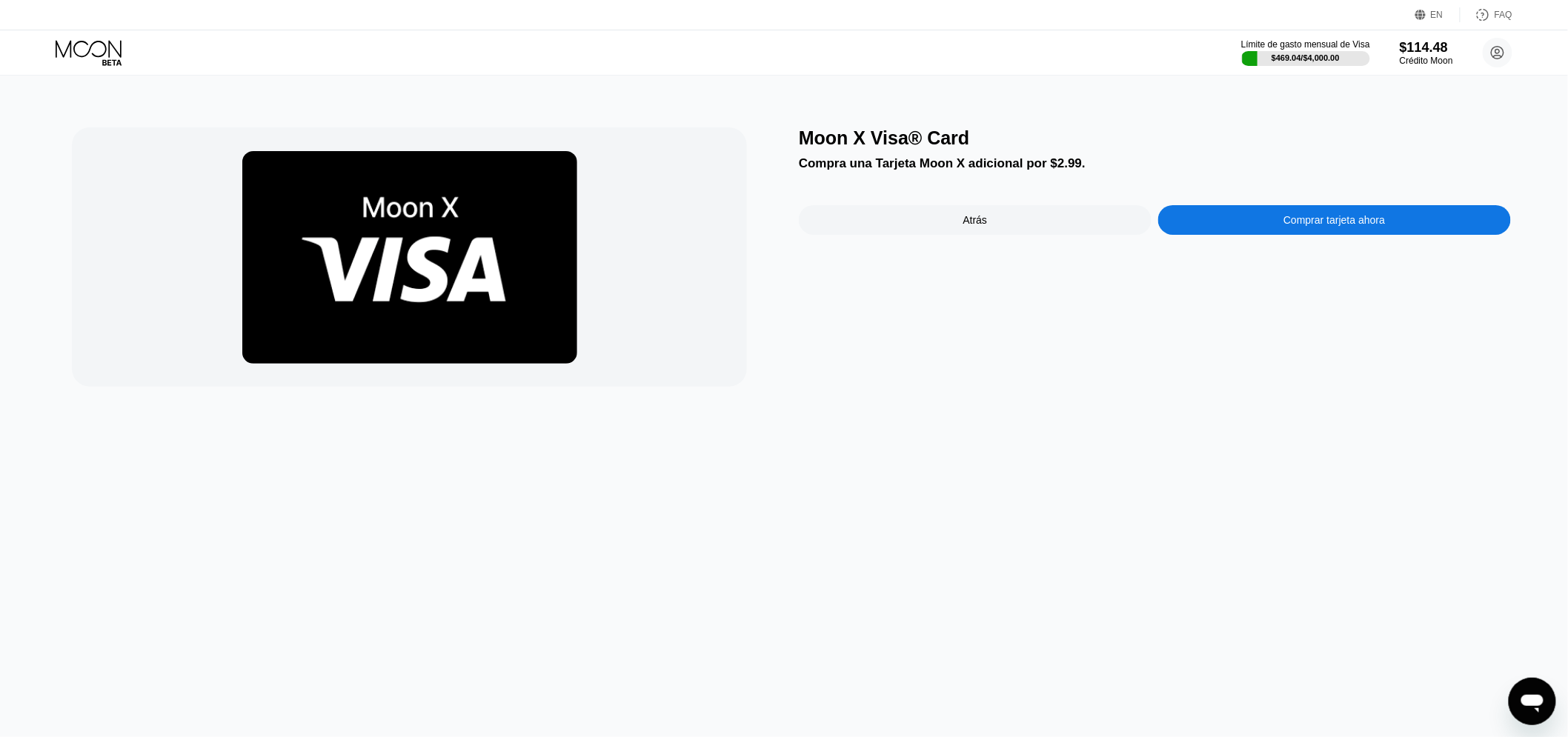
click at [1376, 202] on div "Moon X Visa® Card Compra una Tarjeta Moon X adicional por $2.99. Atrás Comprar …" at bounding box center [1154, 257] width 712 height 260
click at [1360, 212] on div "Comprar tarjeta ahora" at bounding box center [1334, 219] width 353 height 29
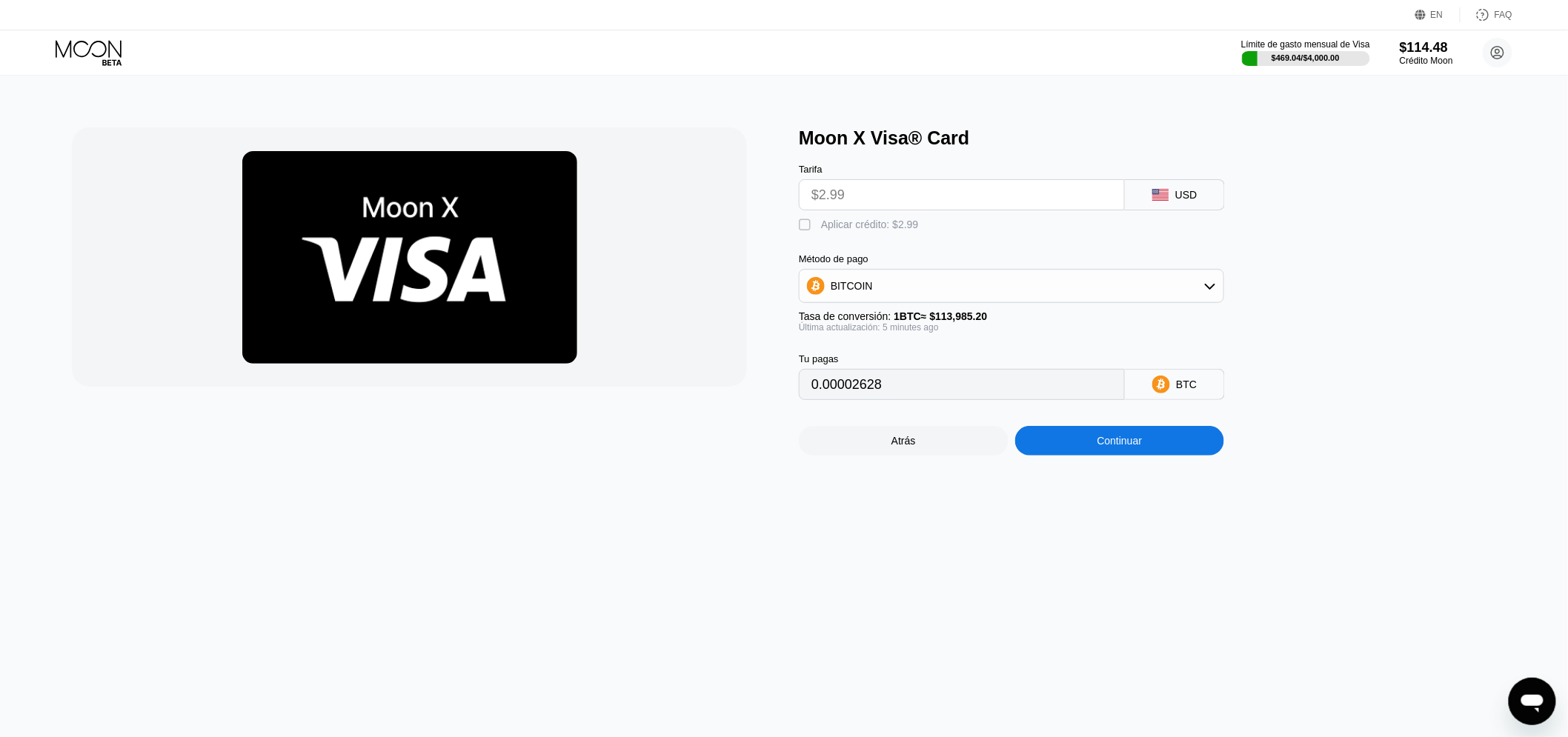
click at [811, 228] on div "" at bounding box center [805, 225] width 15 height 15
type input "0"
click at [1104, 447] on div "Continuar" at bounding box center [1119, 441] width 45 height 12
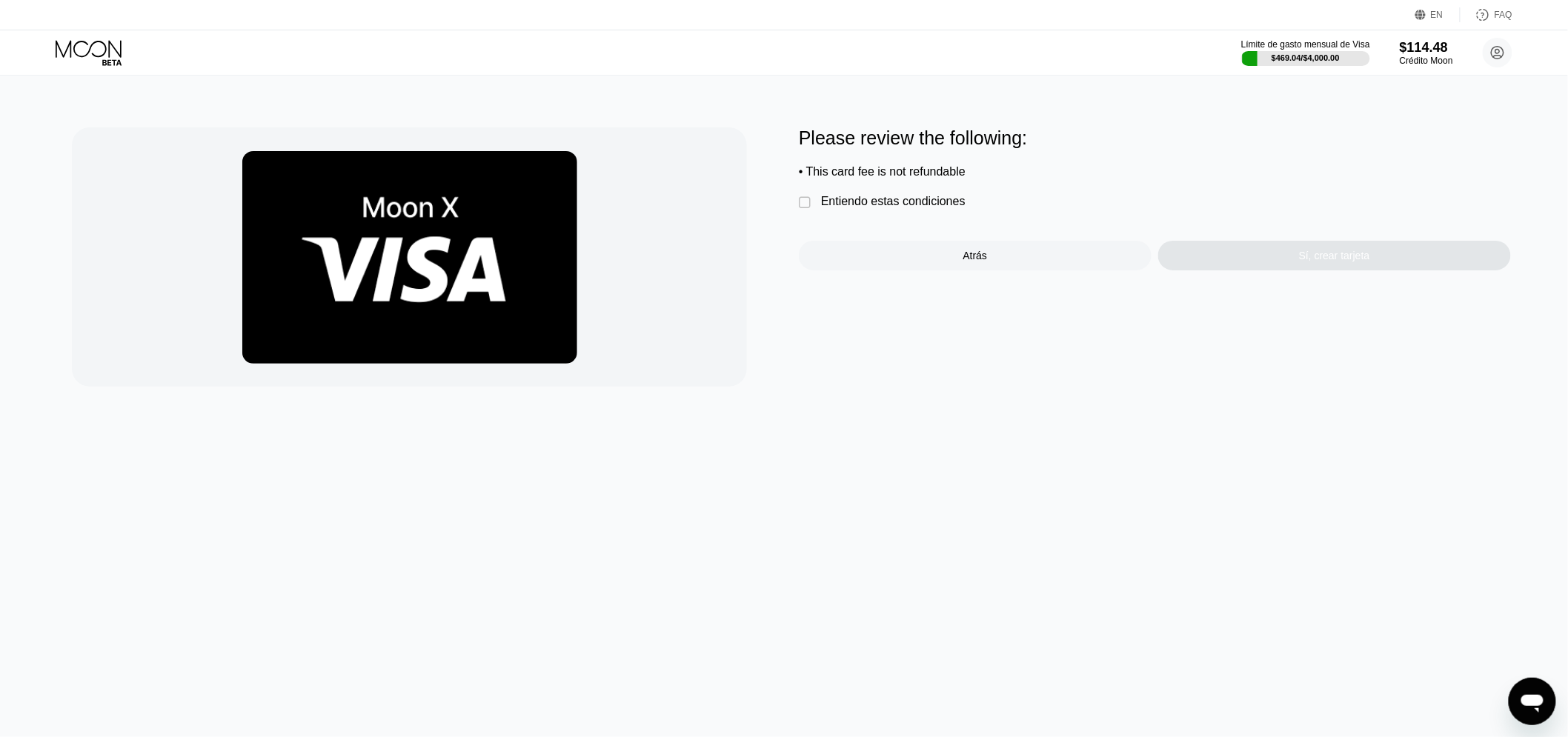
click at [889, 202] on div "Entiendo estas condiciones" at bounding box center [893, 201] width 144 height 14
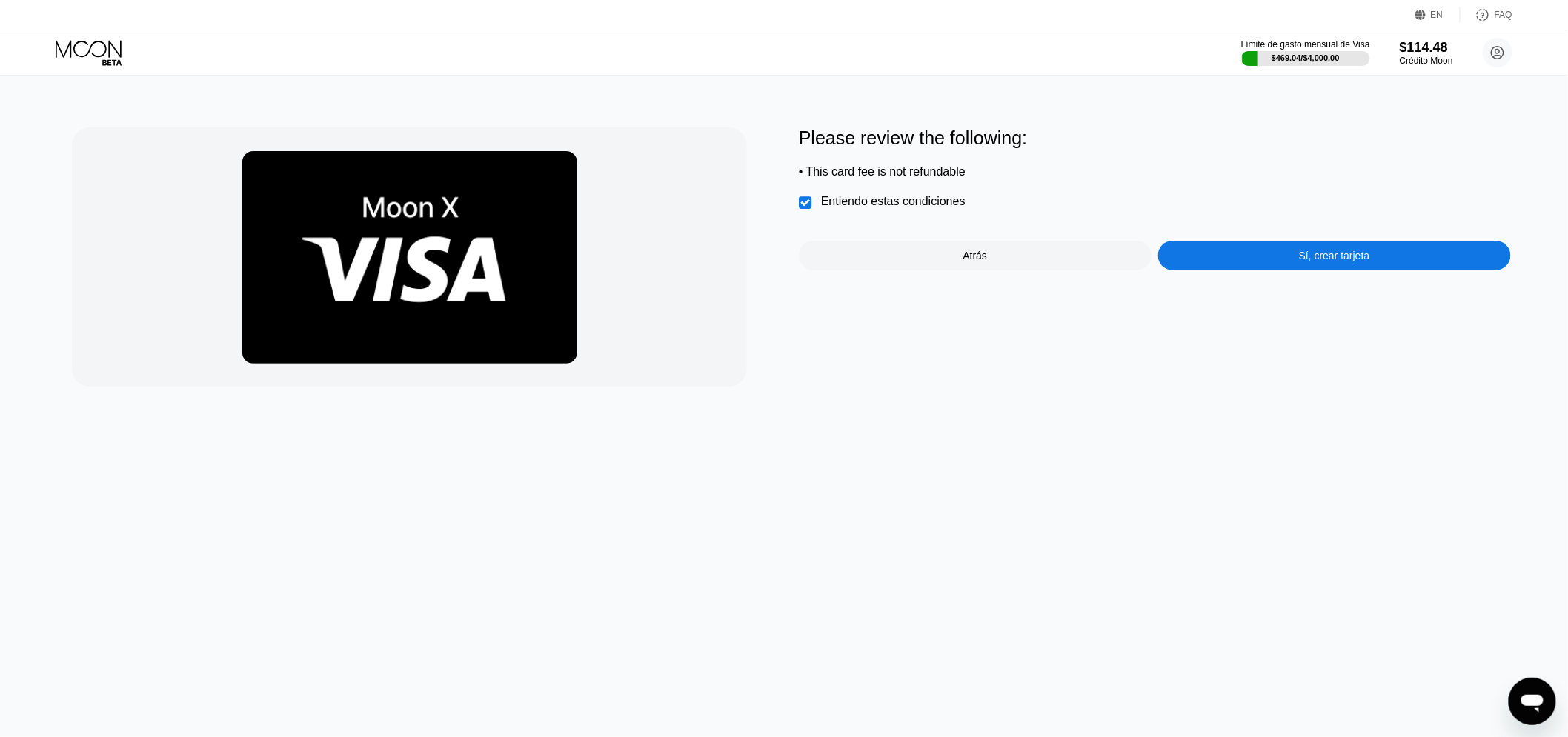
click at [1238, 261] on div "Sí, crear tarjeta" at bounding box center [1334, 255] width 353 height 29
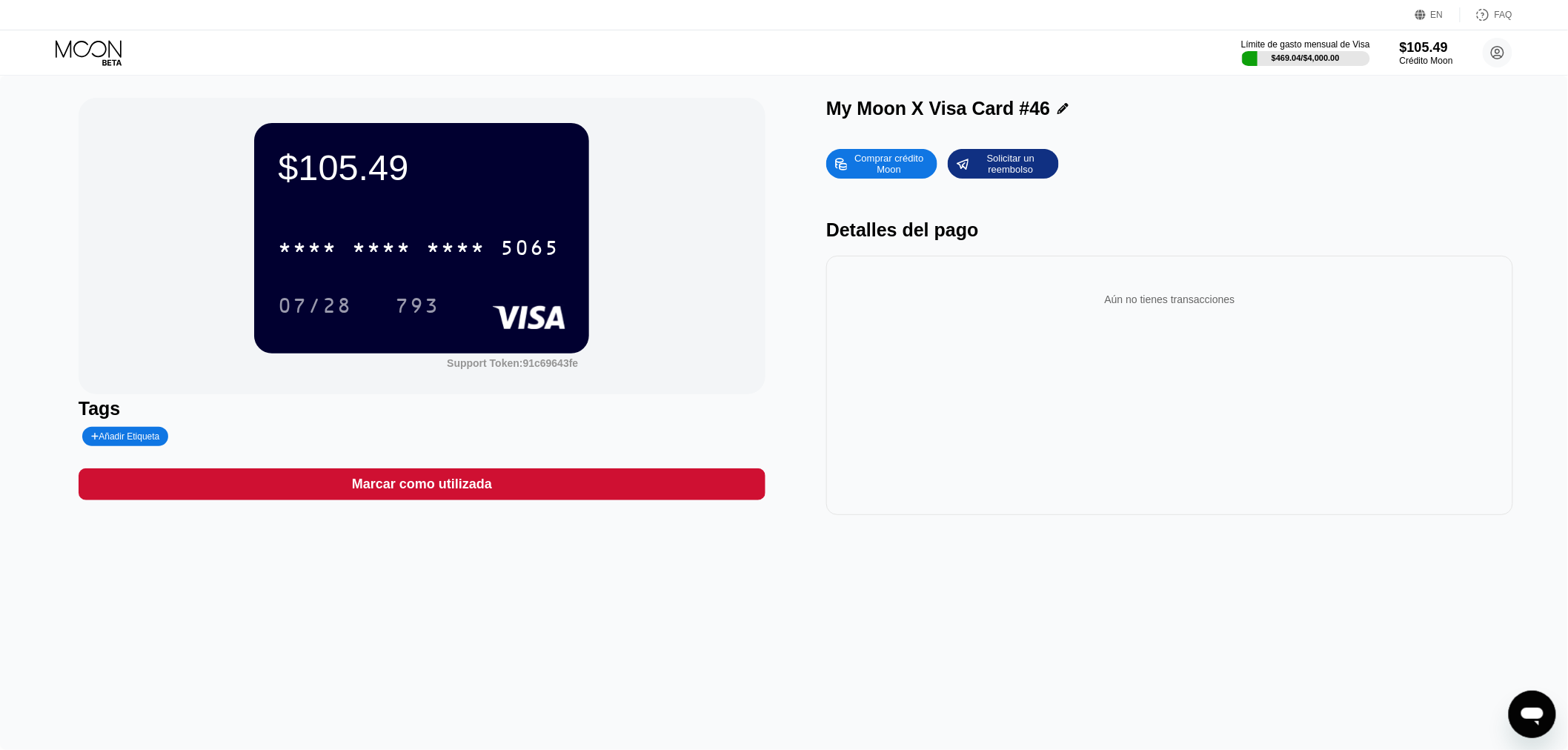
click at [1439, 203] on div "Comprar crédito Moon Solicitar un reembolso Detalles del pago Aún no tienes tra…" at bounding box center [1168, 328] width 687 height 373
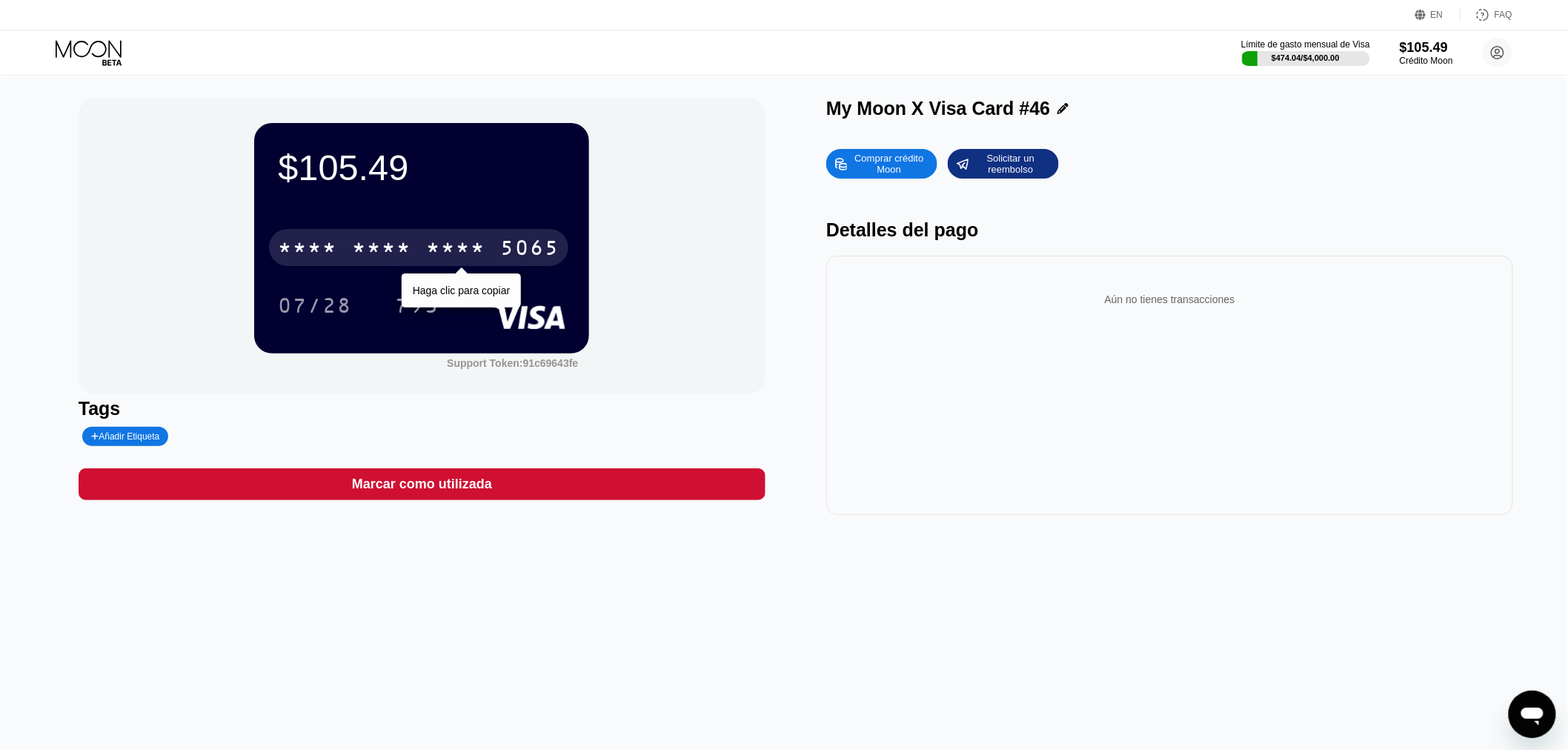
click at [389, 262] on div "* * * *" at bounding box center [381, 250] width 59 height 24
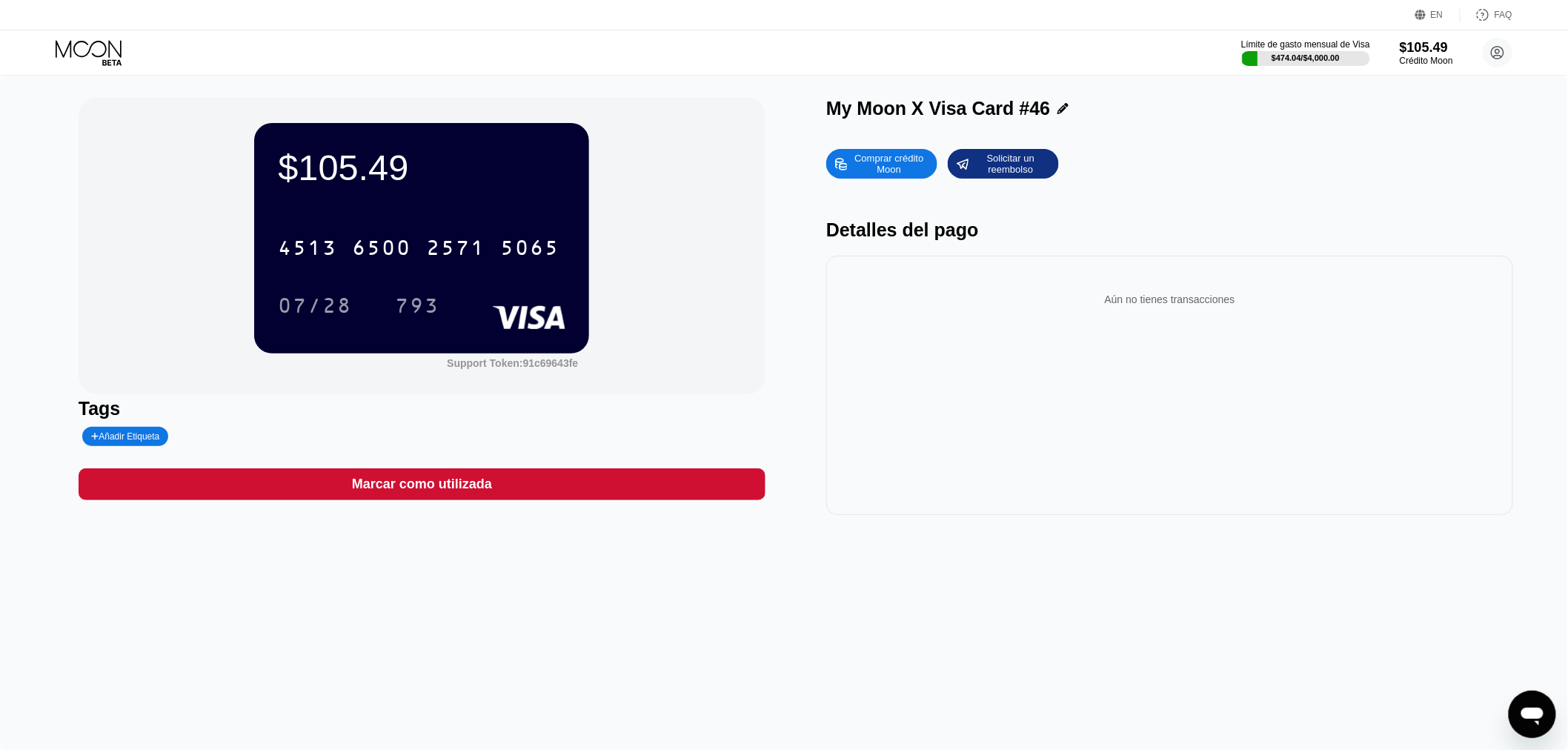
click at [1253, 315] on div "Aún no tienes transacciones" at bounding box center [1168, 299] width 663 height 41
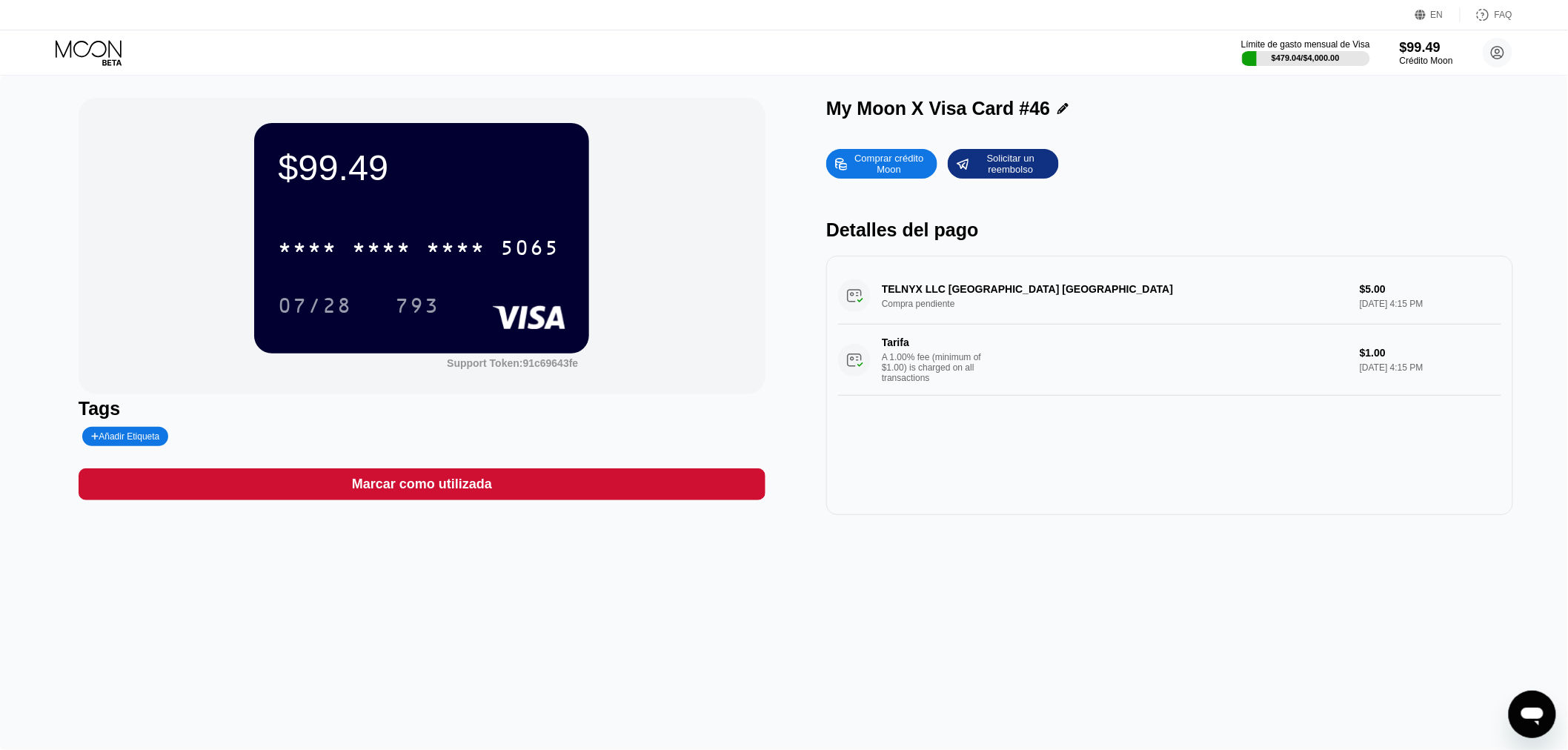
click at [67, 40] on icon at bounding box center [90, 53] width 69 height 26
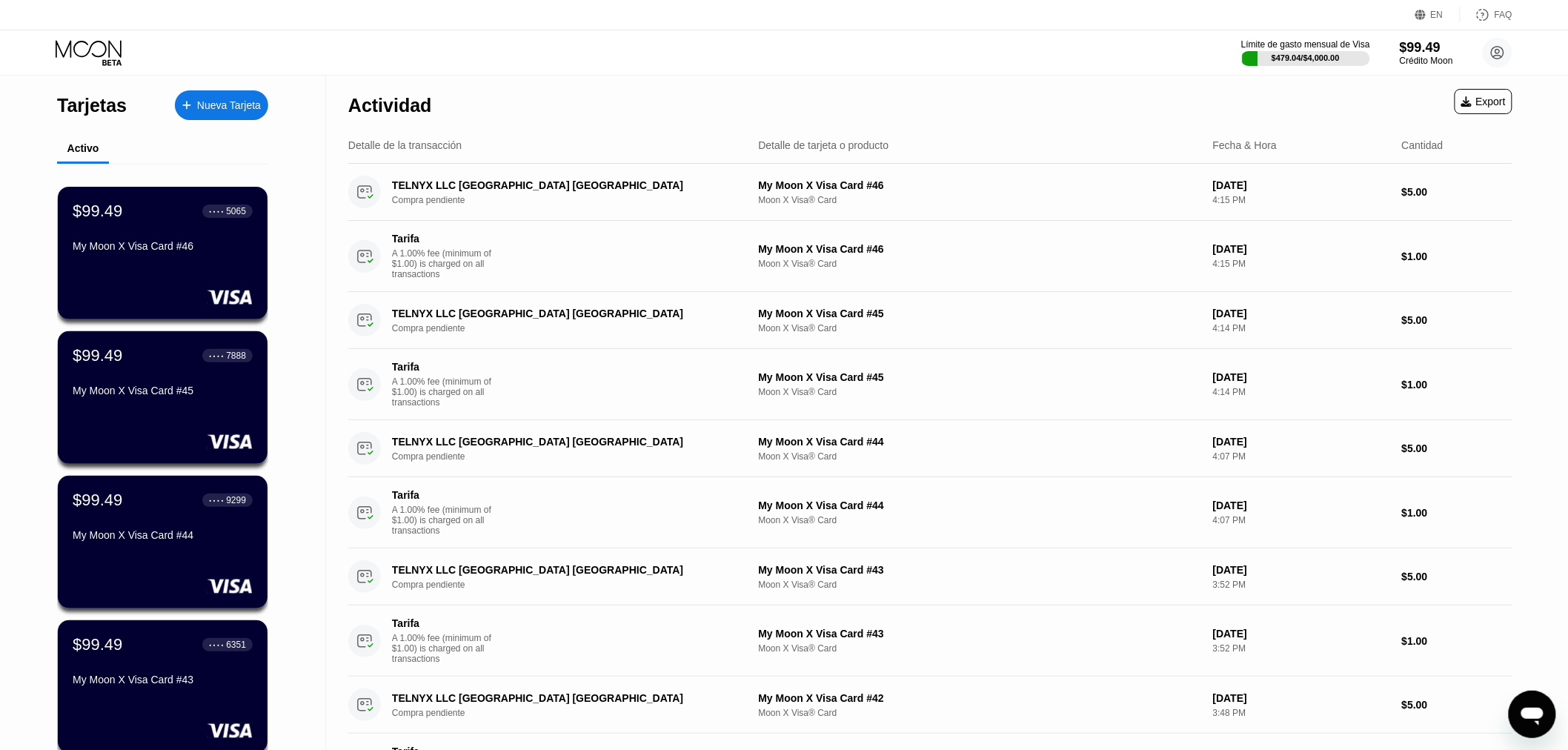
click at [215, 100] on div "Nueva Tarjeta" at bounding box center [229, 106] width 64 height 13
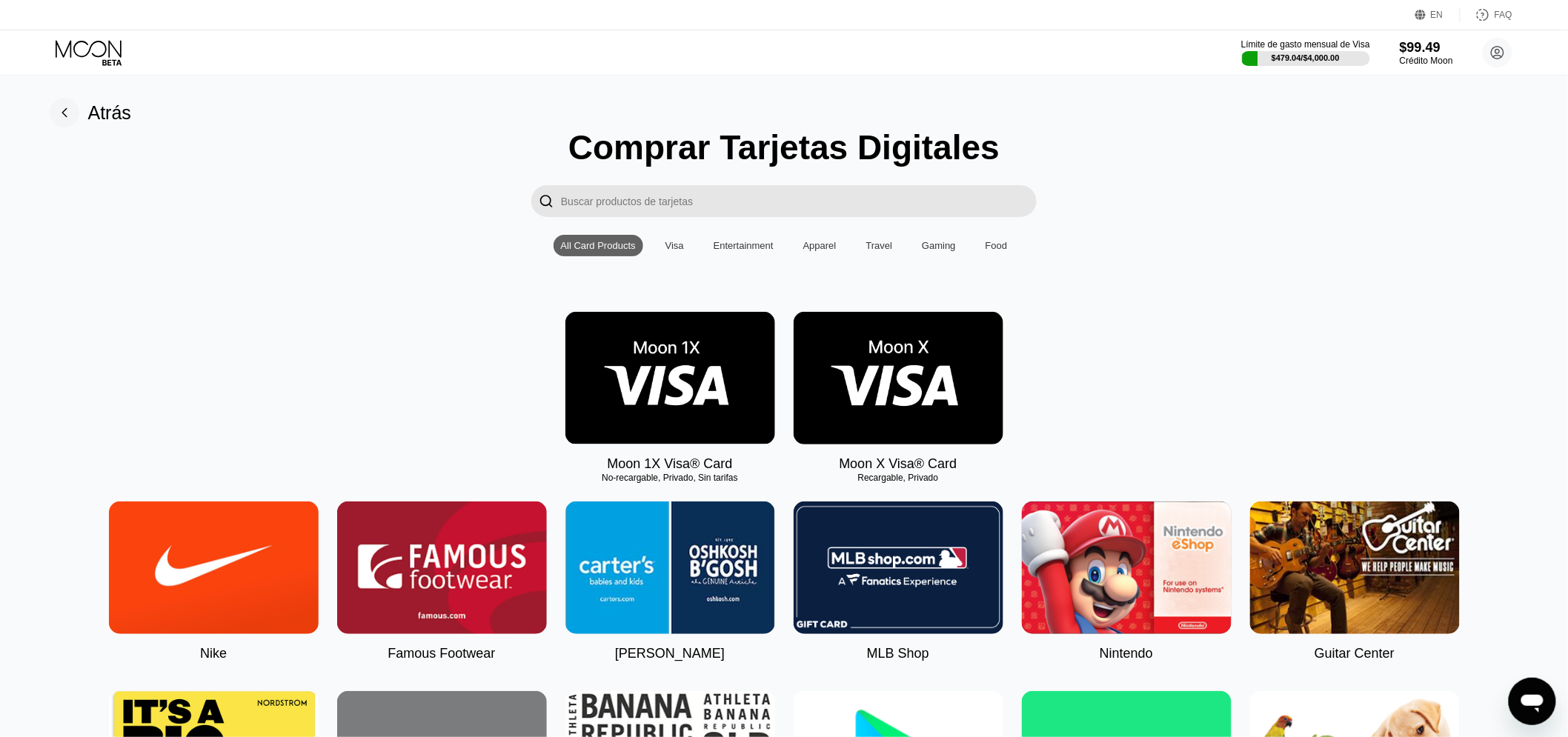
click at [923, 419] on img at bounding box center [898, 378] width 209 height 133
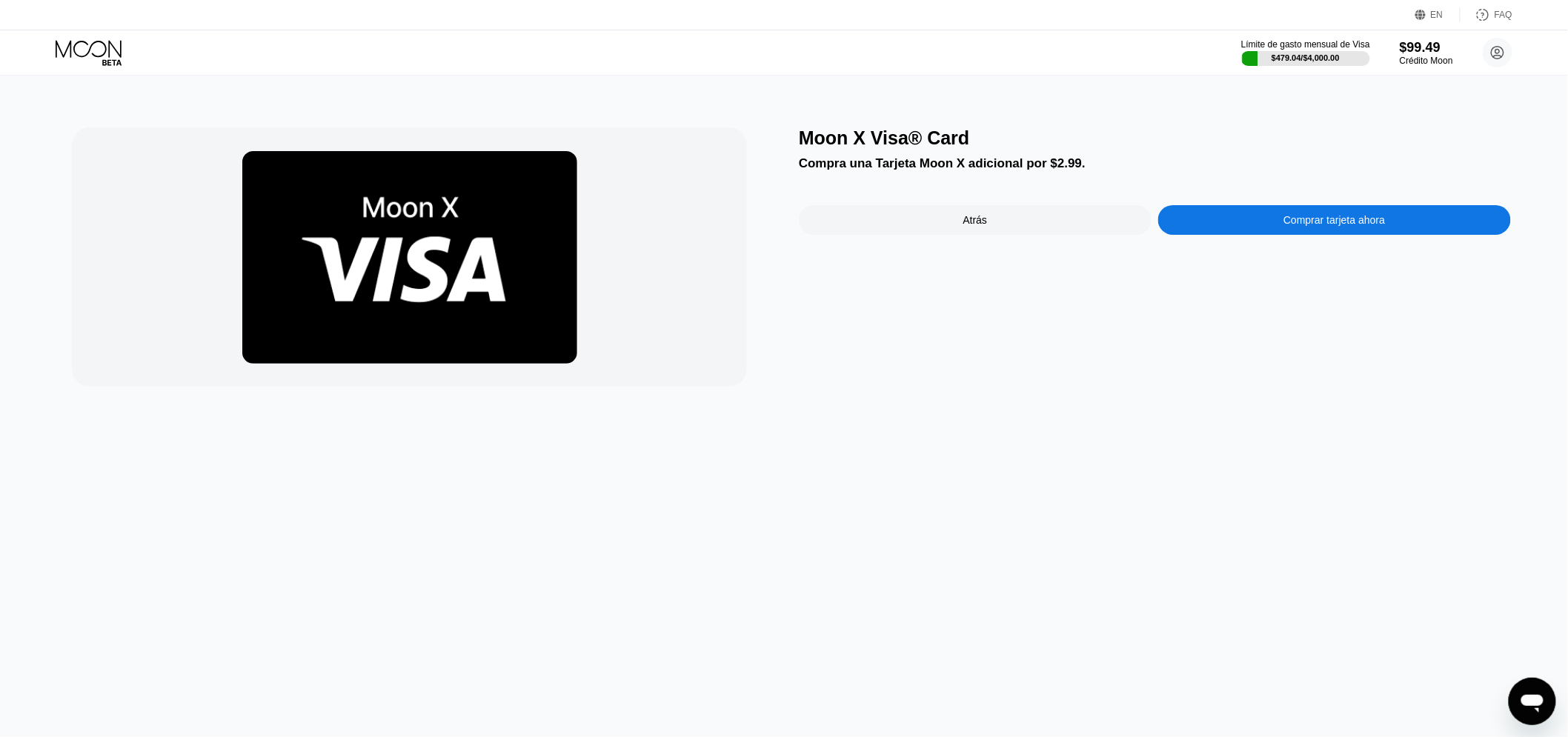
click at [1240, 235] on div "Comprar tarjeta ahora" at bounding box center [1334, 219] width 353 height 29
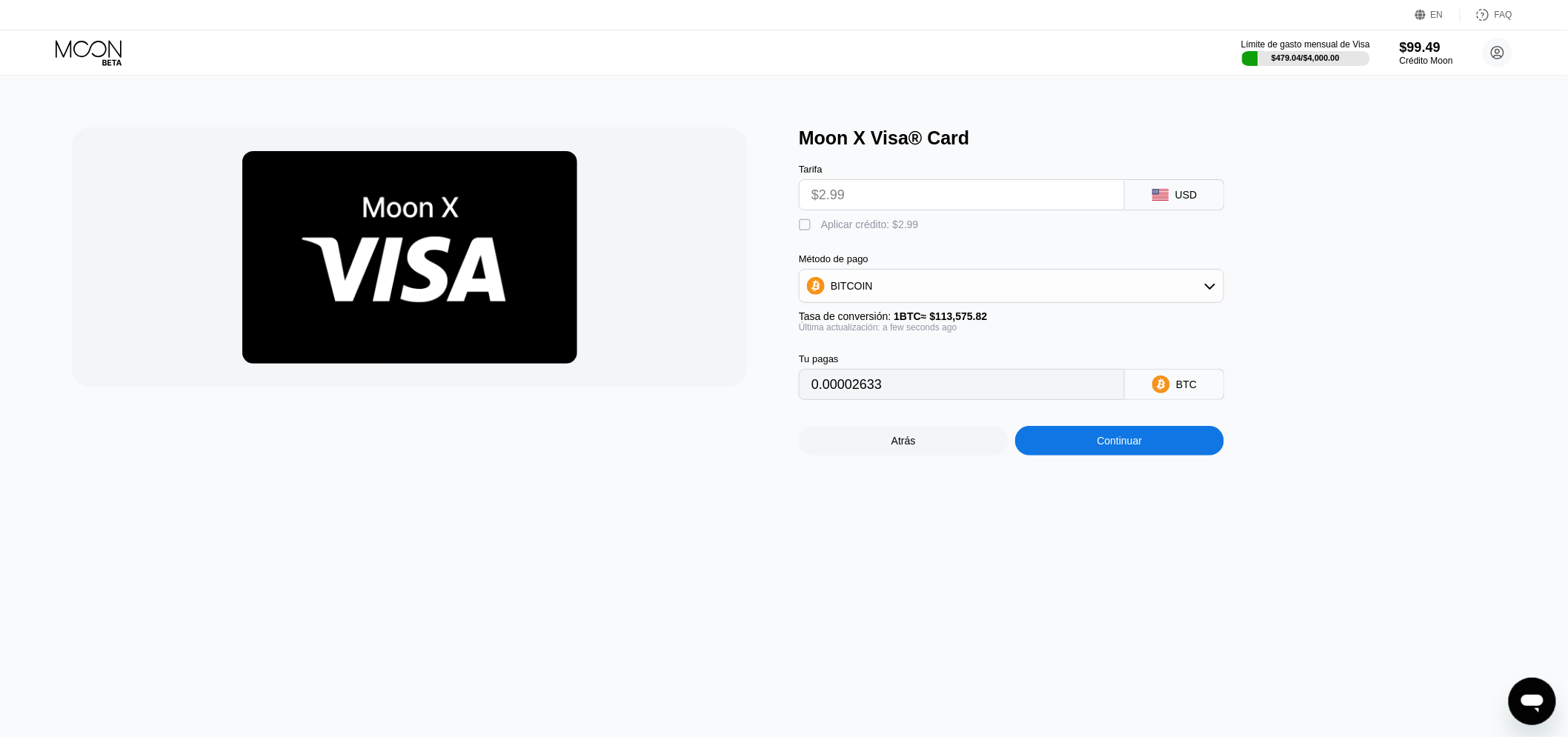
click at [845, 232] on div " Aplicar crédito: $2.99" at bounding box center [861, 225] width 127 height 15
type input "0"
click at [1107, 447] on div "Continuar" at bounding box center [1119, 441] width 45 height 12
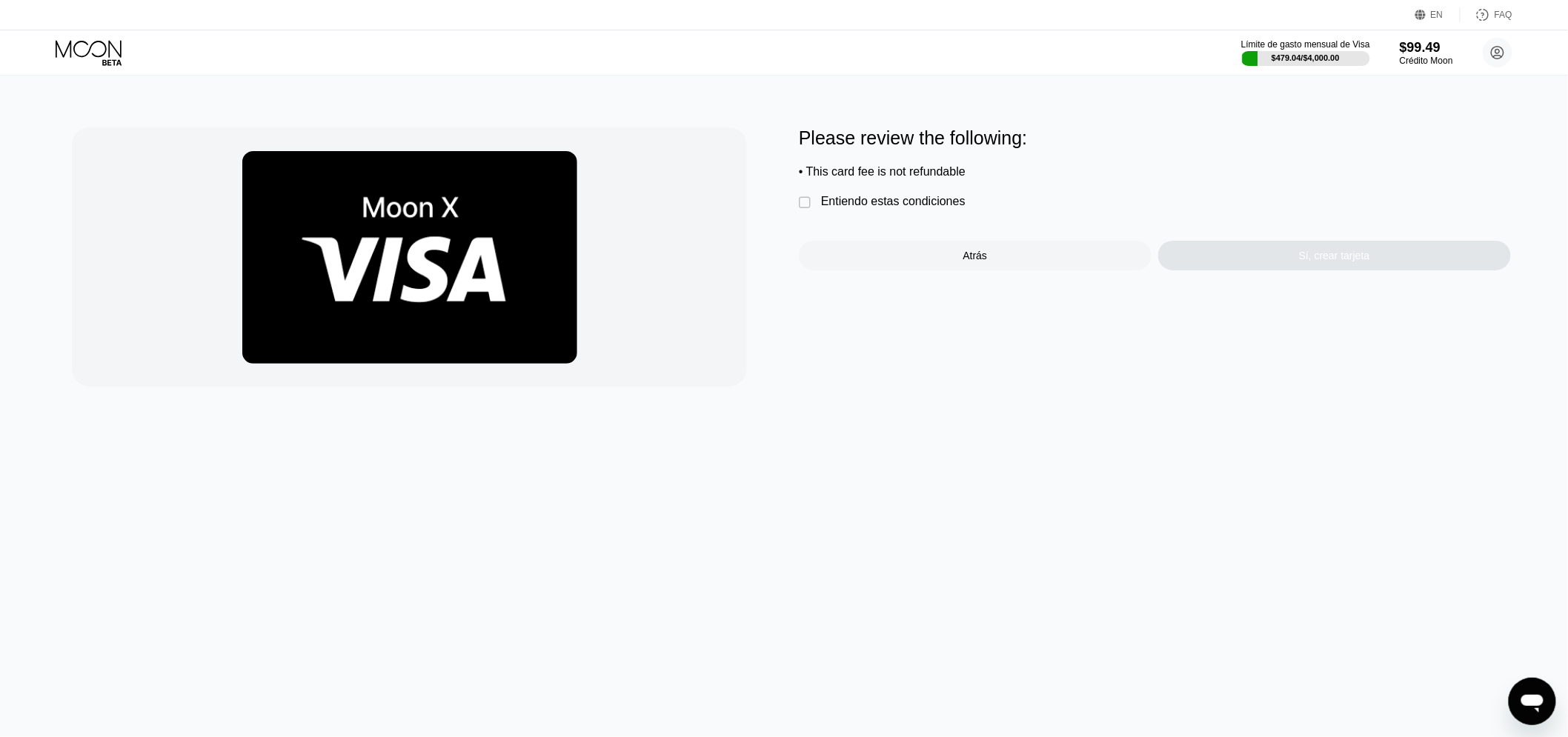
click at [865, 208] on div "Entiendo estas condiciones" at bounding box center [893, 201] width 144 height 14
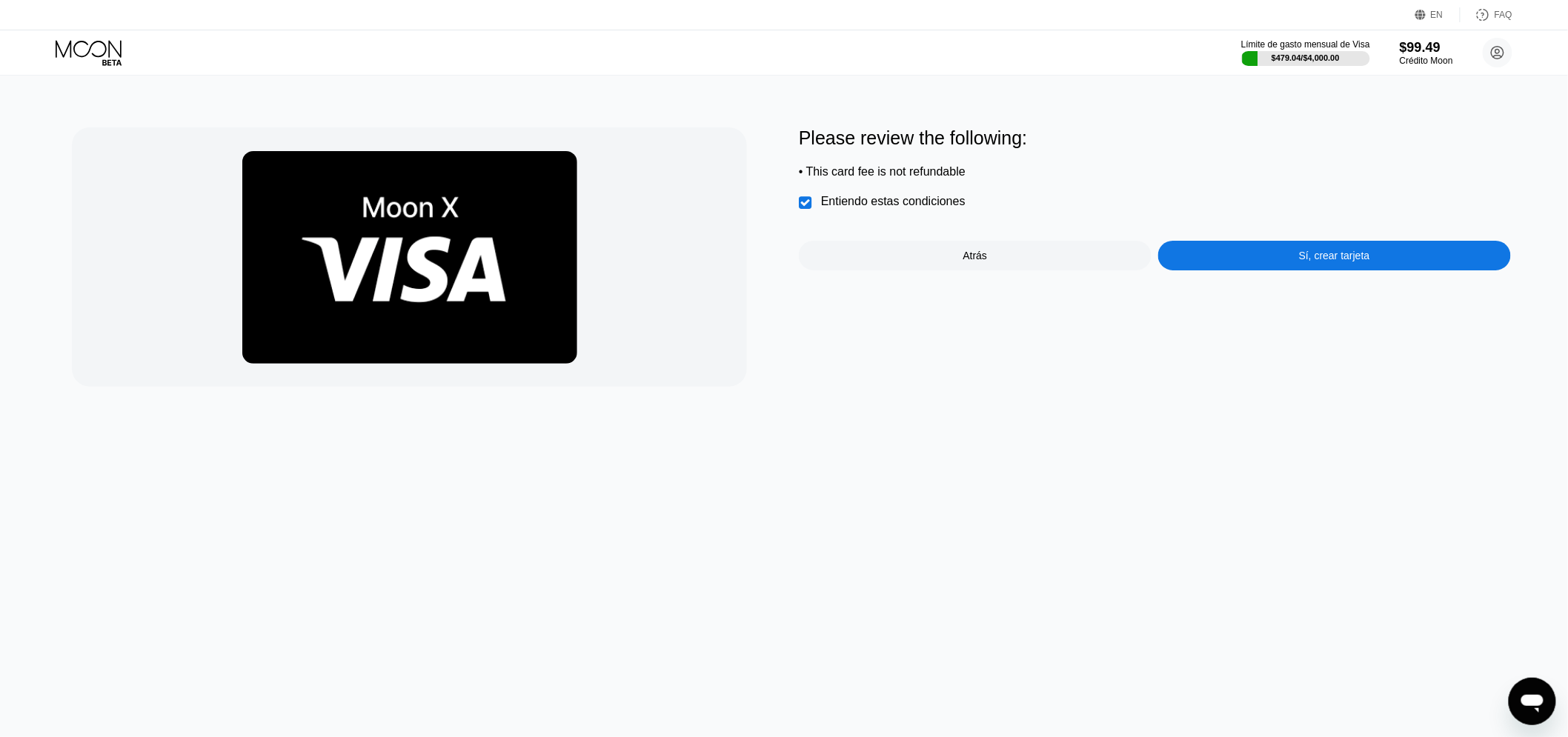
click at [1220, 265] on div "Sí, crear tarjeta" at bounding box center [1334, 255] width 353 height 29
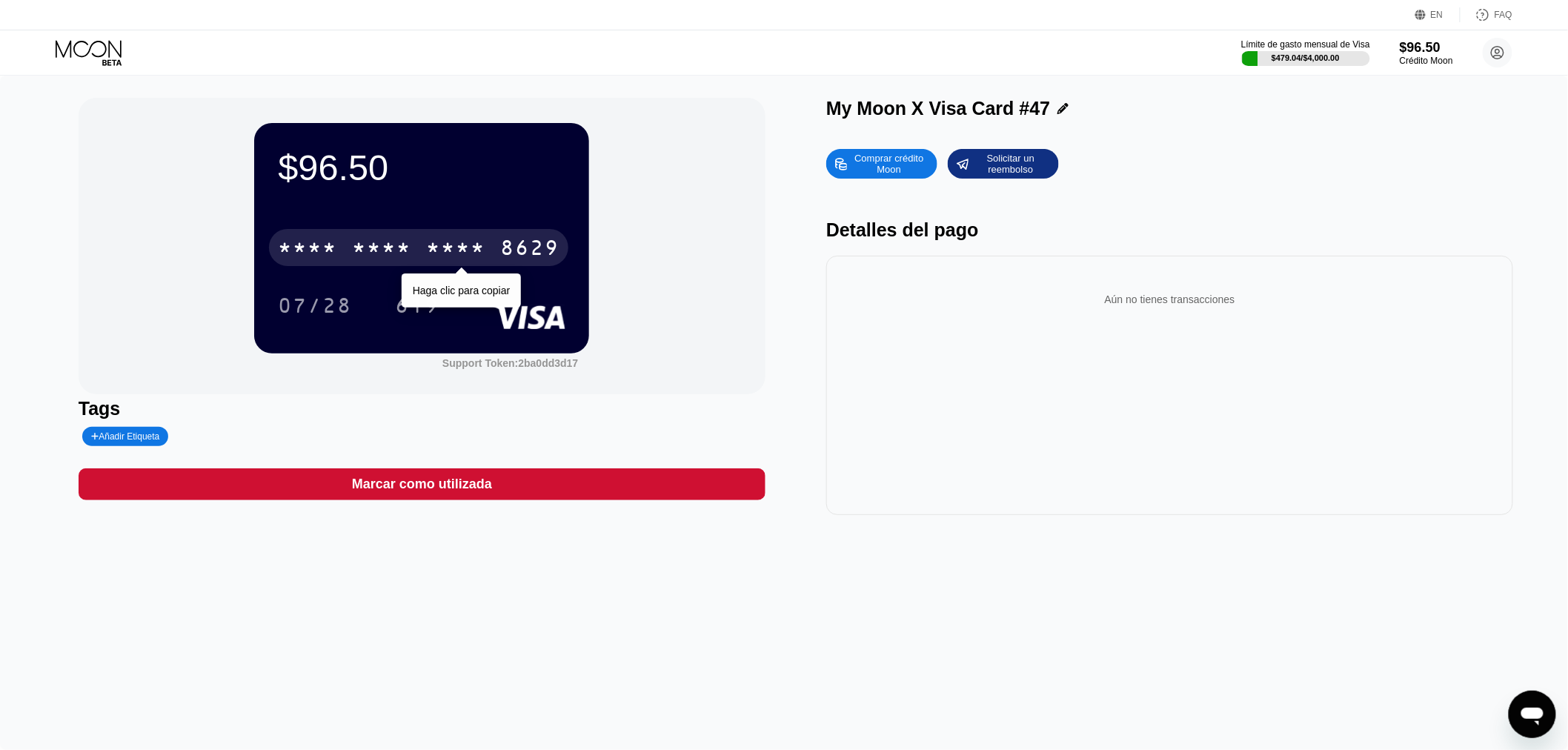
drag, startPoint x: 403, startPoint y: 251, endPoint x: 416, endPoint y: 277, distance: 29.1
click at [403, 252] on div "* * * *" at bounding box center [381, 250] width 59 height 24
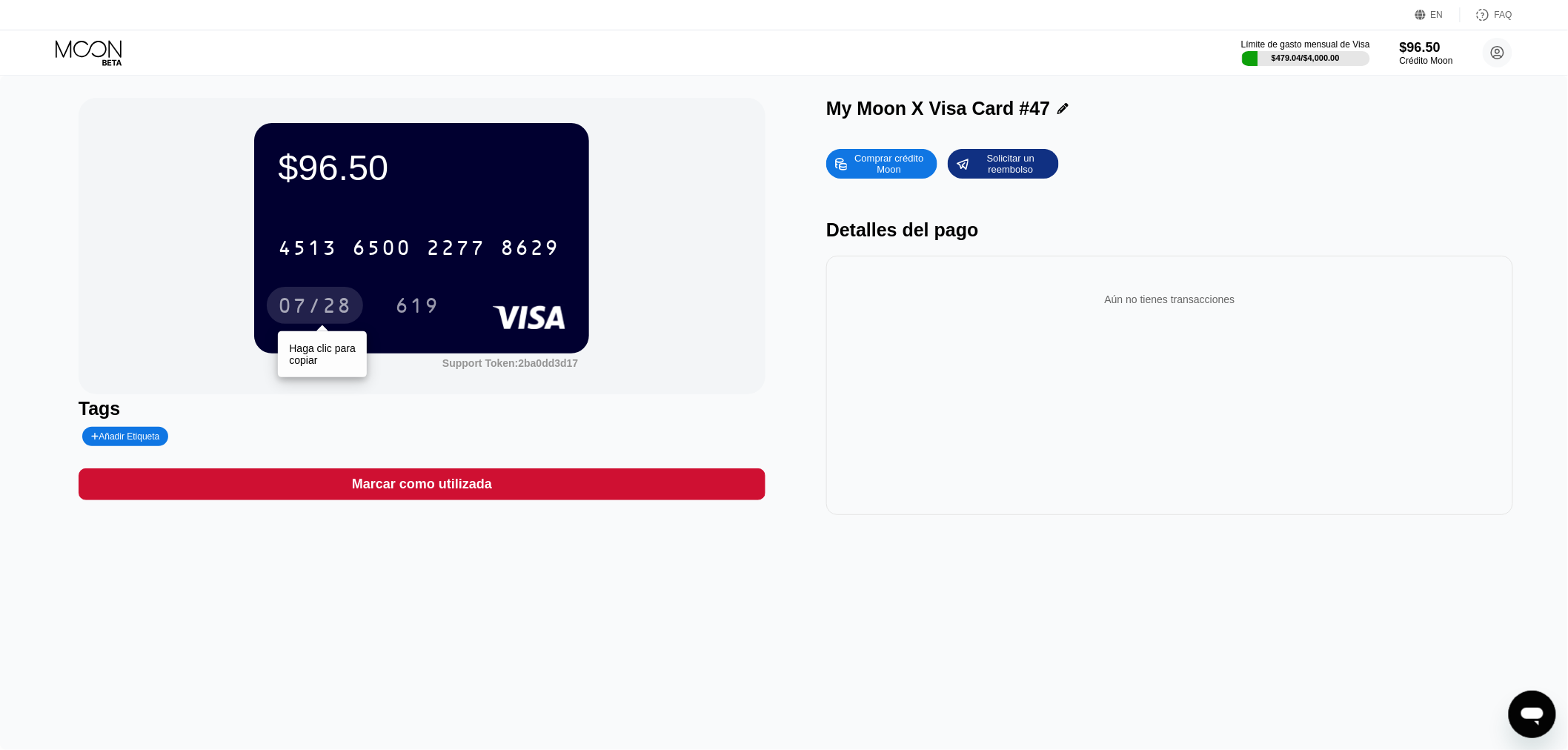
click at [313, 302] on div "07/28" at bounding box center [315, 307] width 74 height 24
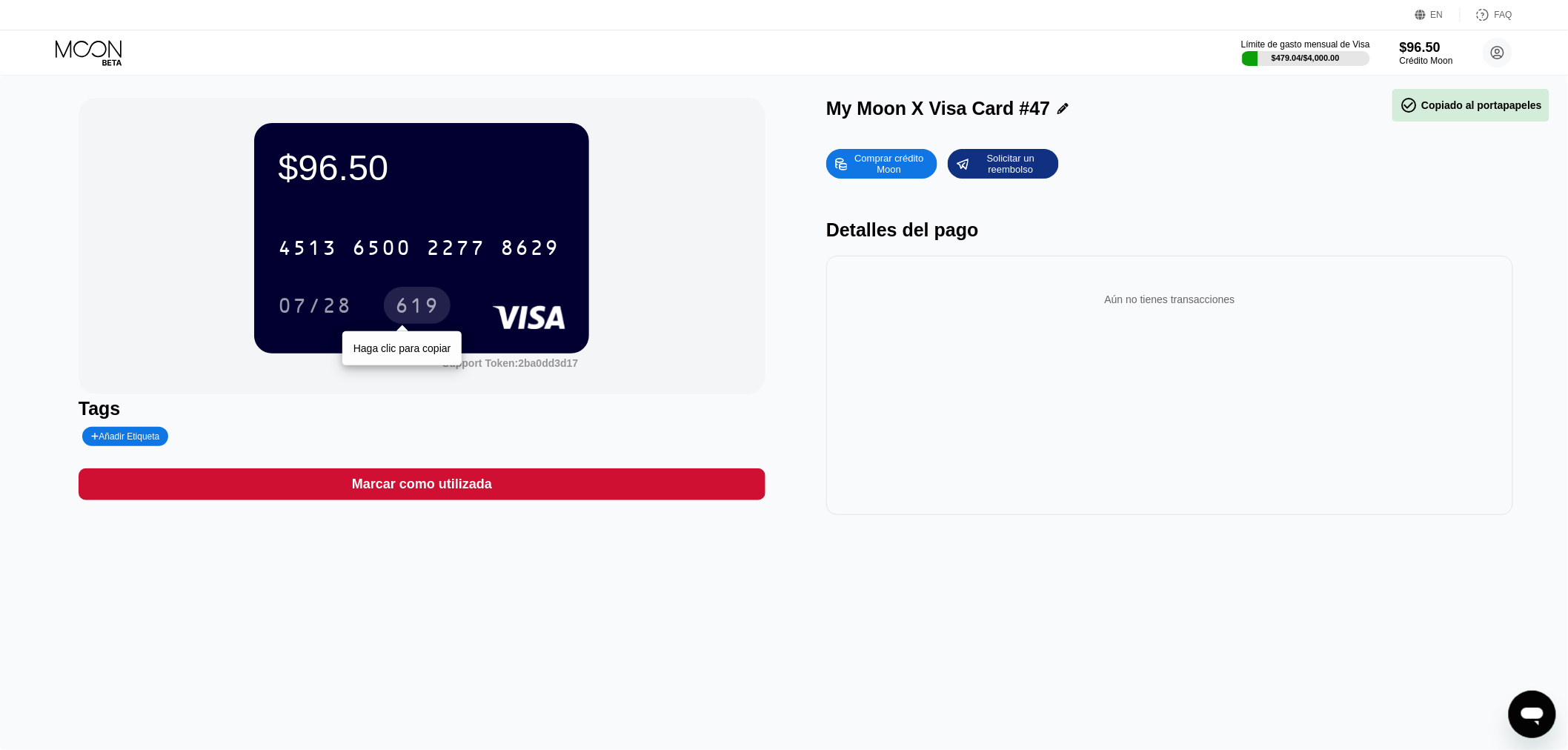
click at [398, 305] on div "619" at bounding box center [417, 307] width 45 height 24
click at [109, 54] on icon at bounding box center [89, 48] width 66 height 17
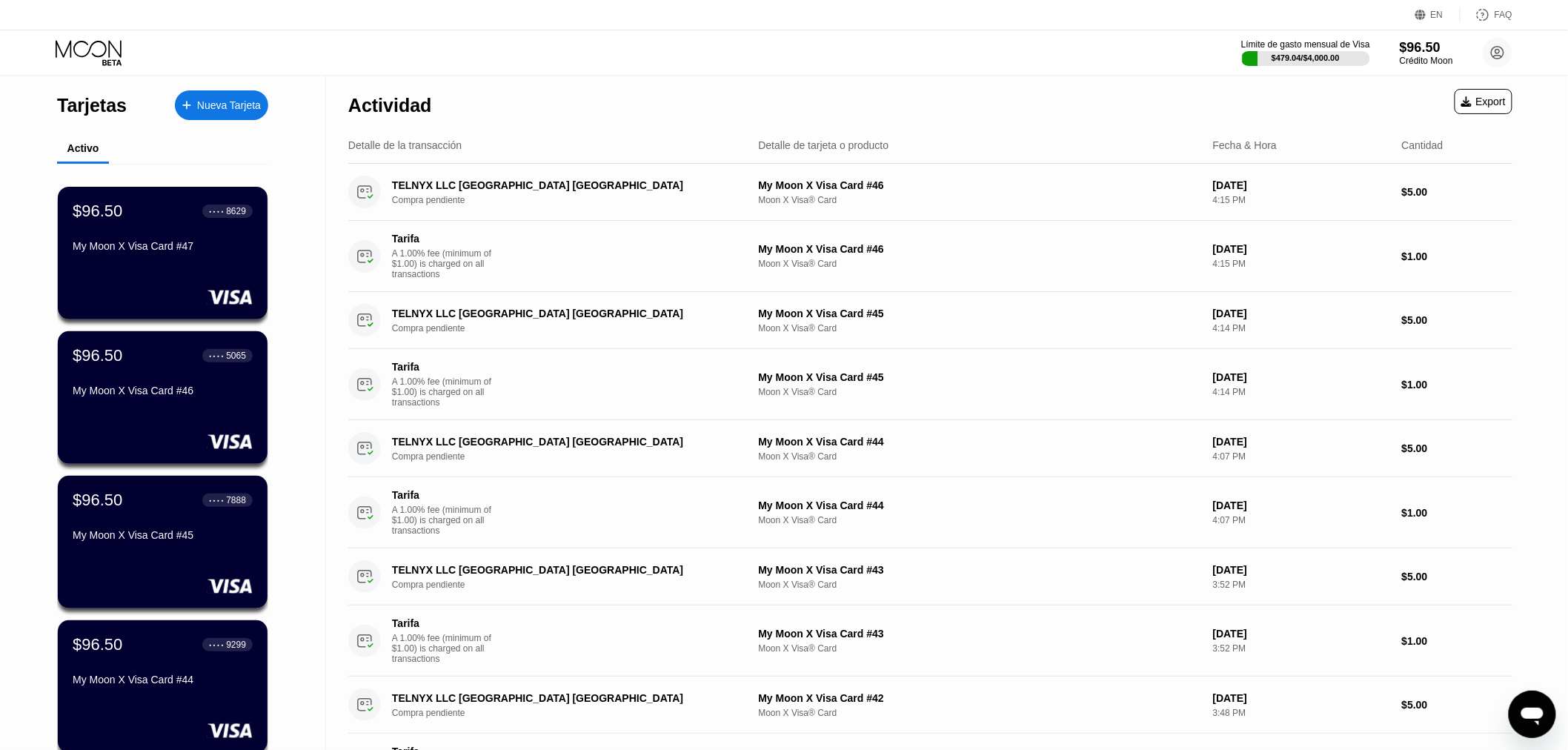
click at [209, 102] on div "Nueva Tarjeta" at bounding box center [229, 106] width 64 height 13
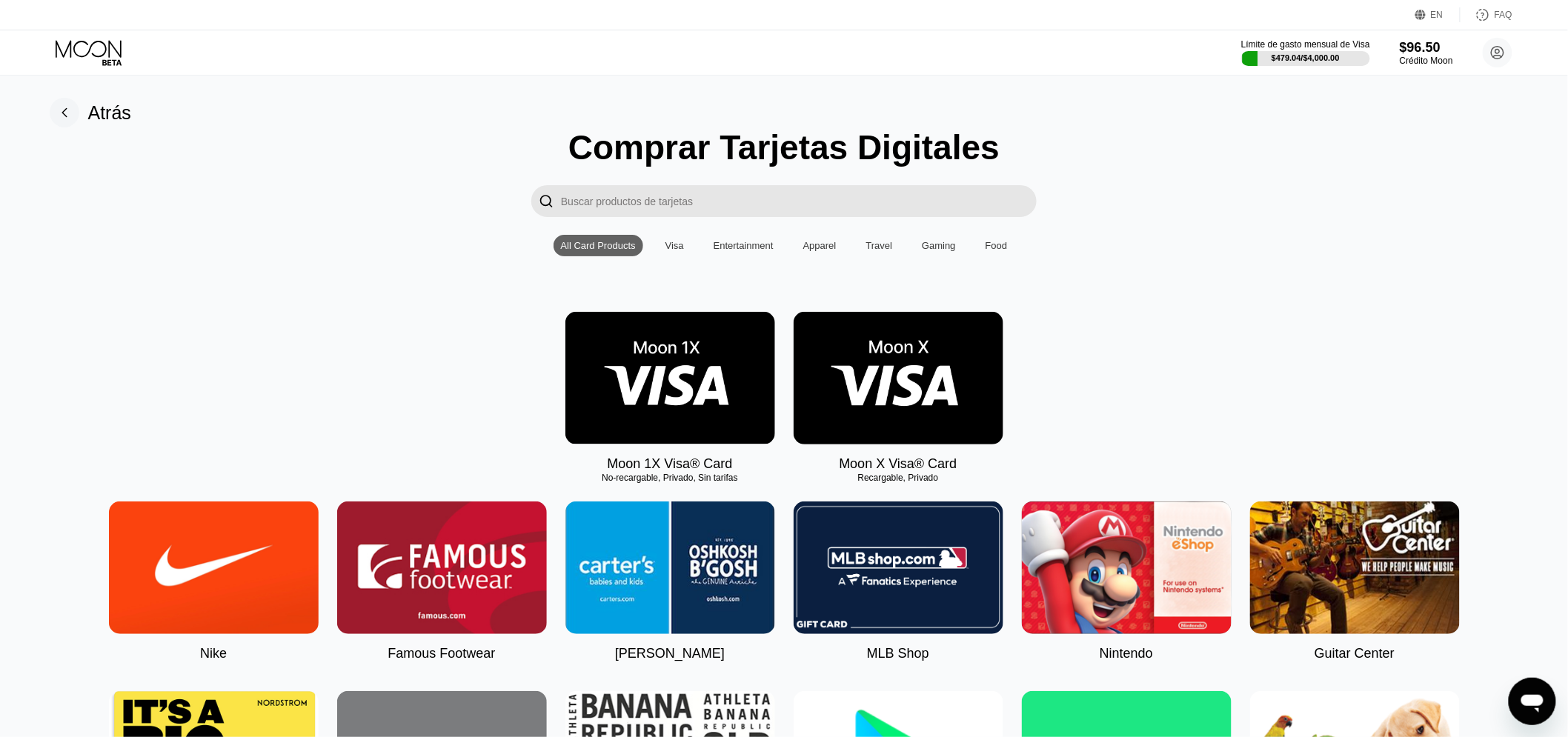
click at [880, 396] on img at bounding box center [898, 378] width 209 height 133
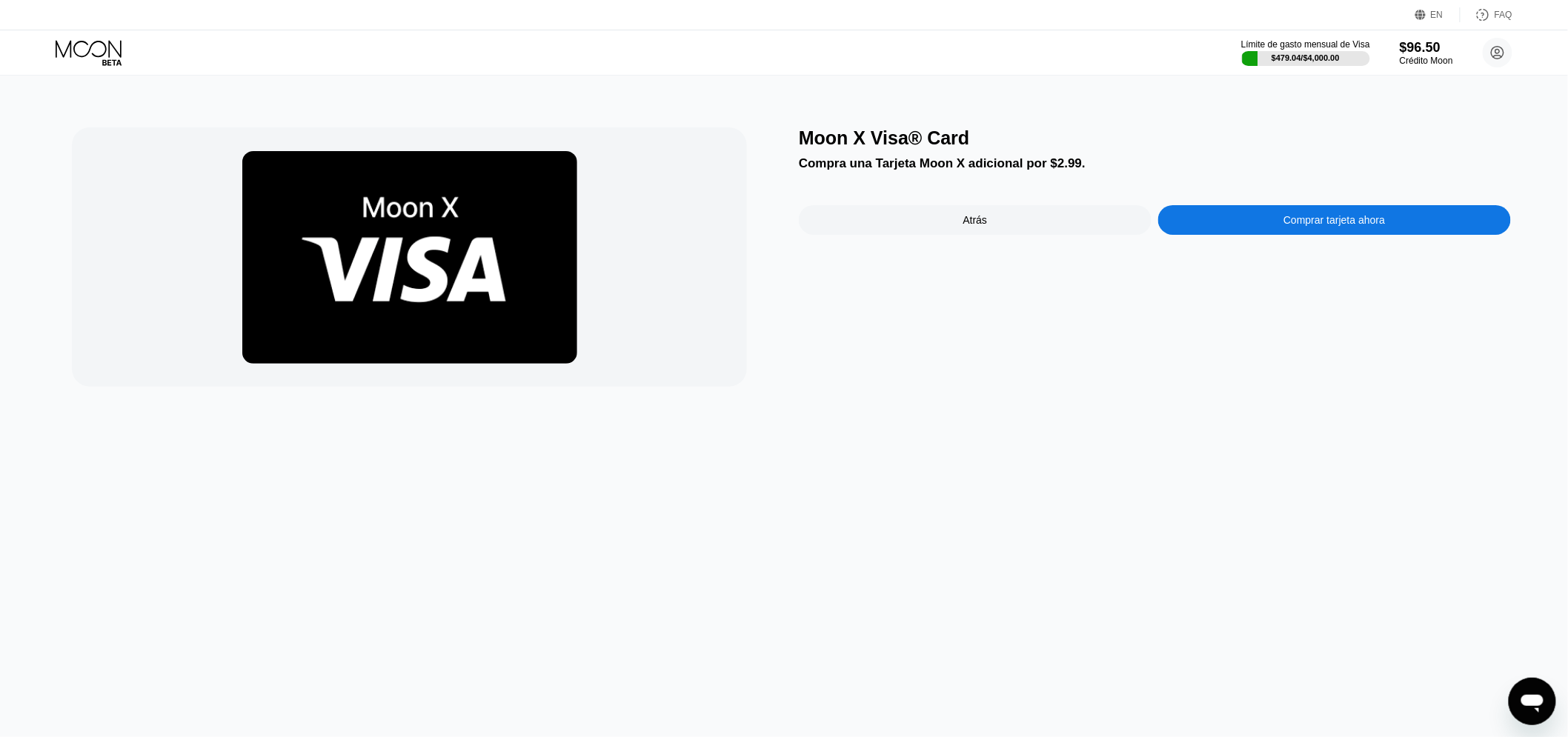
click at [1357, 225] on div "Comprar tarjeta ahora" at bounding box center [1333, 219] width 101 height 12
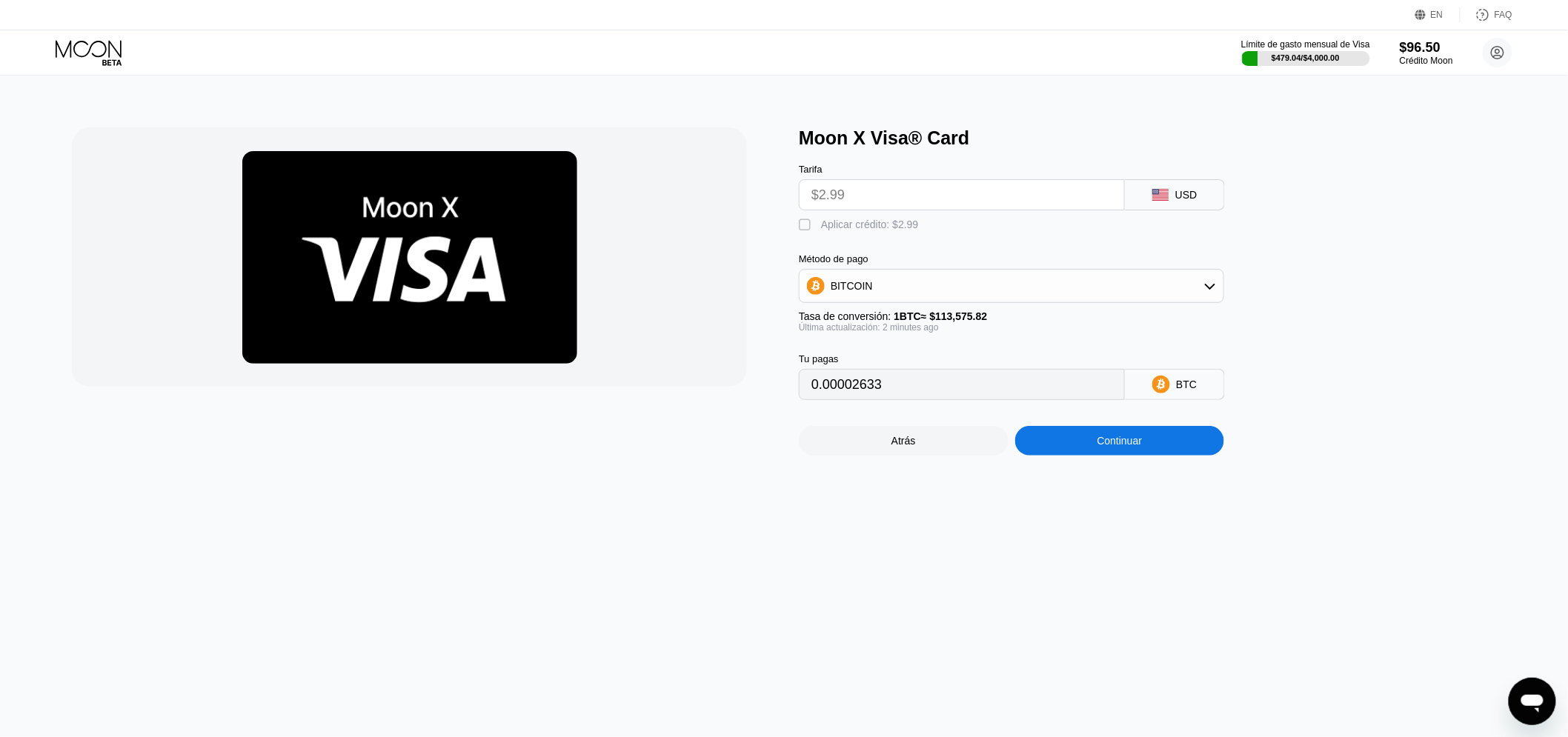
click at [837, 230] on div "Aplicar crédito: $2.99" at bounding box center [869, 224] width 98 height 12
type input "0"
click at [1126, 447] on div "Continuar" at bounding box center [1119, 441] width 45 height 12
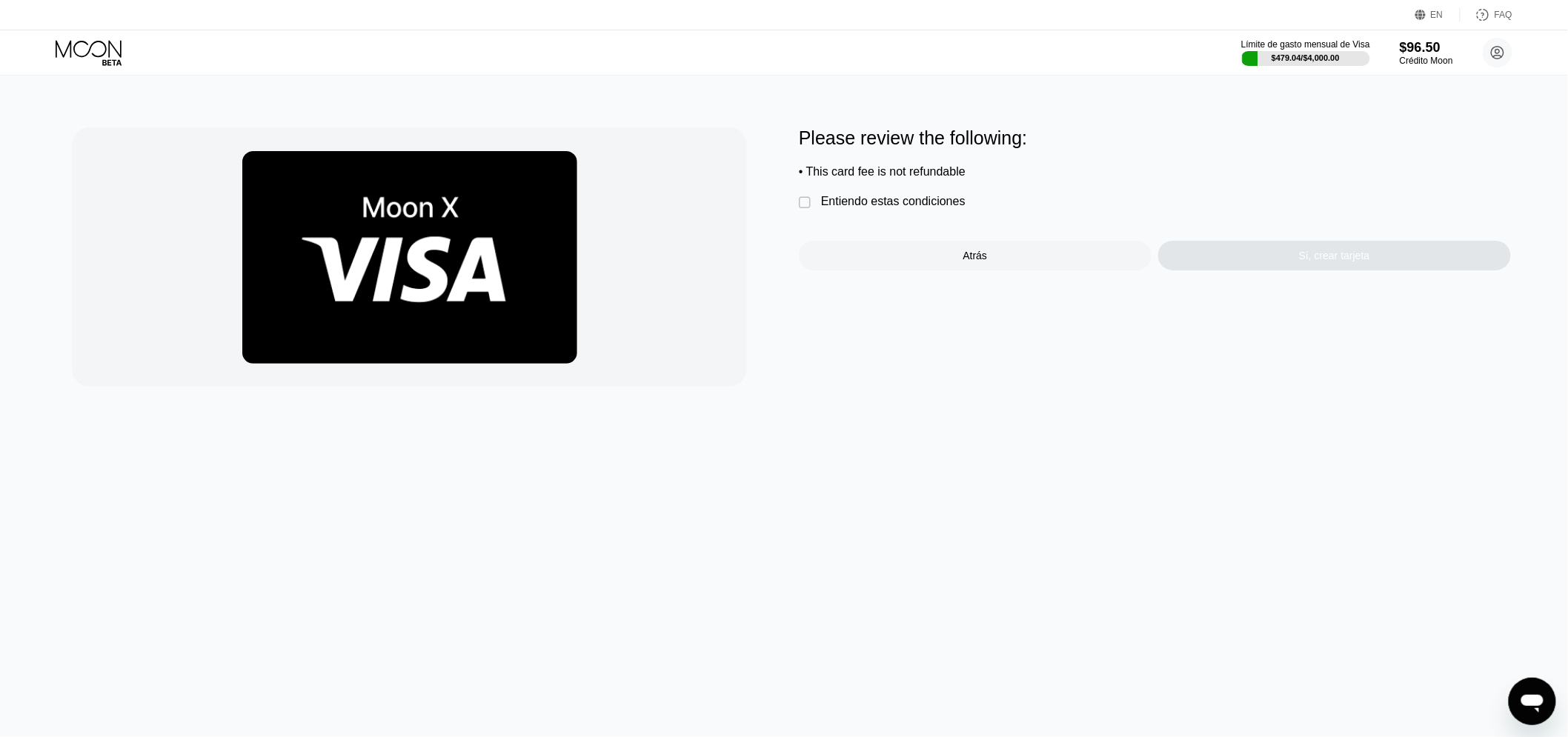
click at [899, 210] on div " Entiendo estas condiciones" at bounding box center [885, 202] width 174 height 16
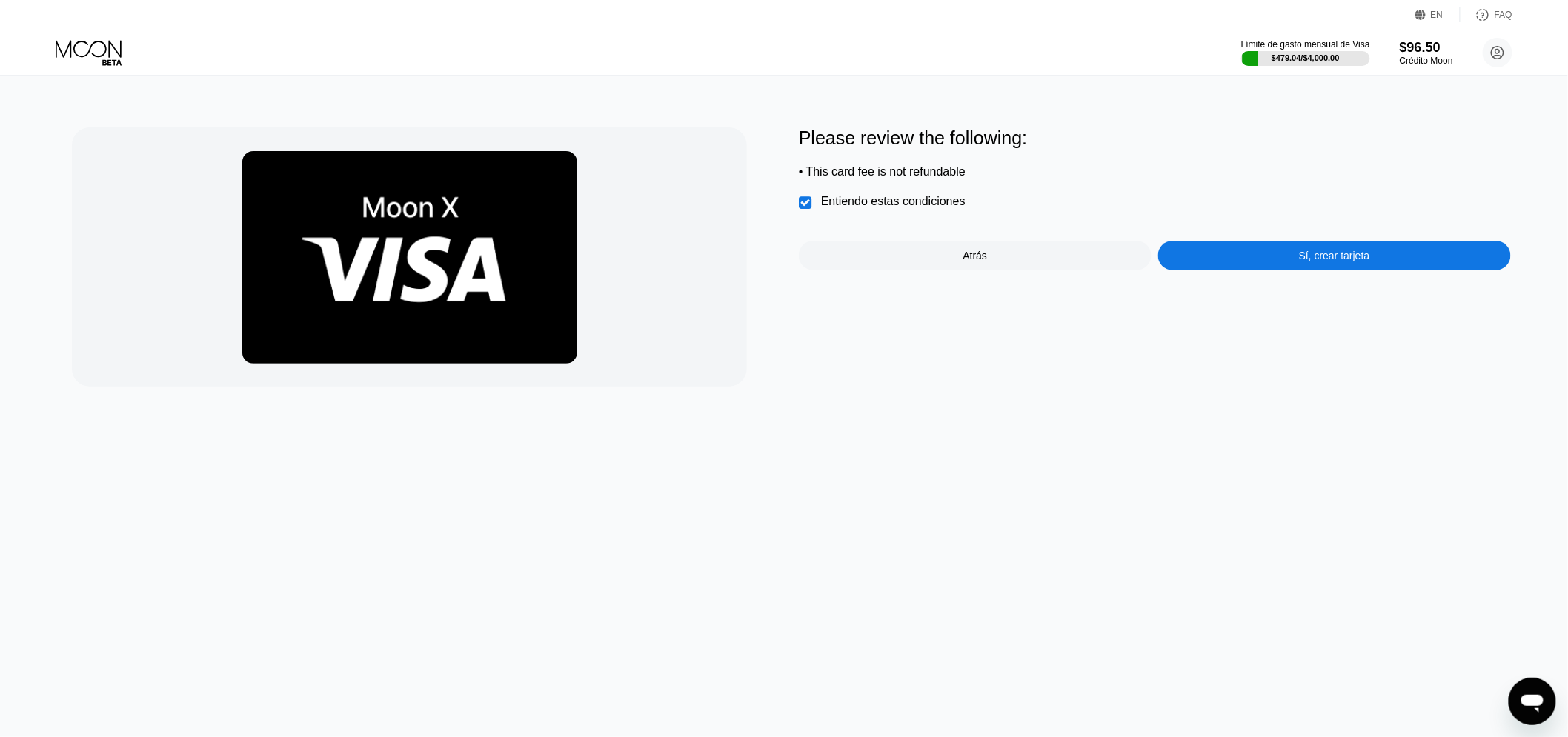
click at [1285, 252] on div "Sí, crear tarjeta" at bounding box center [1334, 255] width 353 height 29
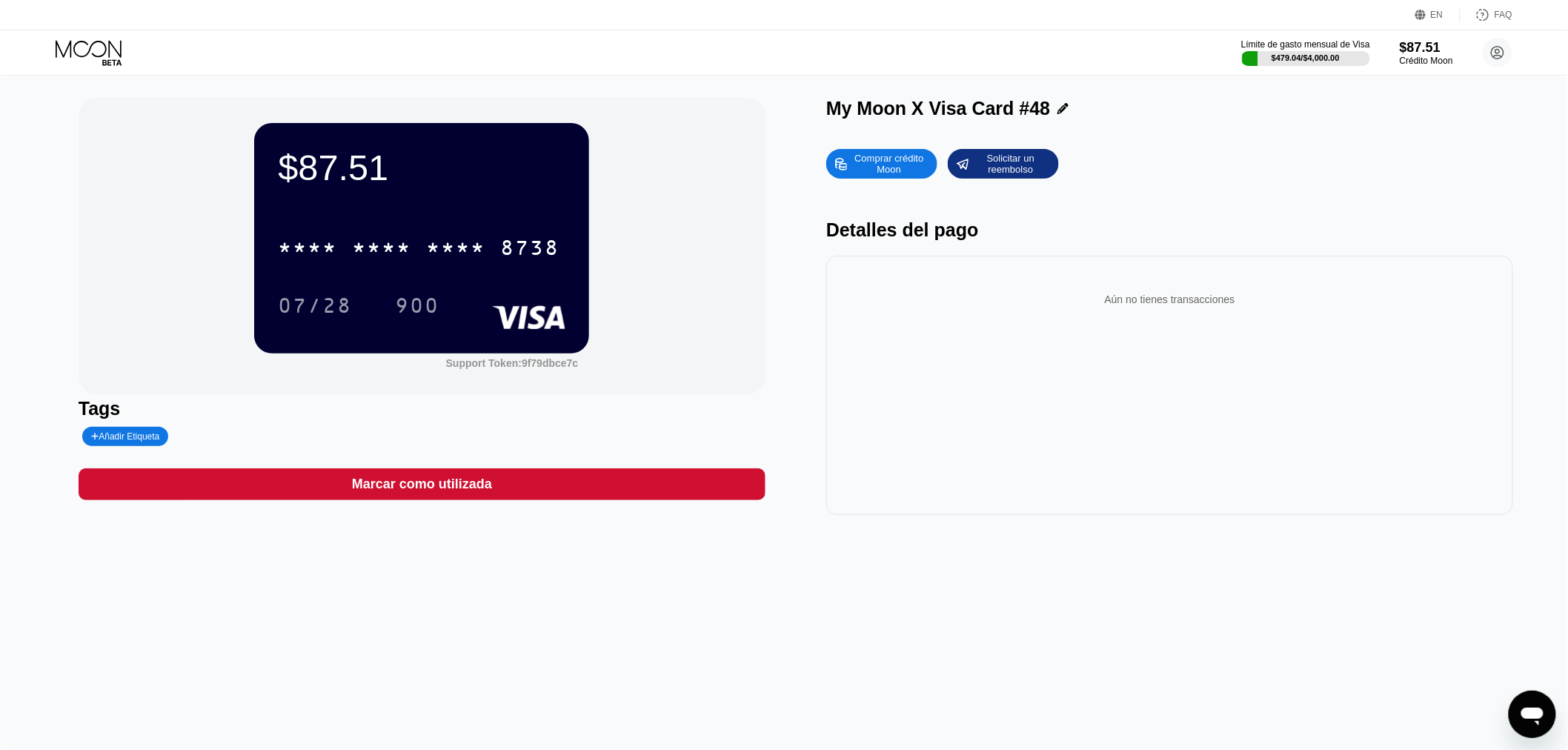
click at [1431, 155] on div "Comprar crédito Moon Solicitar un reembolso" at bounding box center [1168, 164] width 687 height 29
click at [1323, 232] on div "Detalles del pago" at bounding box center [1168, 230] width 687 height 21
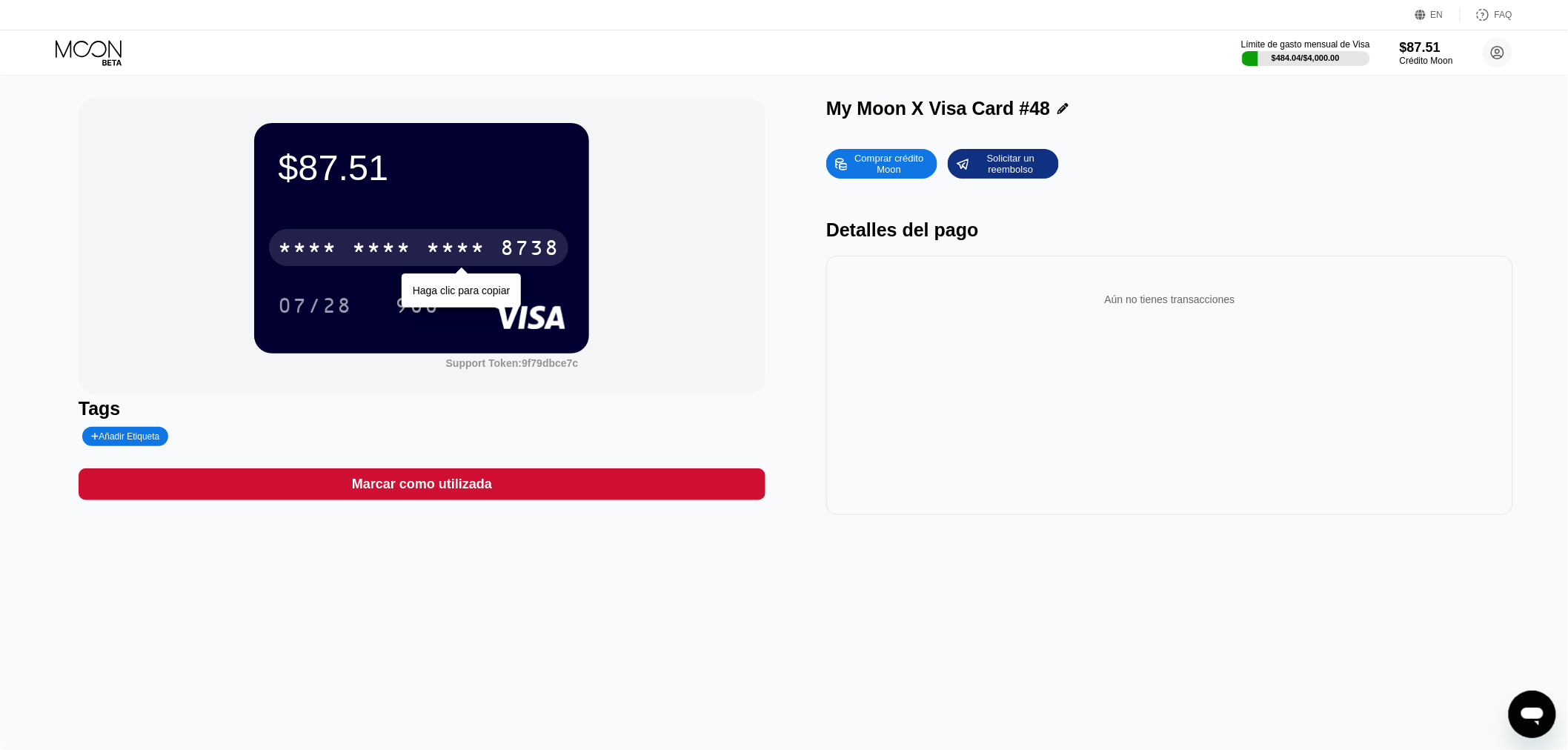
click at [444, 258] on div "* * * *" at bounding box center [455, 250] width 59 height 24
click at [423, 263] on div "4513 6500 2333 8738" at bounding box center [418, 247] width 299 height 38
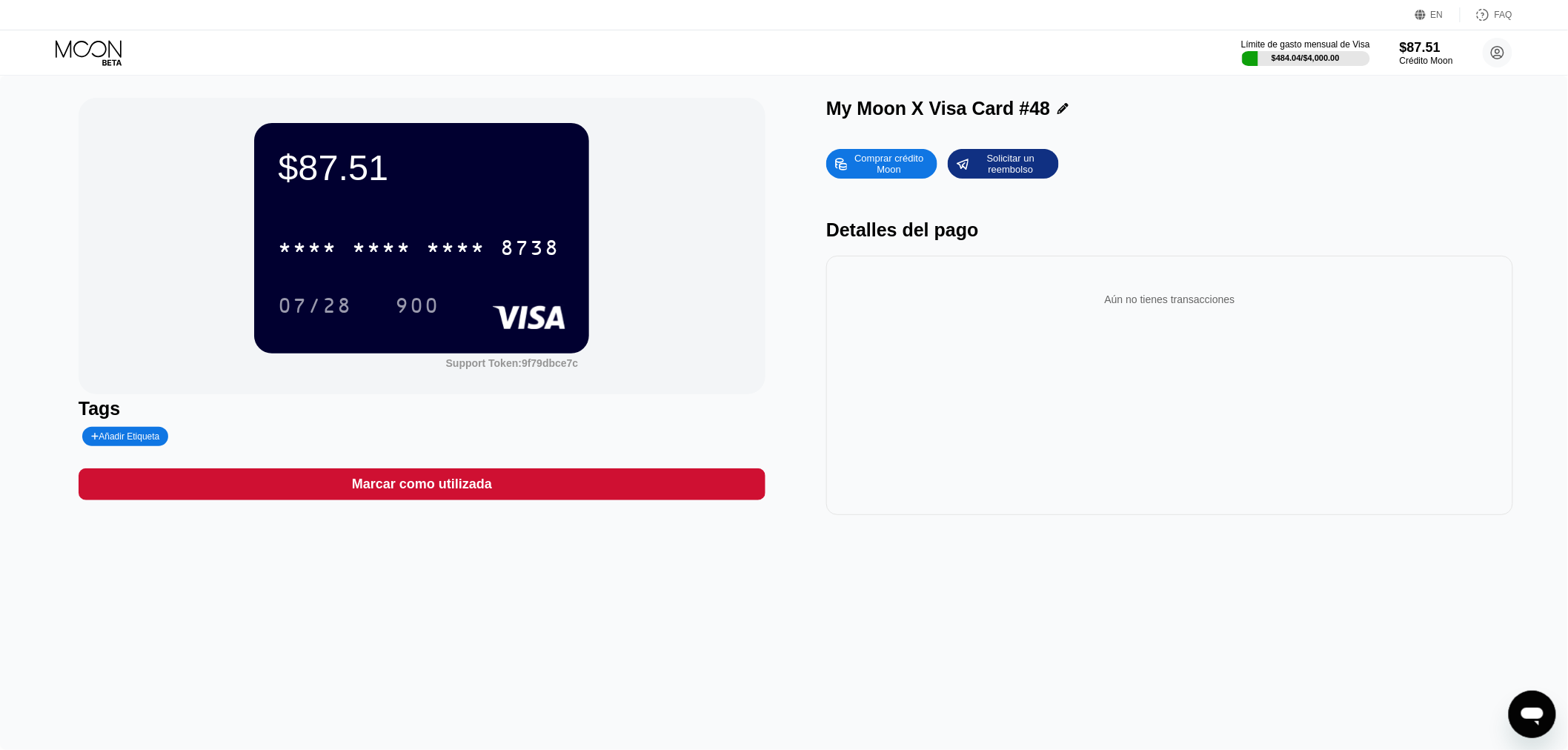
click at [1467, 272] on div "Aún no tienes transacciones" at bounding box center [1168, 386] width 687 height 260
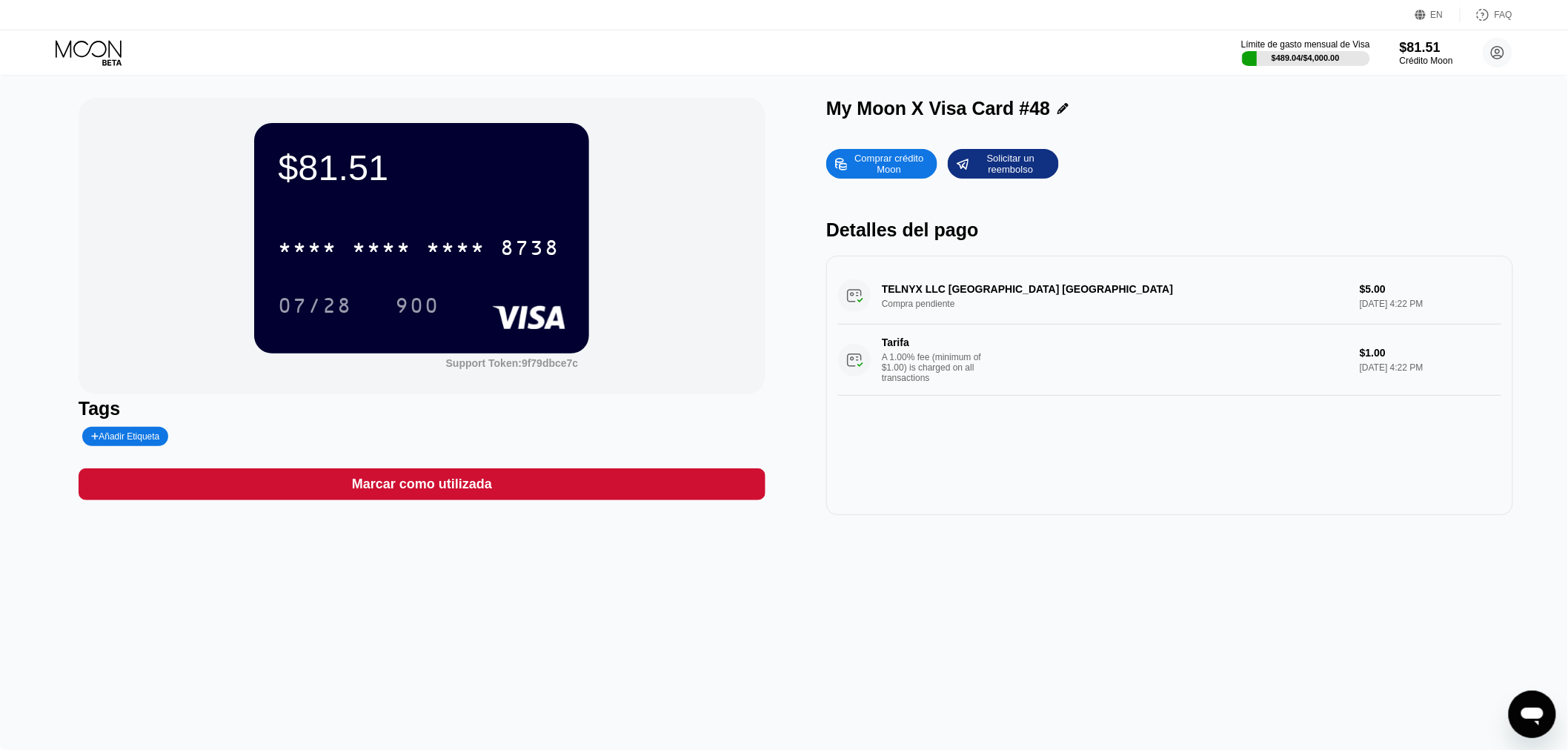
click at [77, 48] on icon at bounding box center [90, 53] width 69 height 26
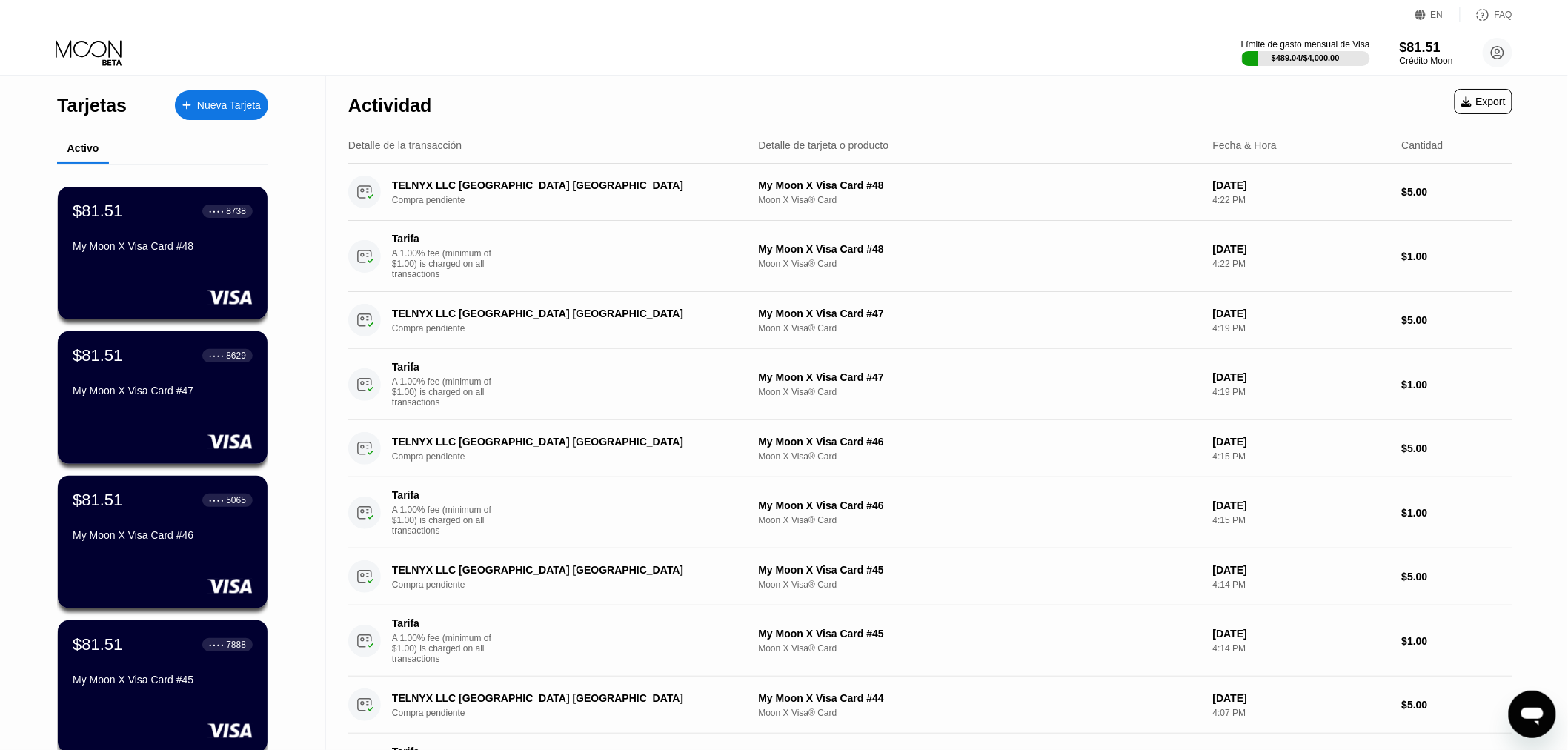
click at [230, 112] on div "Nueva Tarjeta" at bounding box center [229, 106] width 64 height 13
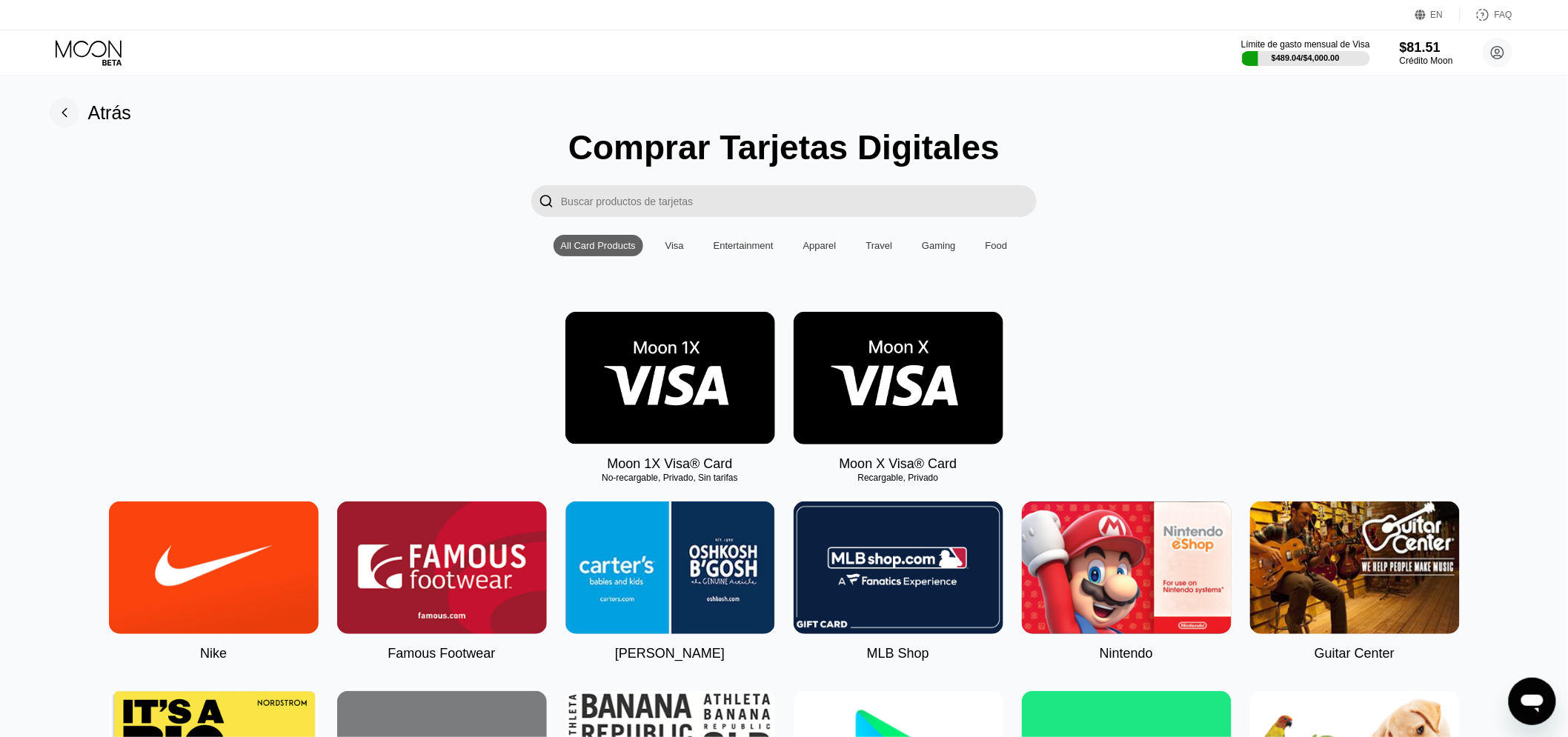
click at [917, 408] on img at bounding box center [898, 378] width 209 height 133
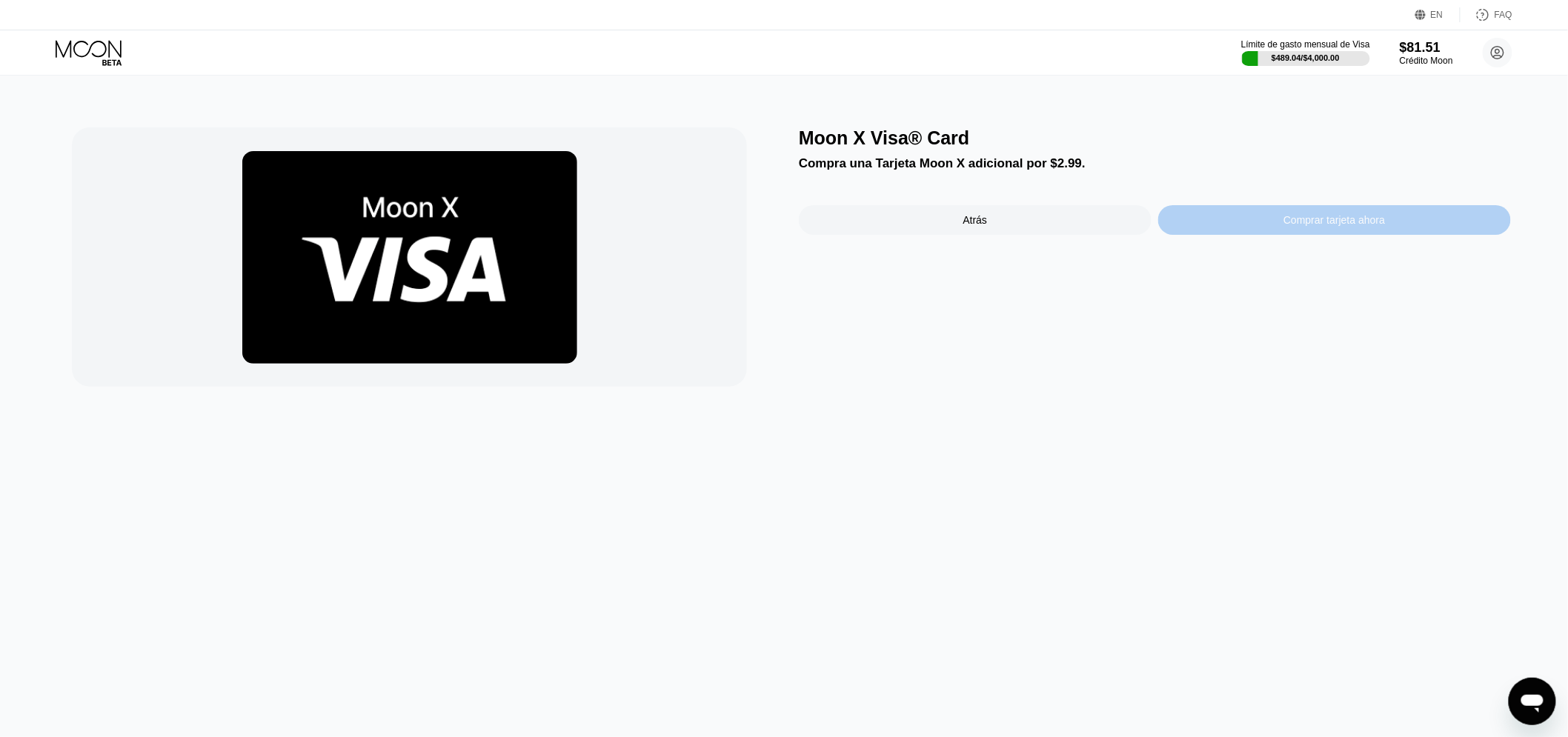
click at [1255, 219] on div "Comprar tarjeta ahora" at bounding box center [1334, 219] width 353 height 29
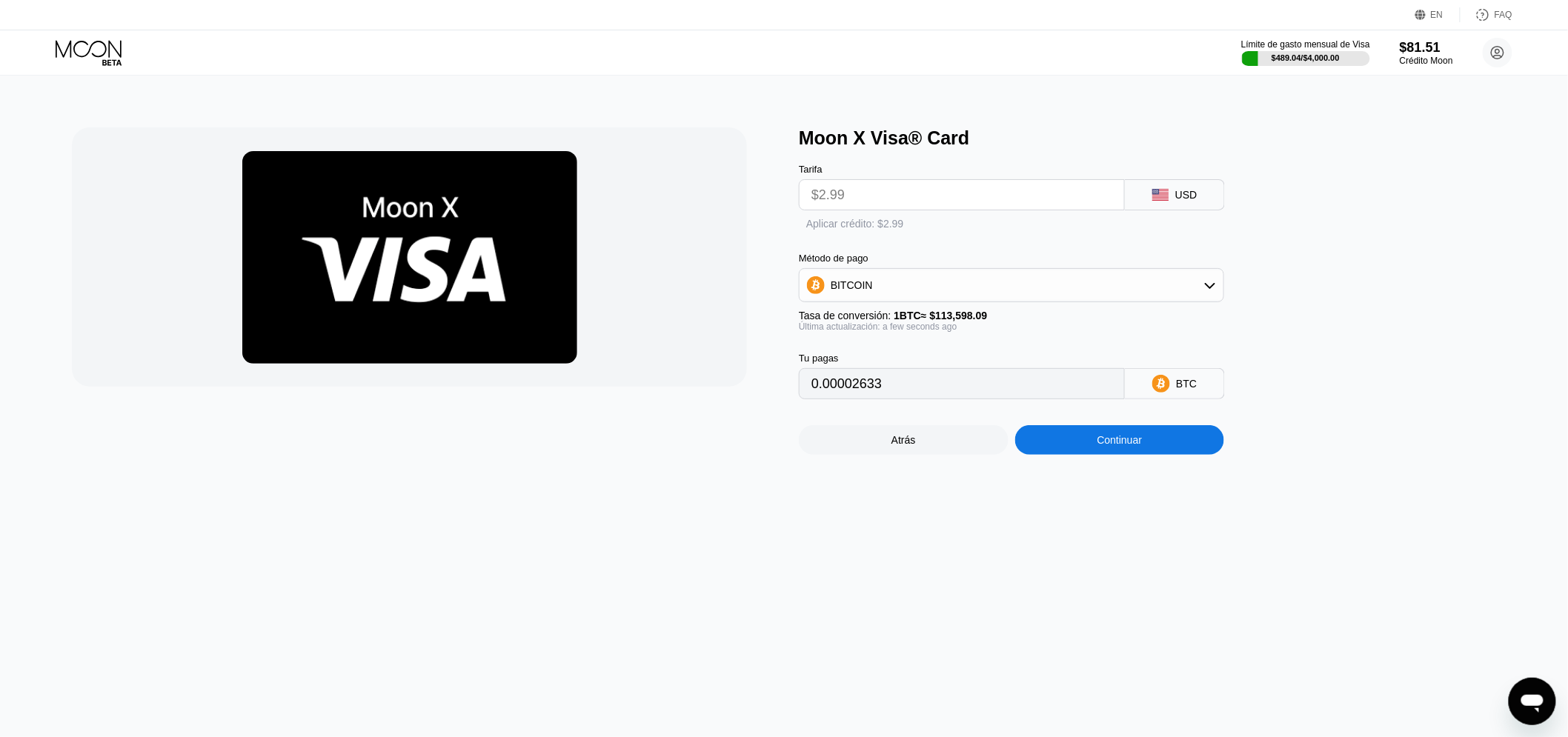
click at [821, 219] on div "Aplicar crédito: $2.99" at bounding box center [1035, 220] width 475 height 21
drag, startPoint x: 808, startPoint y: 231, endPoint x: 830, endPoint y: 245, distance: 26.1
click at [808, 230] on div "" at bounding box center [805, 225] width 15 height 15
type input "0"
click at [1117, 447] on div "Continuar" at bounding box center [1119, 441] width 45 height 12
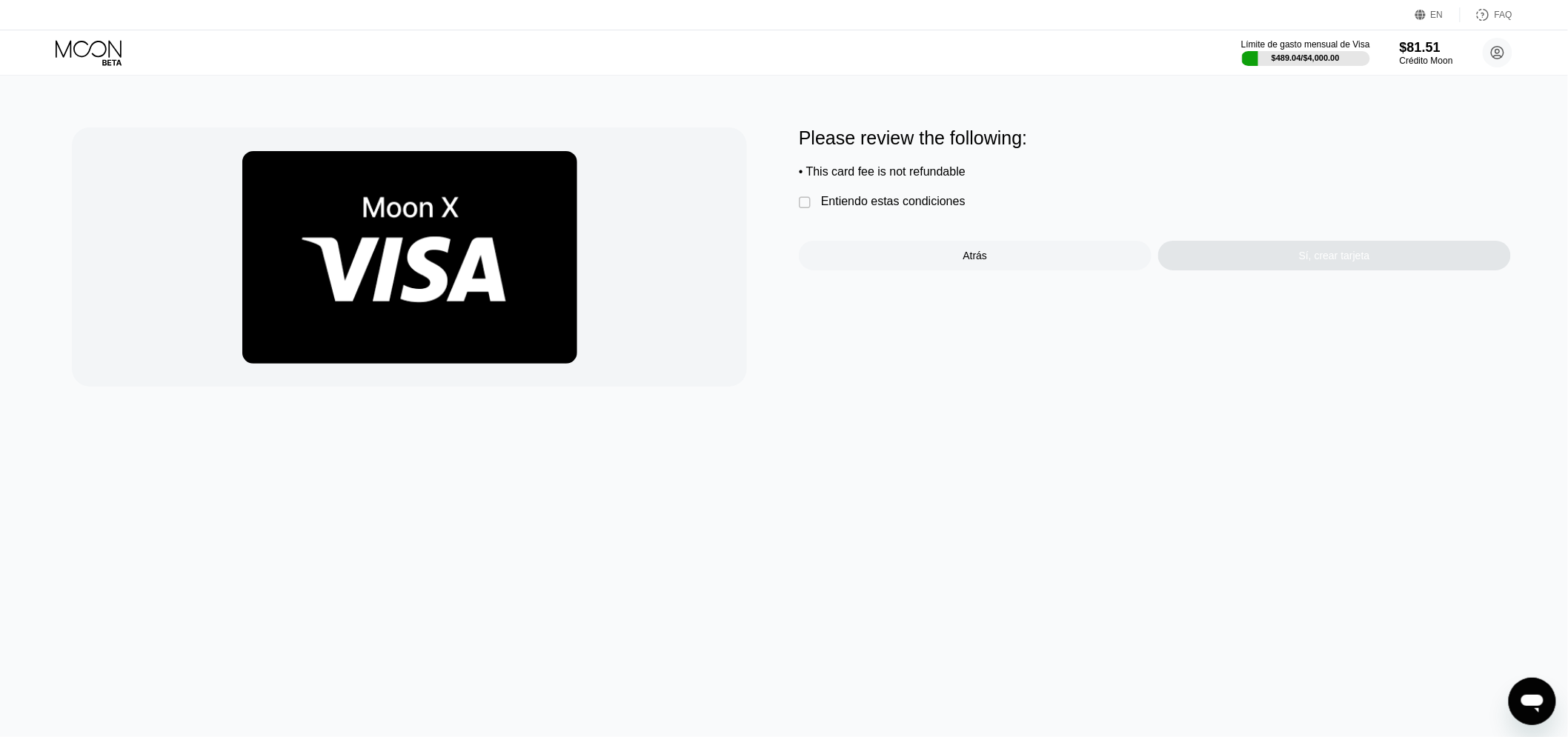
click at [846, 206] on div "Entiendo estas condiciones" at bounding box center [893, 201] width 144 height 14
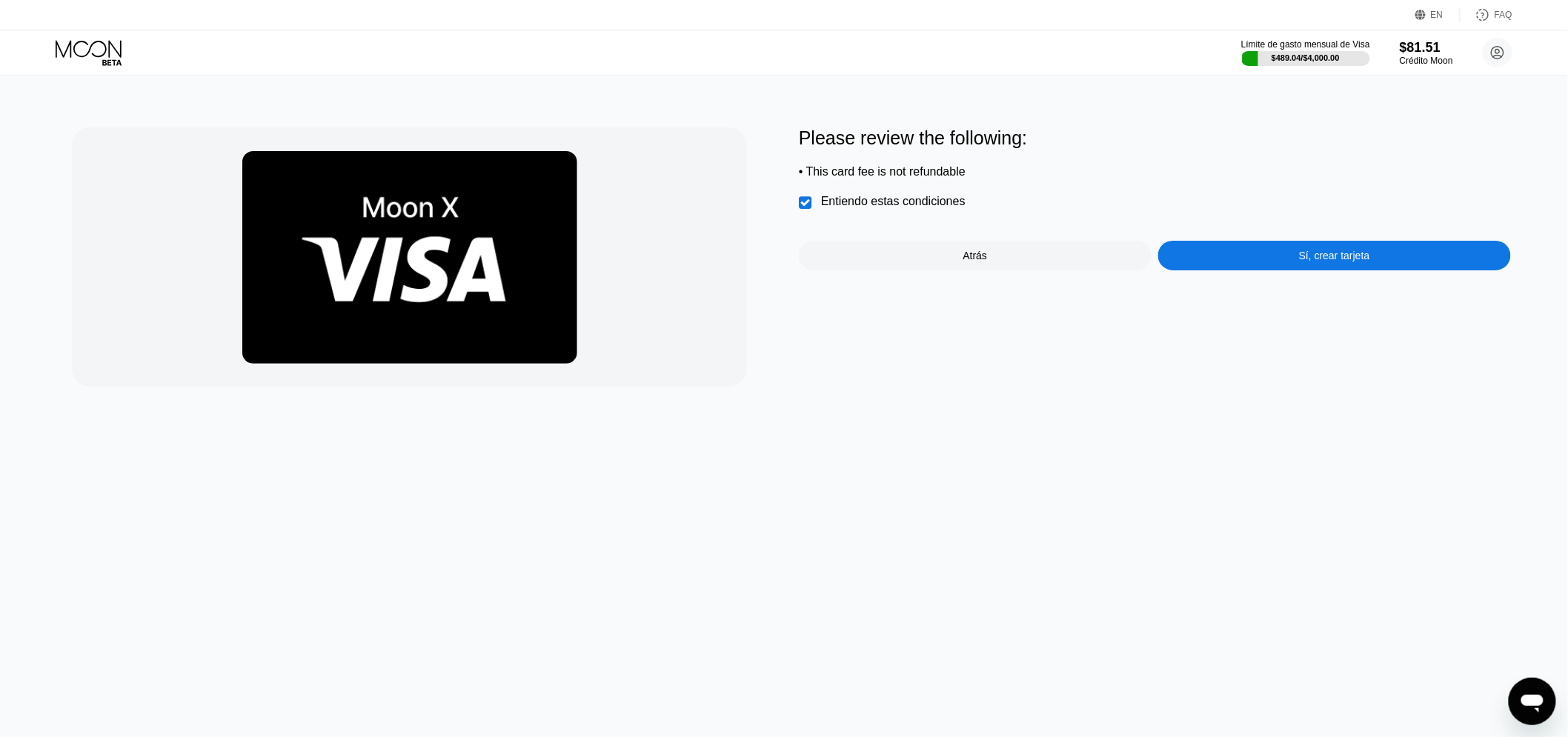
click at [1297, 271] on div "Sí, crear tarjeta" at bounding box center [1334, 255] width 353 height 29
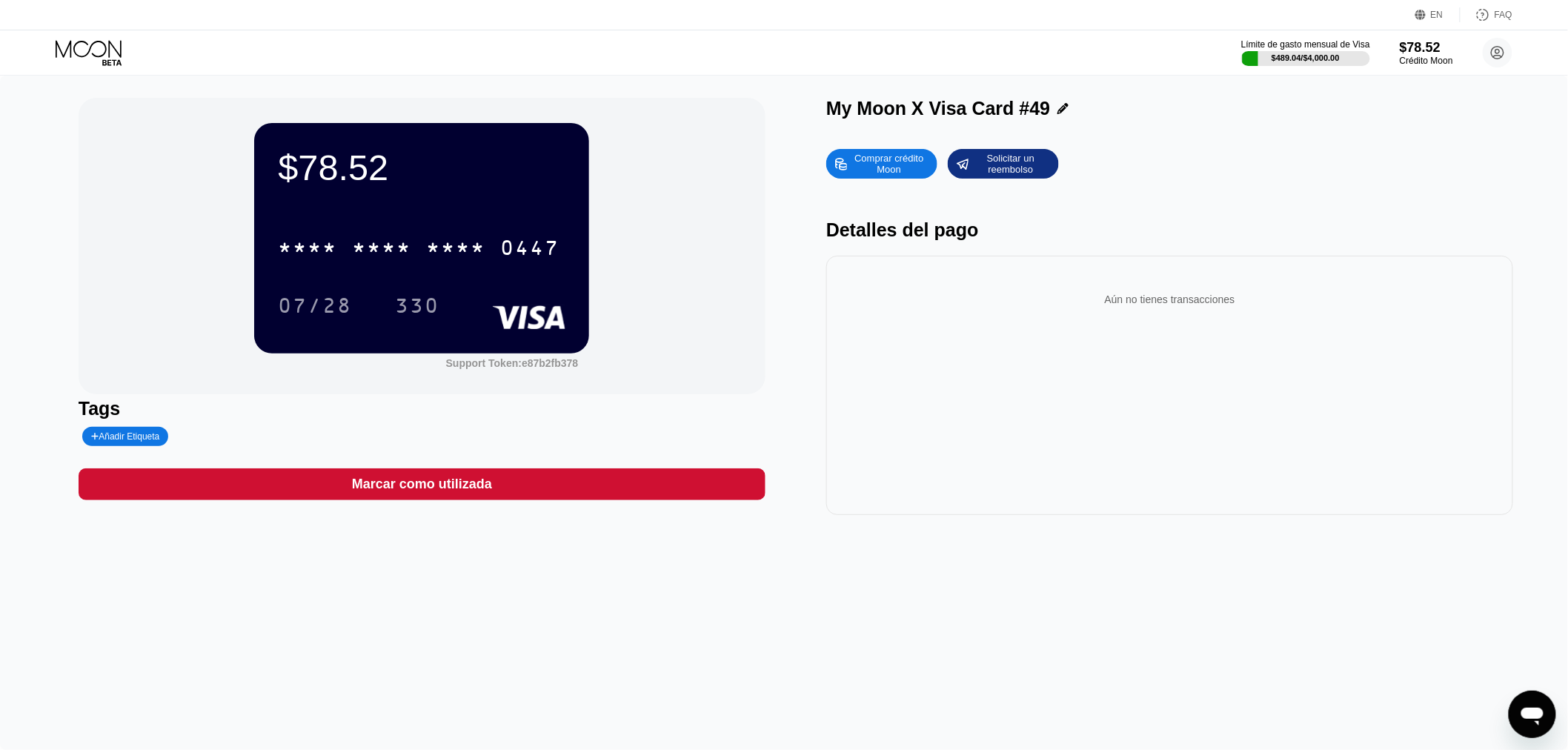
click at [1467, 354] on div "Aún no tienes transacciones" at bounding box center [1168, 386] width 687 height 260
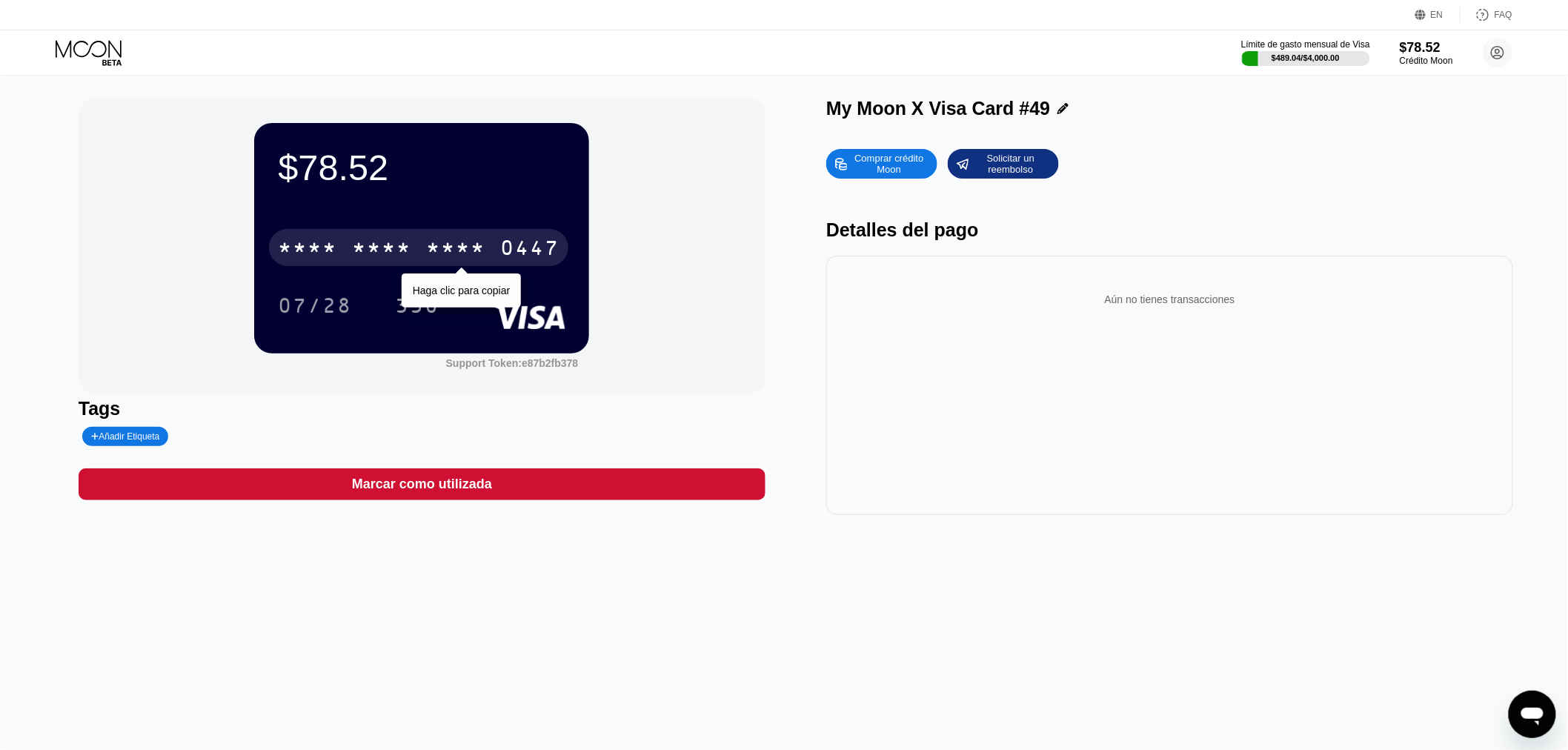
click at [435, 254] on div "* * * *" at bounding box center [455, 250] width 59 height 24
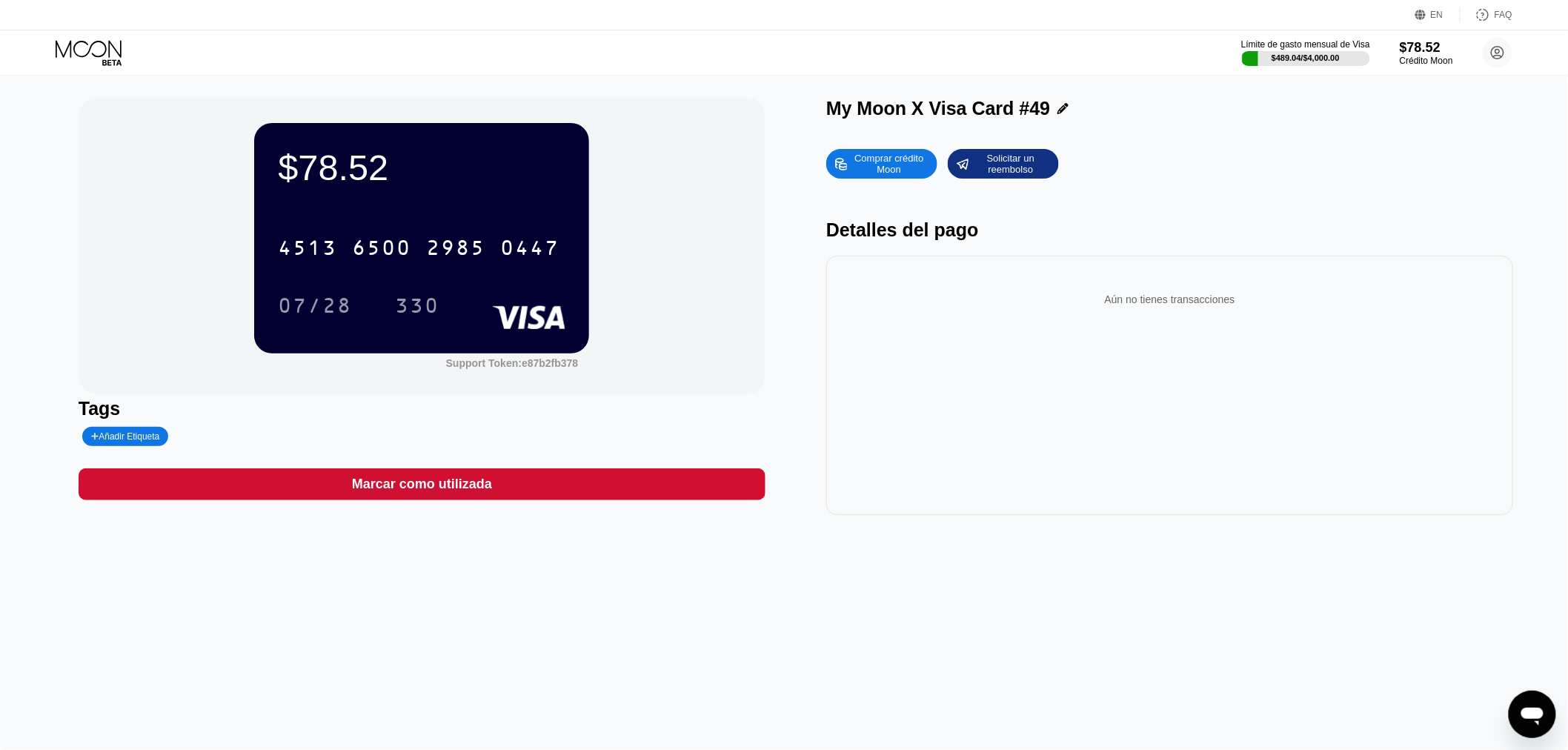
click at [1382, 166] on div "Comprar crédito Moon Solicitar un reembolso" at bounding box center [1168, 164] width 687 height 29
click at [446, 268] on div "[CREDIT_CARD_NUMBER]" at bounding box center [421, 242] width 287 height 50
click at [378, 263] on div "[CREDIT_CARD_NUMBER]" at bounding box center [418, 247] width 299 height 38
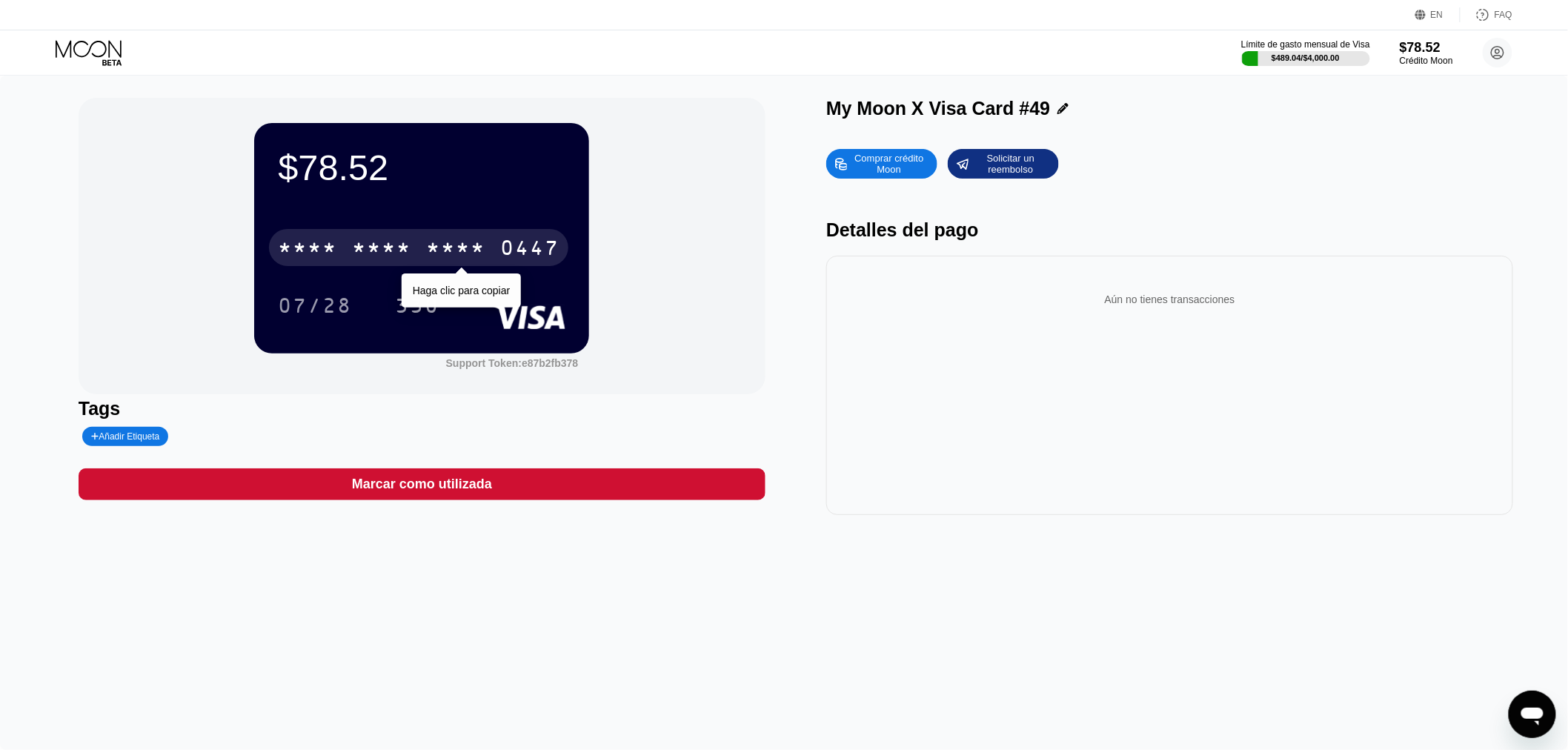
click at [418, 242] on div "* * * * * * * * * * * * 0447" at bounding box center [418, 247] width 299 height 38
click at [441, 246] on div "2985" at bounding box center [455, 250] width 59 height 24
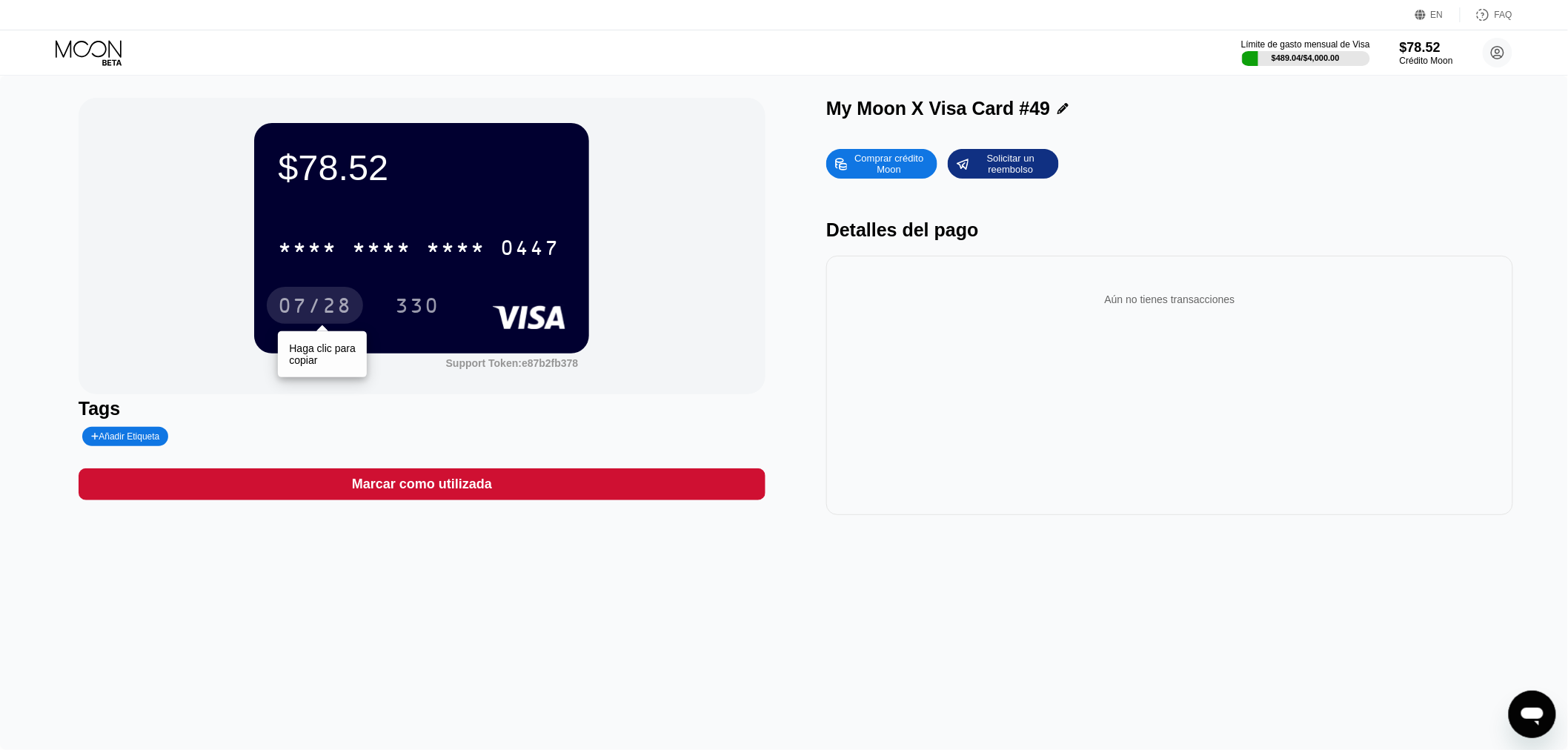
click at [319, 314] on div "07/28" at bounding box center [315, 307] width 74 height 24
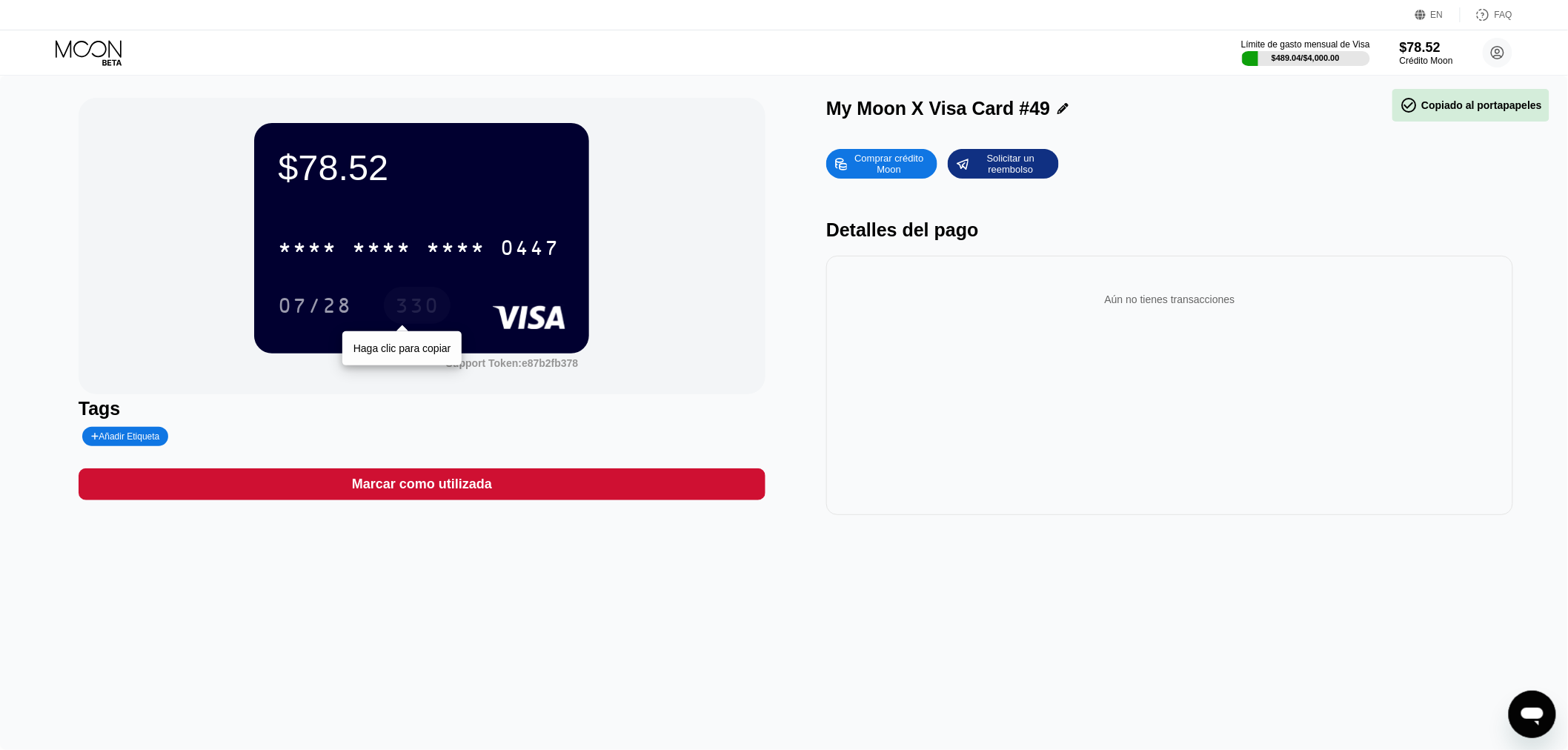
click at [420, 319] on div "330" at bounding box center [417, 307] width 45 height 24
click at [1467, 284] on div "Aún no tienes transacciones" at bounding box center [1168, 299] width 663 height 41
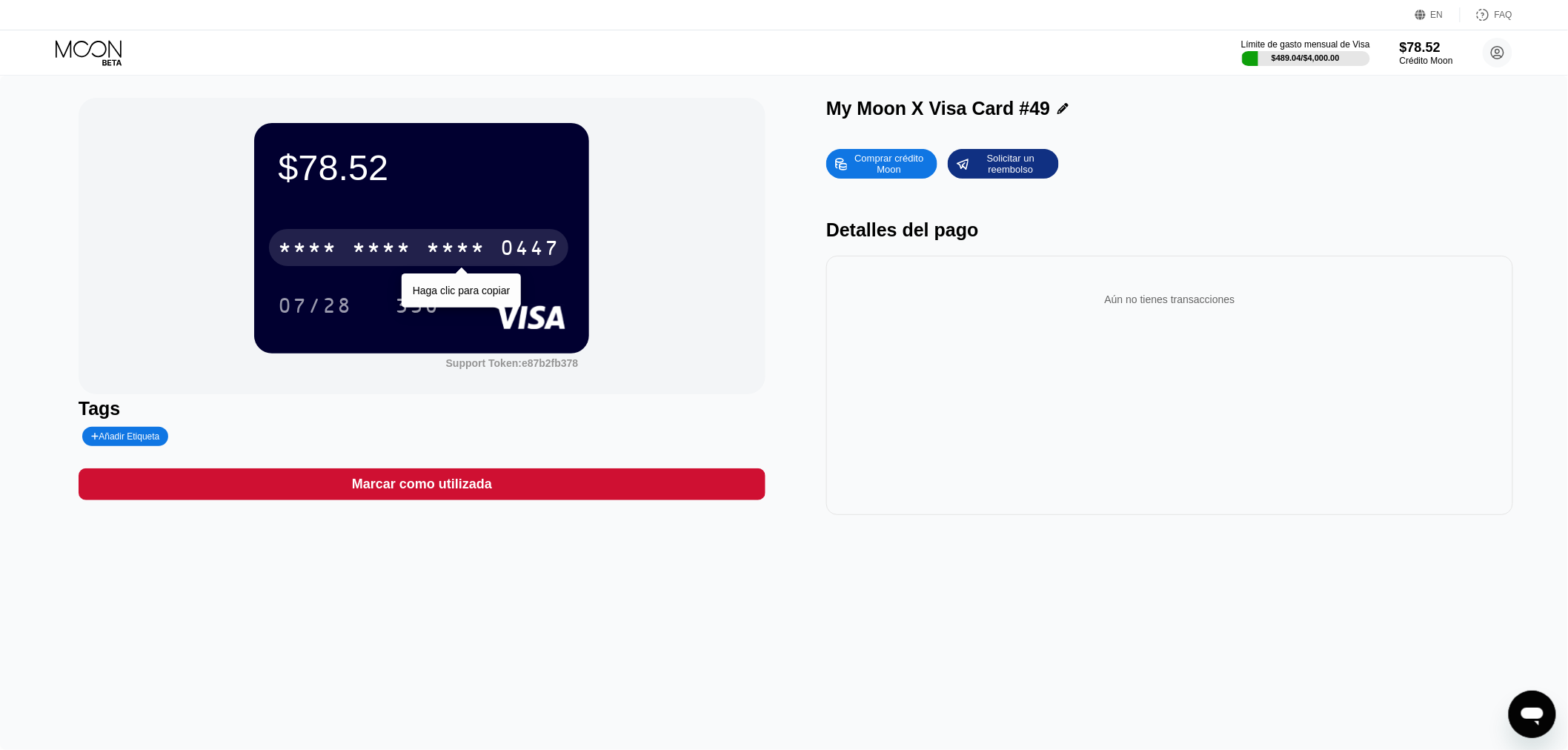
click at [462, 266] on div "* * * * * * * * * * * * 0447" at bounding box center [418, 247] width 299 height 38
